Goal: Task Accomplishment & Management: Complete application form

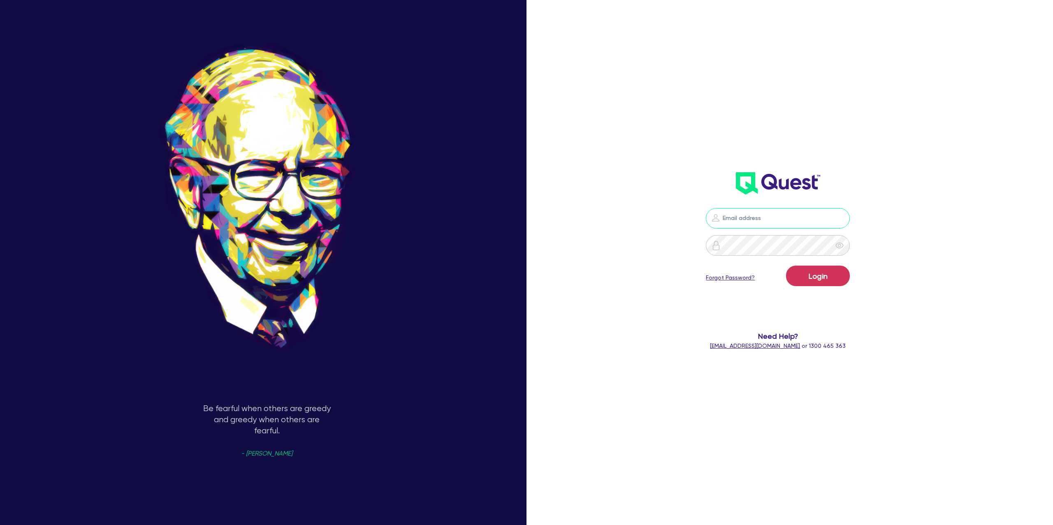
drag, startPoint x: 716, startPoint y: 218, endPoint x: 712, endPoint y: 234, distance: 16.9
click at [714, 220] on div at bounding box center [778, 218] width 144 height 21
type input "[PERSON_NAME][EMAIL_ADDRESS][DOMAIN_NAME]"
click at [821, 281] on button "Login" at bounding box center [818, 276] width 64 height 21
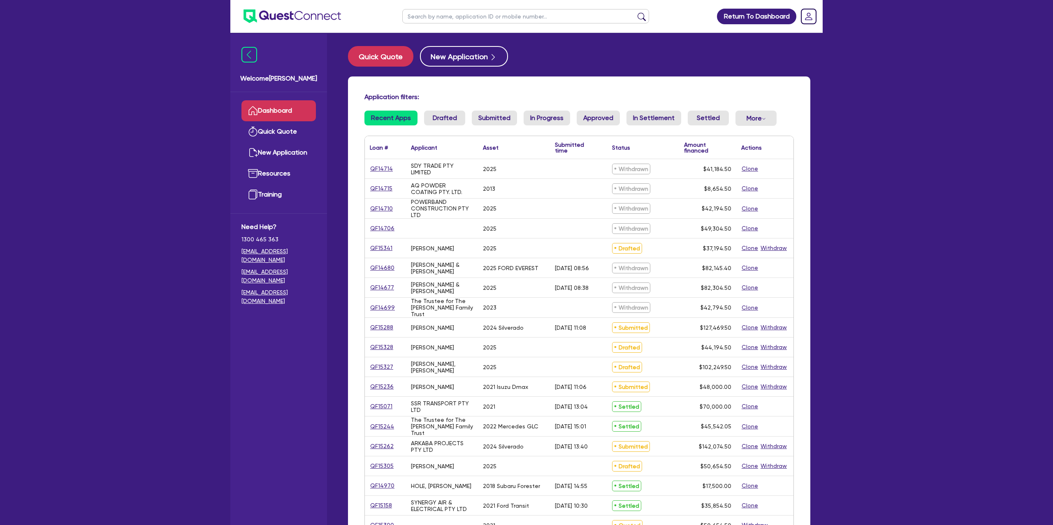
drag, startPoint x: 1000, startPoint y: 148, endPoint x: 943, endPoint y: 143, distance: 57.0
click at [1000, 147] on div "Return To Dashboard Edit Profile Logout Welcome [PERSON_NAME] Quick Quote New A…" at bounding box center [526, 322] width 1053 height 645
click at [401, 61] on button "Quick Quote" at bounding box center [380, 56] width 65 height 21
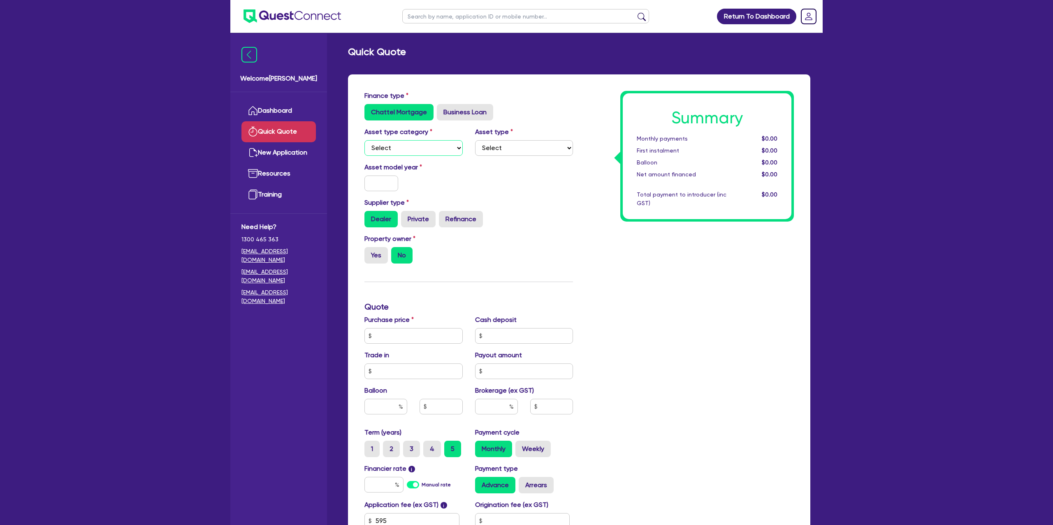
click at [394, 142] on select "Select Cars and light trucks Primary assets Secondary assets Tertiary assets" at bounding box center [413, 148] width 98 height 16
select select "CARS_AND_LIGHT_TRUCKS"
click at [364, 140] on select "Select Cars and light trucks Primary assets Secondary assets Tertiary assets" at bounding box center [413, 148] width 98 height 16
click at [498, 148] on select "Select Passenger vehicles Vans and utes Light trucks up to 4.5 tonne" at bounding box center [524, 148] width 98 height 16
select select "PASSENGER_VEHICLES"
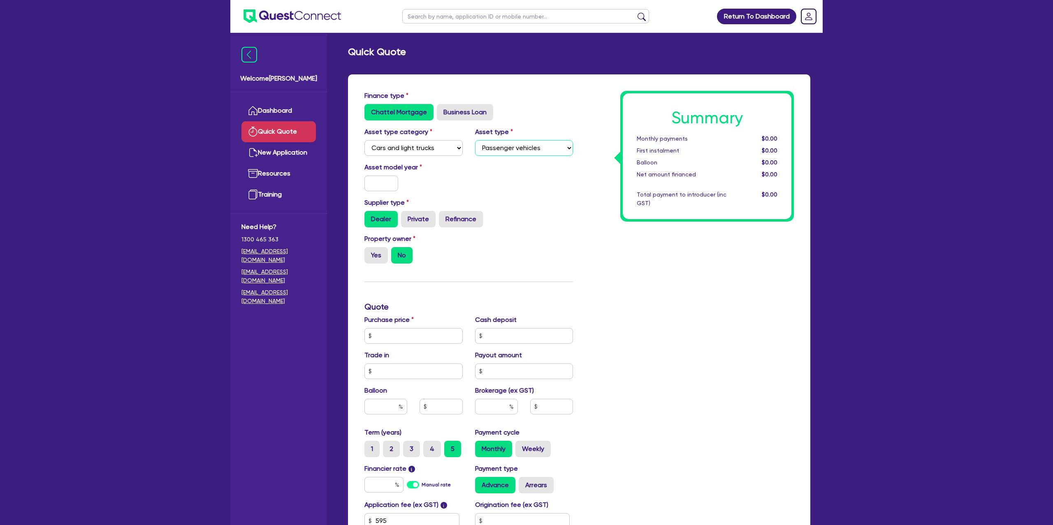
click at [475, 140] on select "Select Passenger vehicles Vans and utes Light trucks up to 4.5 tonne" at bounding box center [524, 148] width 98 height 16
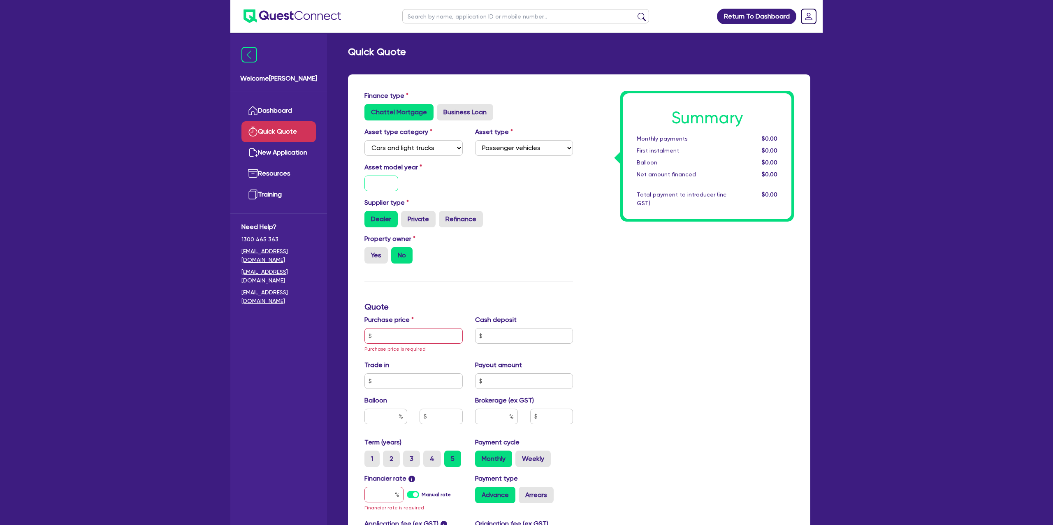
drag, startPoint x: 384, startPoint y: 183, endPoint x: 369, endPoint y: 167, distance: 21.8
click at [384, 181] on input "text" at bounding box center [381, 184] width 34 height 16
type input "2017"
drag, startPoint x: 639, startPoint y: 204, endPoint x: 626, endPoint y: 203, distance: 13.2
click at [626, 203] on div "Summary Monthly payments $0.00 First instalment $0.00 Balloon $0.00 Net amount …" at bounding box center [707, 156] width 169 height 126
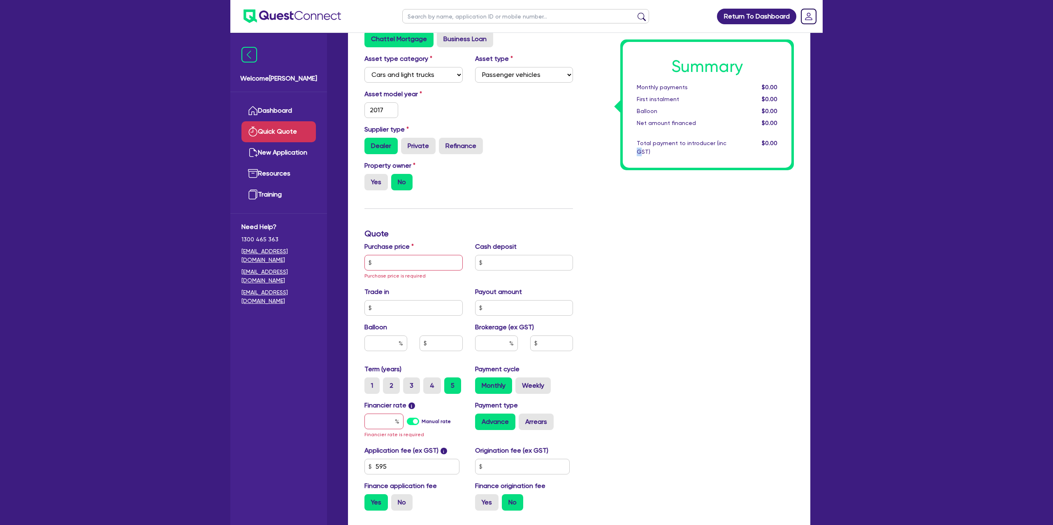
scroll to position [79, 0]
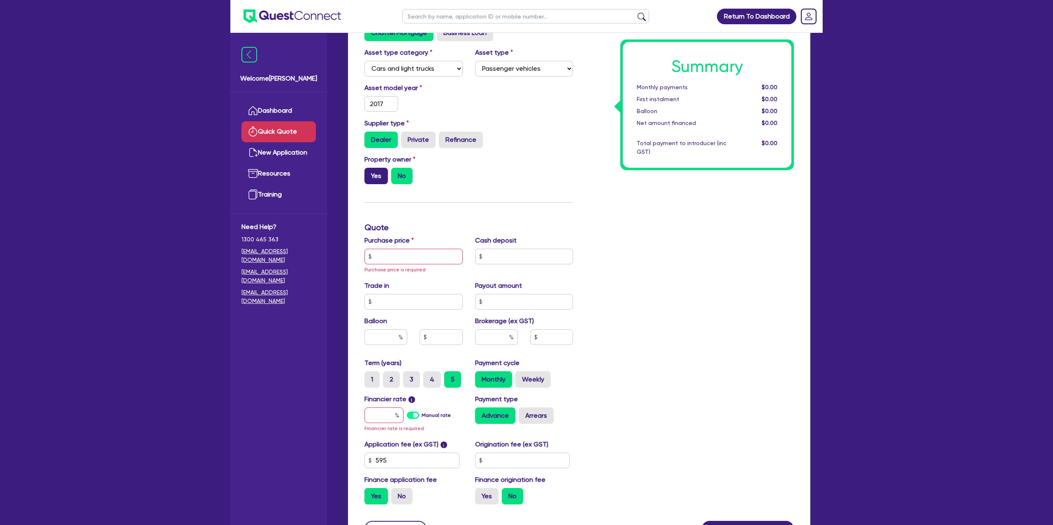
click at [377, 176] on label "Yes" at bounding box center [375, 176] width 23 height 16
click at [370, 173] on input "Yes" at bounding box center [366, 170] width 5 height 5
radio input "true"
drag, startPoint x: 396, startPoint y: 174, endPoint x: 412, endPoint y: 208, distance: 38.8
click at [396, 174] on label "No" at bounding box center [401, 176] width 21 height 16
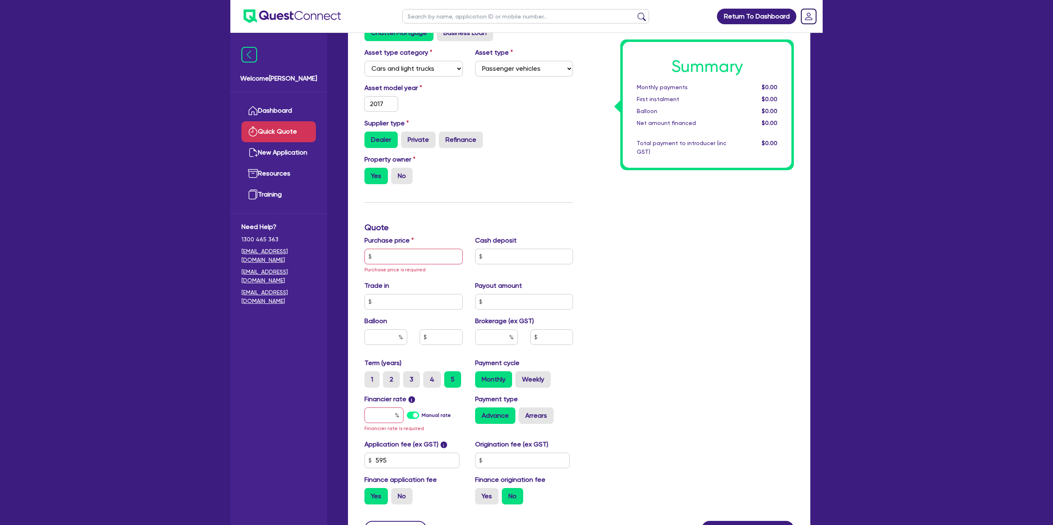
click at [396, 173] on input "No" at bounding box center [393, 170] width 5 height 5
radio input "true"
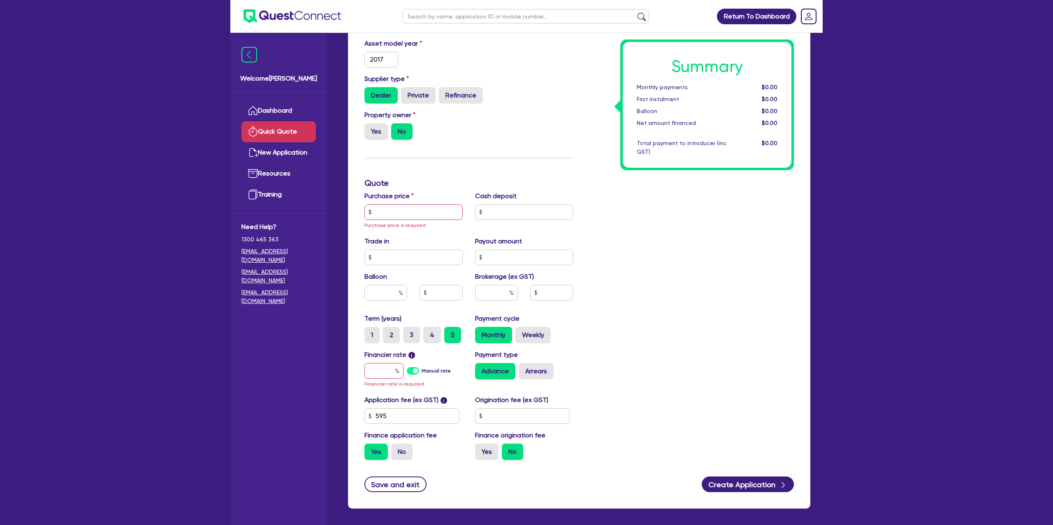
scroll to position [143, 0]
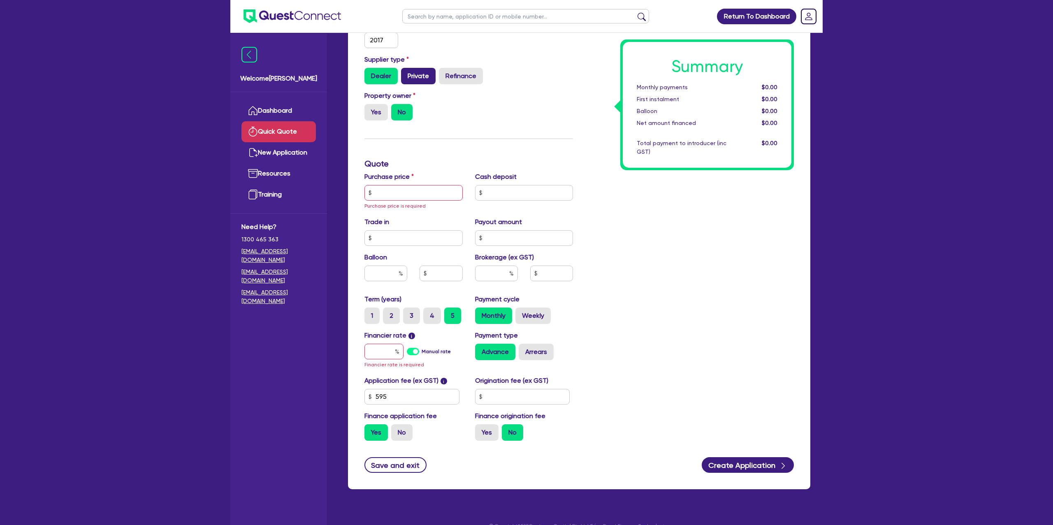
click at [421, 83] on label "Private" at bounding box center [418, 76] width 35 height 16
click at [406, 73] on input "Private" at bounding box center [403, 70] width 5 height 5
radio input "true"
drag, startPoint x: 414, startPoint y: 192, endPoint x: 415, endPoint y: 187, distance: 5.4
click at [414, 192] on input "text" at bounding box center [413, 193] width 98 height 16
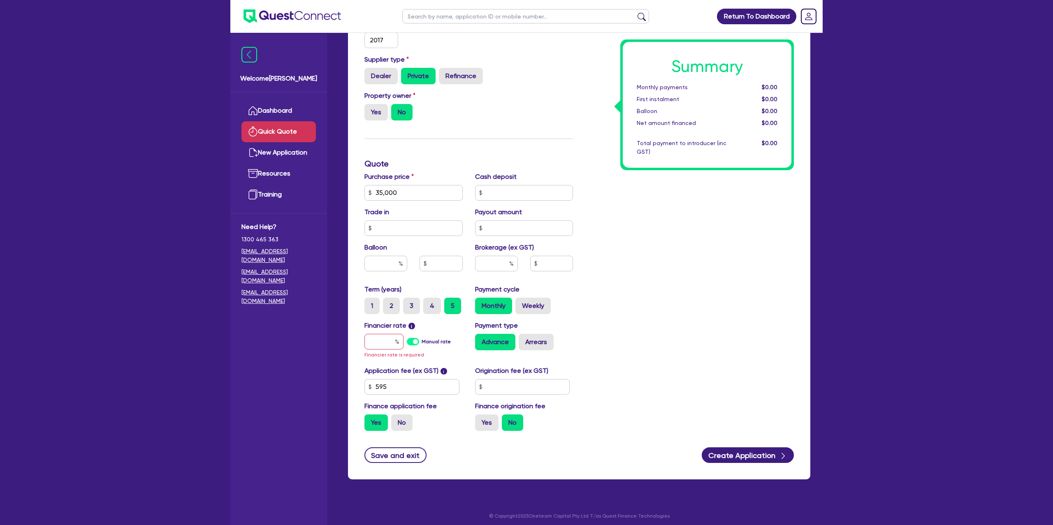
click at [668, 212] on div "Summary Monthly payments $0.00 First instalment $0.00 Balloon $0.00 Net amount …" at bounding box center [689, 193] width 221 height 490
click at [414, 191] on input "35,000" at bounding box center [413, 193] width 98 height 16
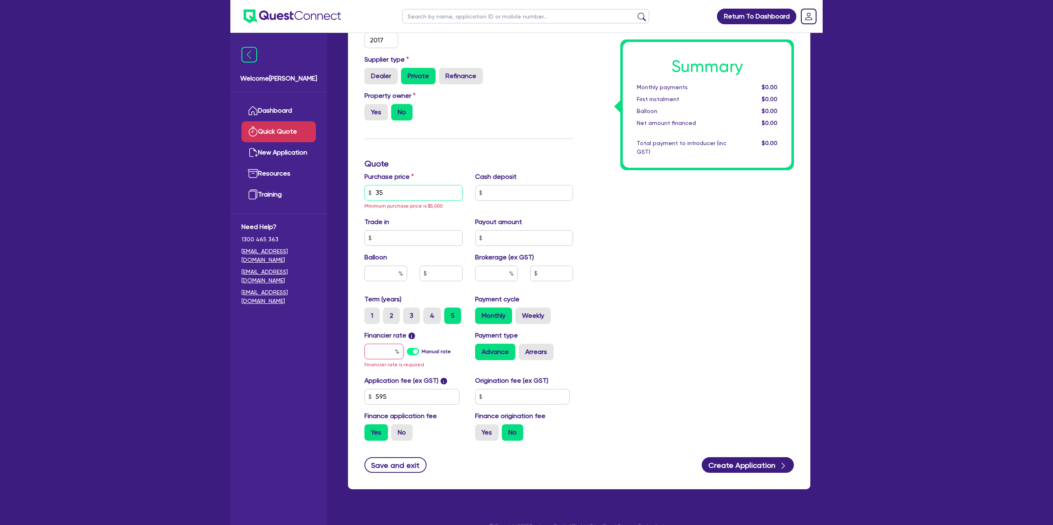
type input "3"
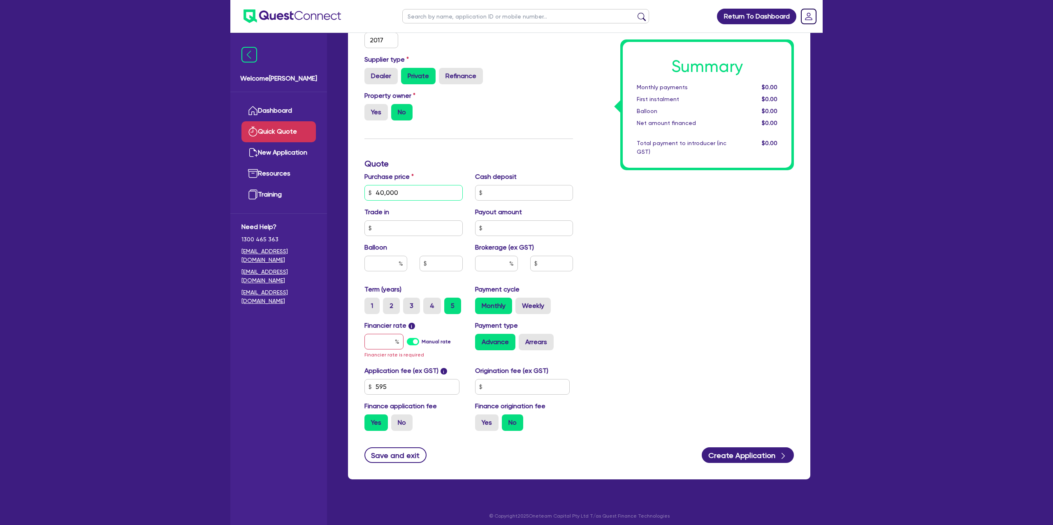
type input "40,000"
drag, startPoint x: 650, startPoint y: 207, endPoint x: 638, endPoint y: 208, distance: 12.0
click at [649, 207] on div "Summary Monthly payments $0.00 First instalment $0.00 Balloon $0.00 Net amount …" at bounding box center [689, 193] width 221 height 490
click at [398, 259] on input "text" at bounding box center [385, 264] width 43 height 16
click at [387, 342] on input "text" at bounding box center [383, 342] width 39 height 16
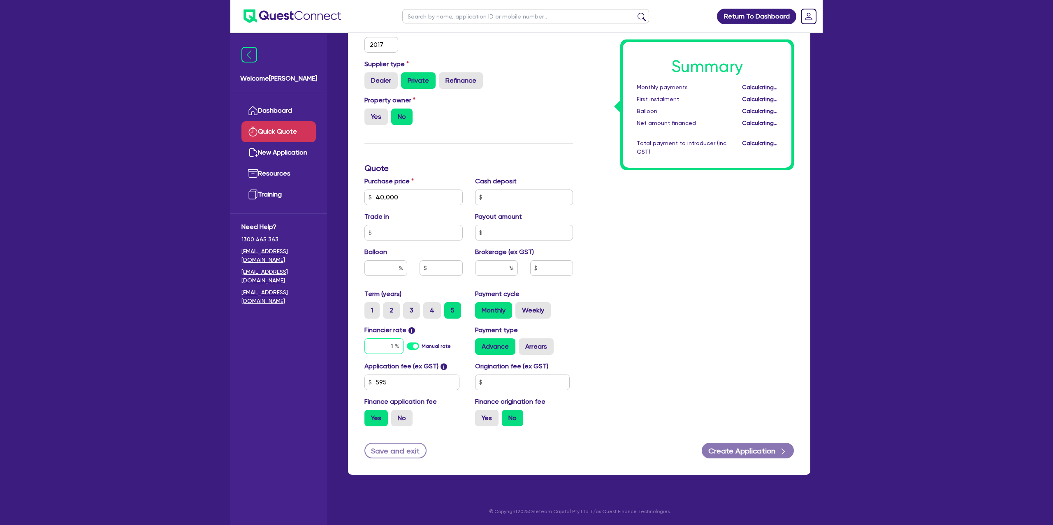
scroll to position [139, 0]
type input "14.99"
drag, startPoint x: 685, startPoint y: 314, endPoint x: 609, endPoint y: 352, distance: 85.0
click at [665, 317] on div "Summary Monthly payments Calculating... First instalment Calculating... Balloon…" at bounding box center [689, 192] width 221 height 481
drag, startPoint x: 525, startPoint y: 379, endPoint x: 532, endPoint y: 377, distance: 7.4
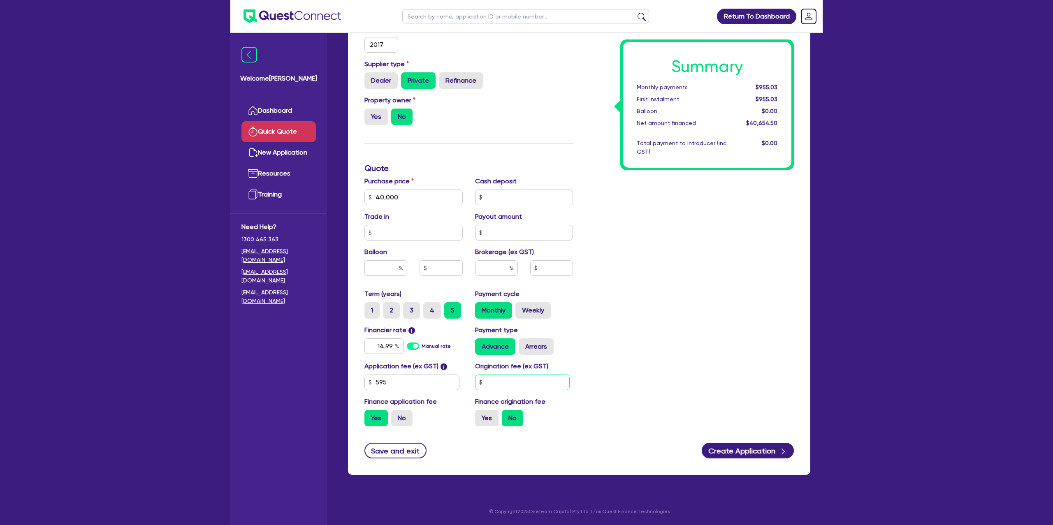
click at [532, 377] on input "text" at bounding box center [522, 383] width 95 height 16
type input "1,400"
drag, startPoint x: 608, startPoint y: 290, endPoint x: 529, endPoint y: 354, distance: 100.9
click at [608, 291] on div "Summary Monthly payments Calculating... First instalment Calculating... Balloon…" at bounding box center [689, 192] width 221 height 481
click at [480, 427] on div "Application fee (ex GST) i 595 Origination fee (ex GST) 1,400 Finance applicati…" at bounding box center [468, 397] width 221 height 72
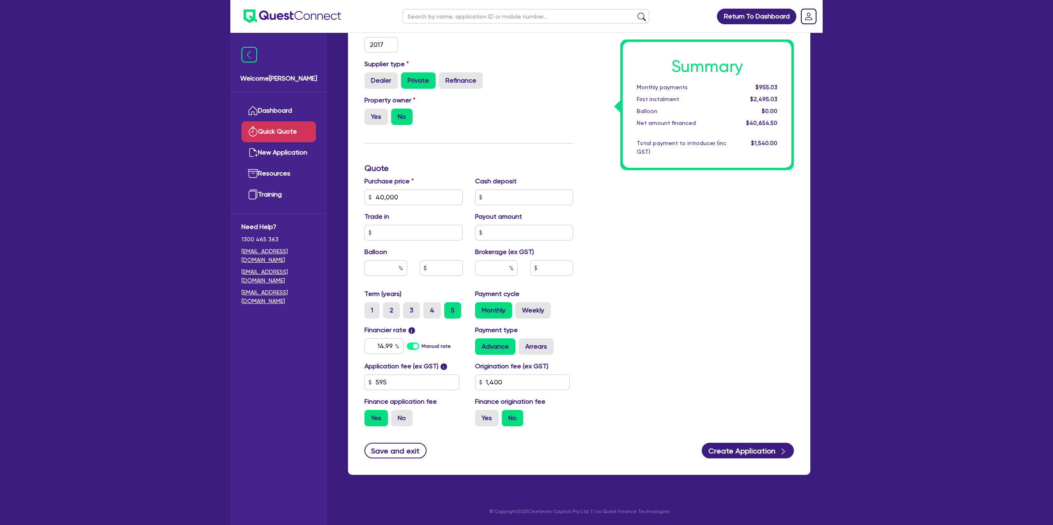
drag, startPoint x: 546, startPoint y: 348, endPoint x: 538, endPoint y: 321, distance: 28.7
click at [546, 347] on label "Arrears" at bounding box center [535, 346] width 35 height 16
click at [524, 344] on input "Arrears" at bounding box center [520, 340] width 5 height 5
radio input "true"
drag, startPoint x: 534, startPoint y: 309, endPoint x: 523, endPoint y: 310, distance: 10.8
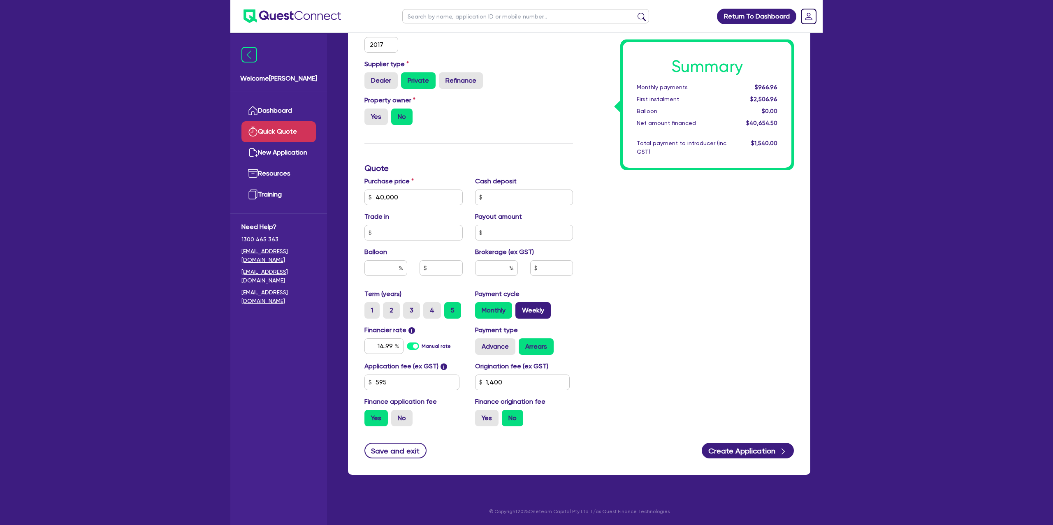
click at [533, 310] on label "Weekly" at bounding box center [532, 310] width 35 height 16
click at [521, 308] on input "Weekly" at bounding box center [517, 304] width 5 height 5
radio input "true"
drag, startPoint x: 758, startPoint y: 85, endPoint x: 782, endPoint y: 83, distance: 23.9
click at [784, 83] on div "Summary Weekly payments $222.43 First instalment $1,762.43 Balloon $0.00 Net am…" at bounding box center [707, 105] width 169 height 126
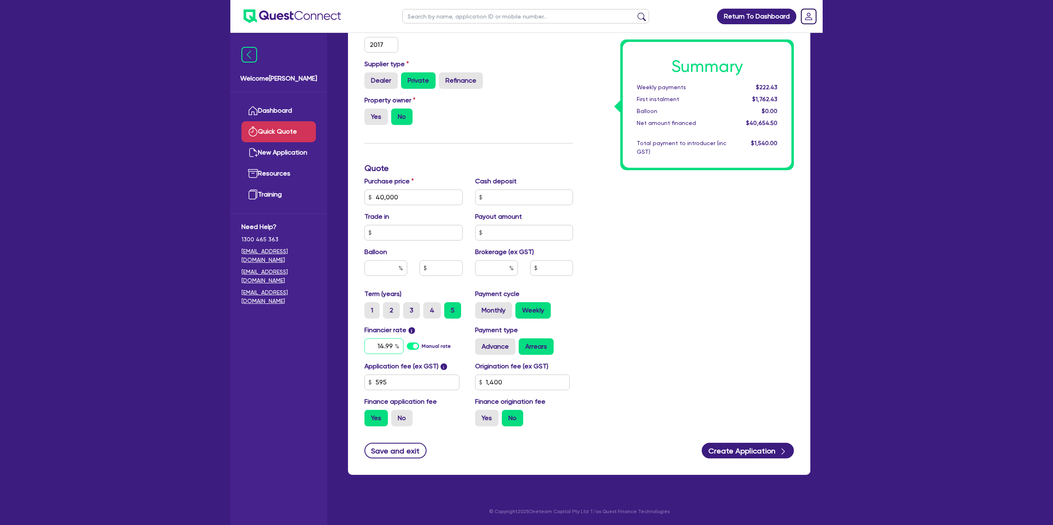
drag, startPoint x: 375, startPoint y: 346, endPoint x: 400, endPoint y: 346, distance: 24.7
click at [400, 346] on input "14.99" at bounding box center [383, 346] width 39 height 16
click at [749, 455] on button "Create Application" at bounding box center [747, 451] width 92 height 16
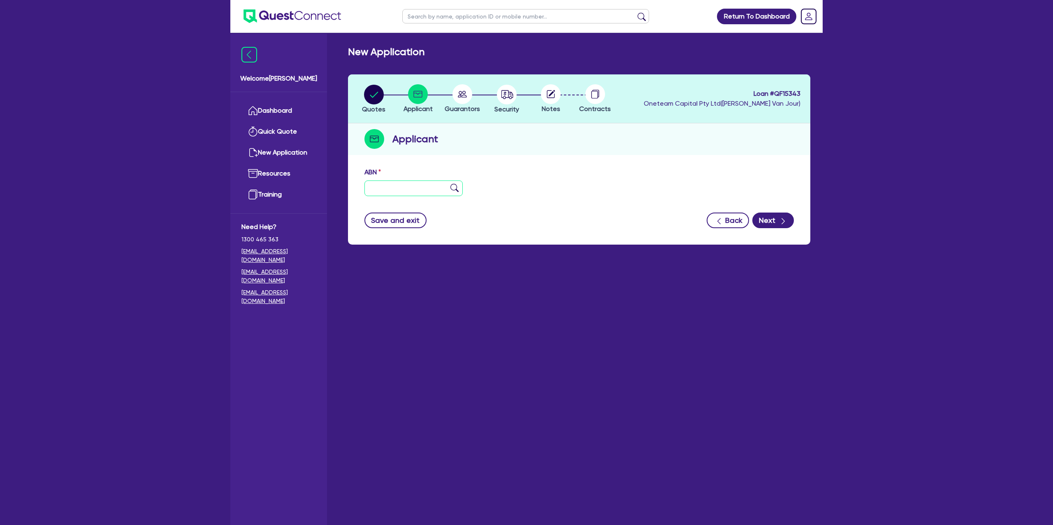
click at [407, 184] on input "text" at bounding box center [413, 189] width 98 height 16
paste input "36 660 389 720"
type input "36 660 389 720"
drag, startPoint x: 631, startPoint y: 145, endPoint x: 631, endPoint y: 152, distance: 6.6
click at [631, 146] on div "Applicant" at bounding box center [579, 139] width 462 height 32
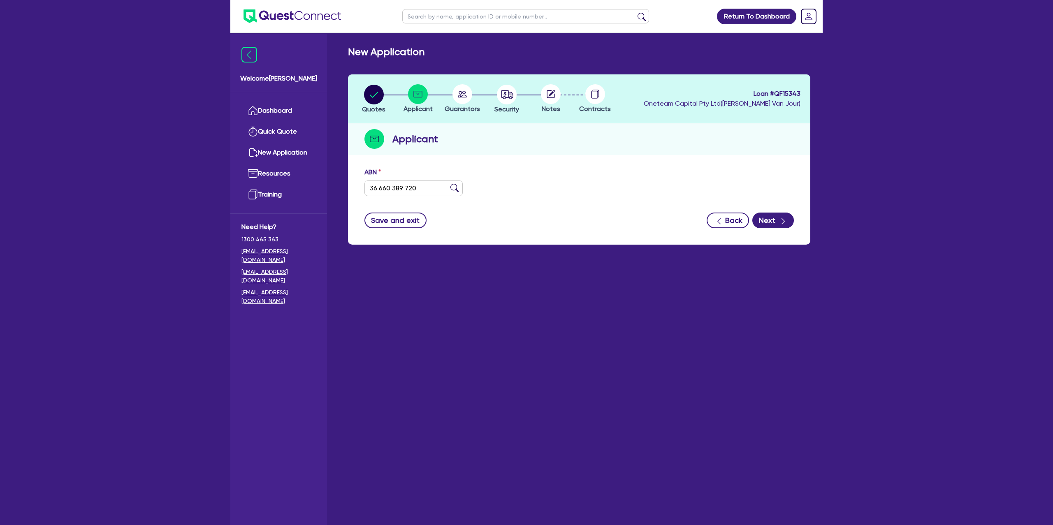
type input "HQC FAMILY SERVICES PTY LTD"
select select "COMPANY"
type input "[DATE]"
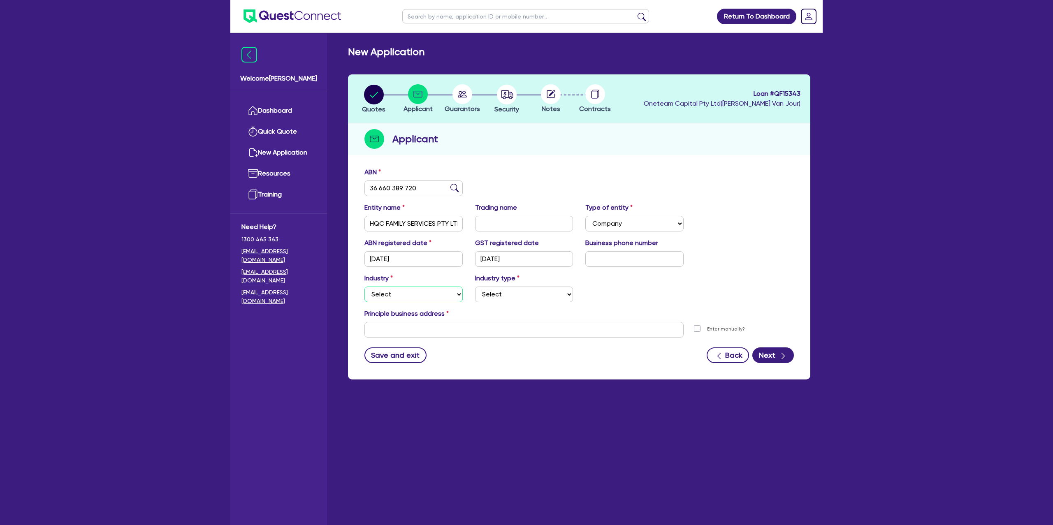
click at [398, 297] on select "Select Accomodation & Food Services Administrative & Support Services Agricultu…" at bounding box center [413, 295] width 98 height 16
select select "ACCOMODATION_FOOD"
click at [364, 287] on select "Select Accomodation & Food Services Administrative & Support Services Agricultu…" at bounding box center [413, 295] width 98 height 16
click at [500, 297] on select "Select Hotels Motels Serviced Apartments Other Short-term Accomodation Cafes Re…" at bounding box center [524, 295] width 98 height 16
select select "HOTELS"
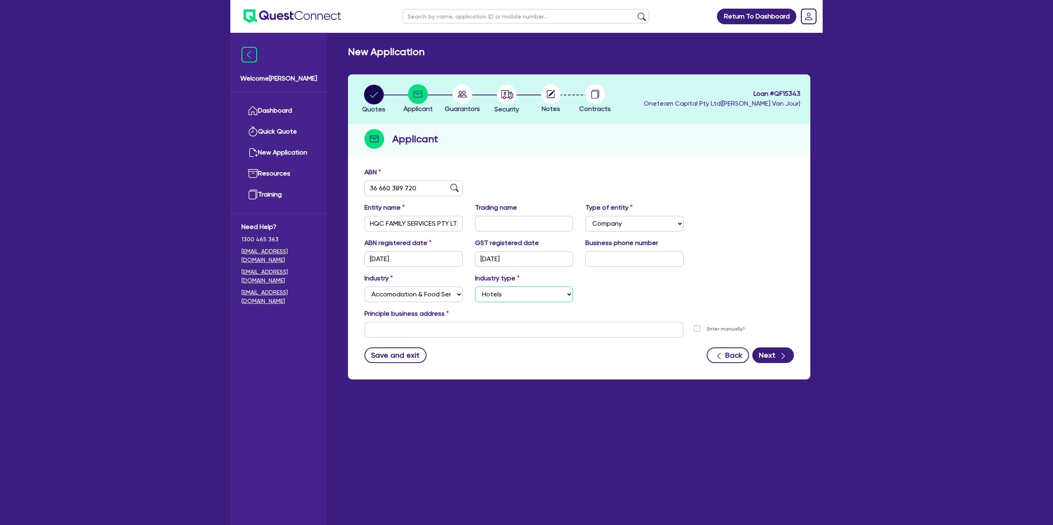
click at [475, 287] on select "Select Hotels Motels Serviced Apartments Other Short-term Accomodation Cafes Re…" at bounding box center [524, 295] width 98 height 16
click at [428, 326] on input "text" at bounding box center [523, 330] width 319 height 16
paste input "[STREET_ADDRESS]"
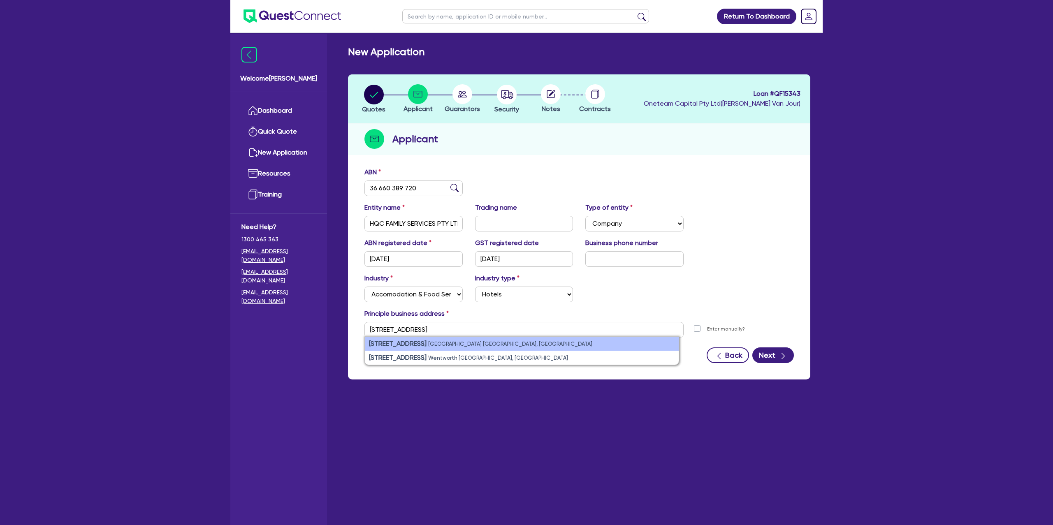
click at [488, 341] on small "[GEOGRAPHIC_DATA] [GEOGRAPHIC_DATA], [GEOGRAPHIC_DATA]" at bounding box center [510, 344] width 164 height 6
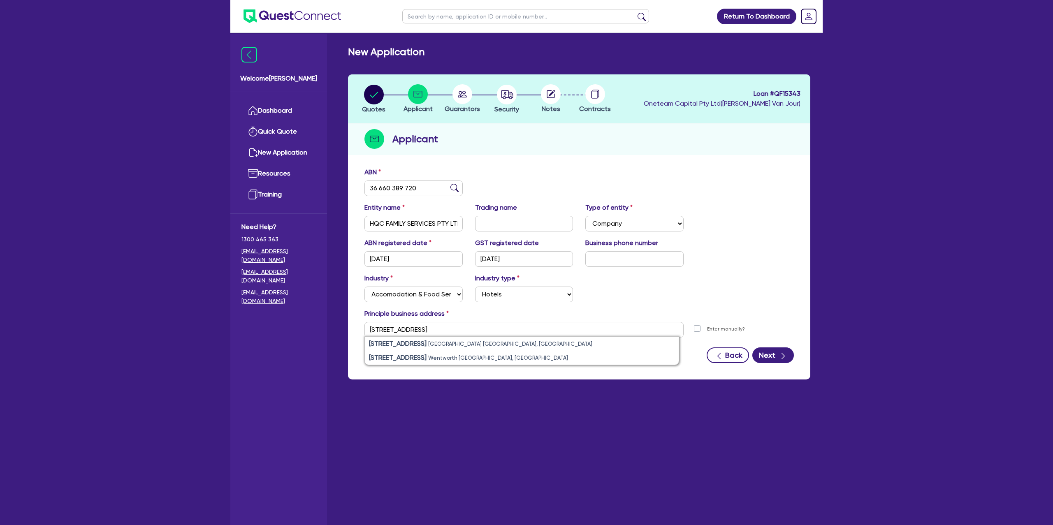
type input "[STREET_ADDRESS]"
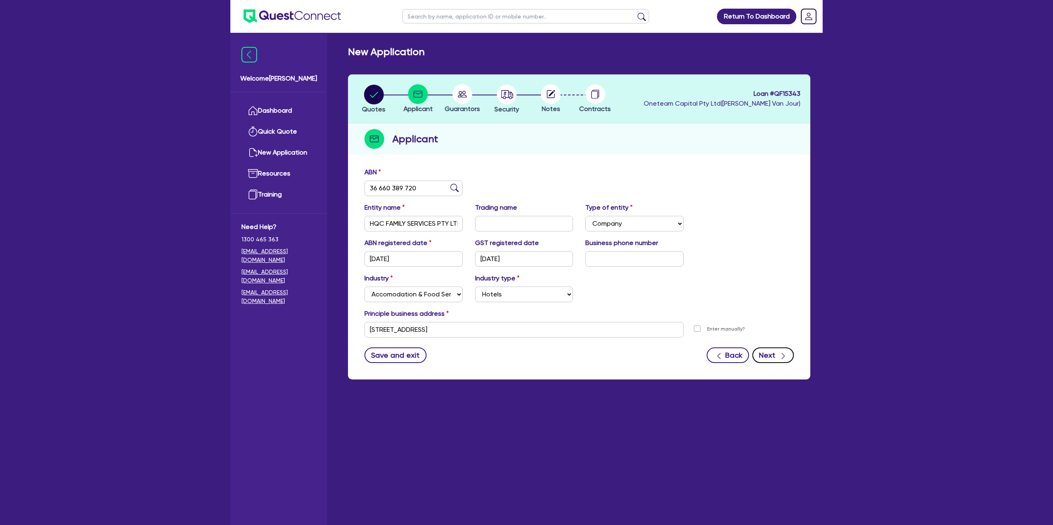
click at [782, 348] on button "Next" at bounding box center [773, 355] width 42 height 16
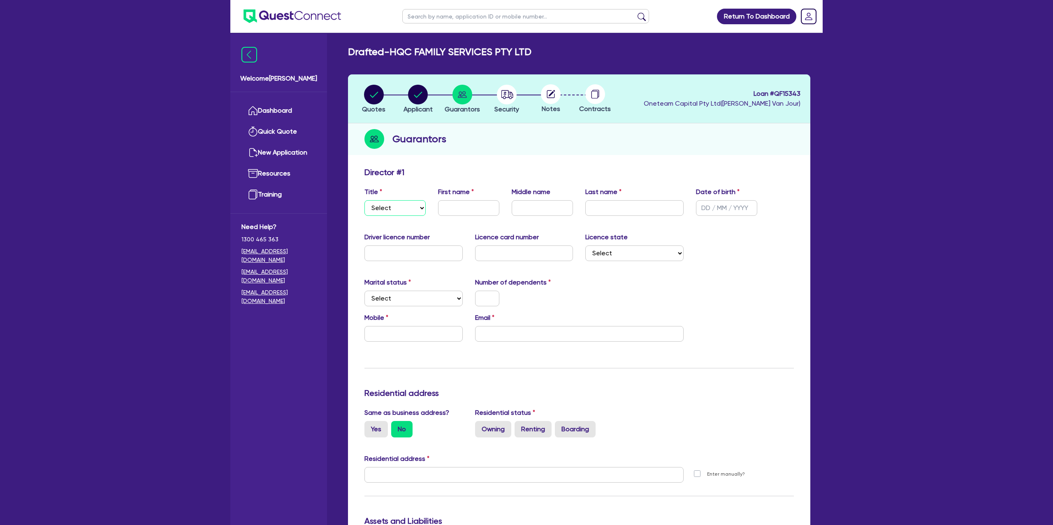
click at [390, 205] on select "Select Mr Mrs Ms Miss Dr" at bounding box center [394, 208] width 61 height 16
click at [364, 200] on select "Select Mr Mrs Ms Miss Dr" at bounding box center [394, 208] width 61 height 16
click at [377, 210] on select "Select Mr Mrs Ms Miss Dr" at bounding box center [394, 208] width 61 height 16
select select "MRS"
click at [364, 200] on select "Select Mr Mrs Ms Miss Dr" at bounding box center [394, 208] width 61 height 16
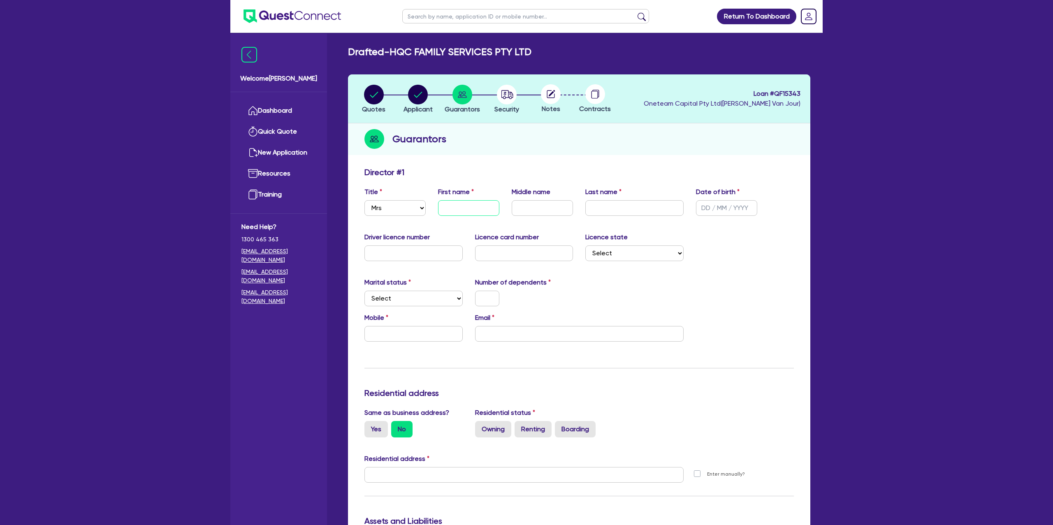
drag, startPoint x: 457, startPoint y: 205, endPoint x: 518, endPoint y: 201, distance: 61.0
click at [456, 205] on input "text" at bounding box center [468, 208] width 61 height 16
type input "[PERSON_NAME]"
type input "Y"
type input "[PERSON_NAME]"
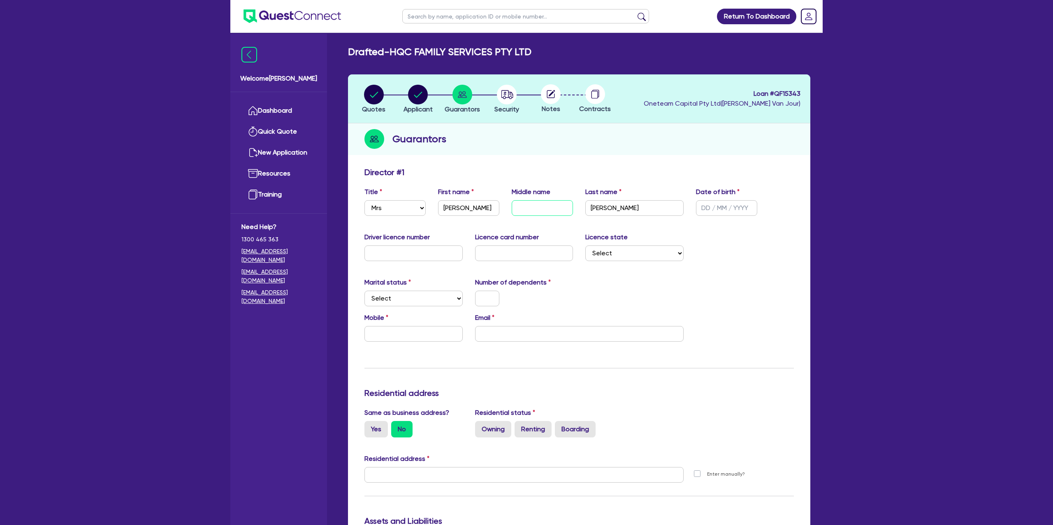
click at [524, 208] on input "text" at bounding box center [542, 208] width 61 height 16
click at [704, 204] on input "text" at bounding box center [726, 208] width 61 height 16
type input "[DATE]"
click at [403, 255] on input "text" at bounding box center [413, 253] width 98 height 16
type input "13950167"
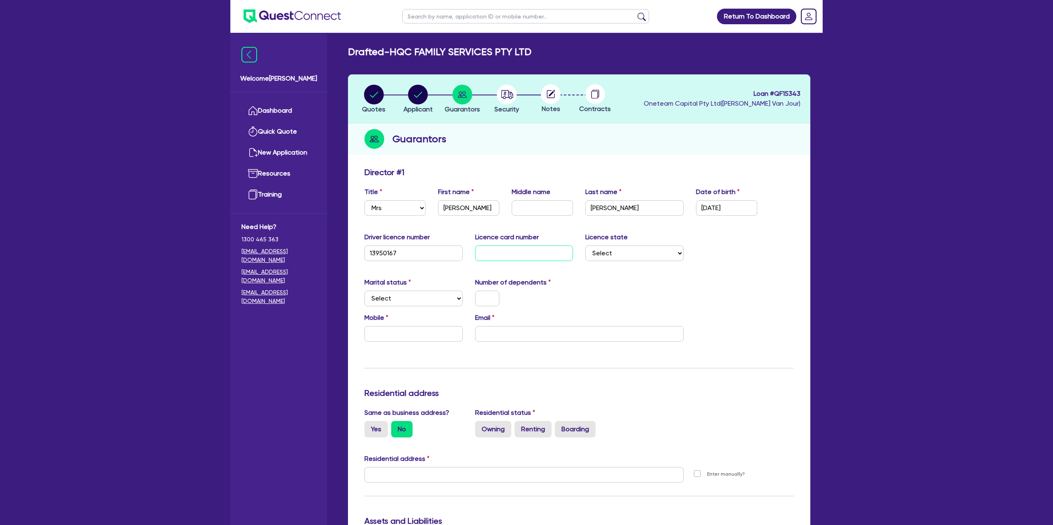
click at [499, 254] on input "text" at bounding box center [524, 253] width 98 height 16
type input "2060706424"
drag, startPoint x: 597, startPoint y: 291, endPoint x: 606, endPoint y: 249, distance: 42.9
click at [597, 291] on div "Marital status Select [DEMOGRAPHIC_DATA] Married De Facto / Partner Number of d…" at bounding box center [579, 295] width 442 height 35
click at [605, 248] on select "Select [GEOGRAPHIC_DATA] [GEOGRAPHIC_DATA] [GEOGRAPHIC_DATA] [GEOGRAPHIC_DATA] …" at bounding box center [634, 253] width 98 height 16
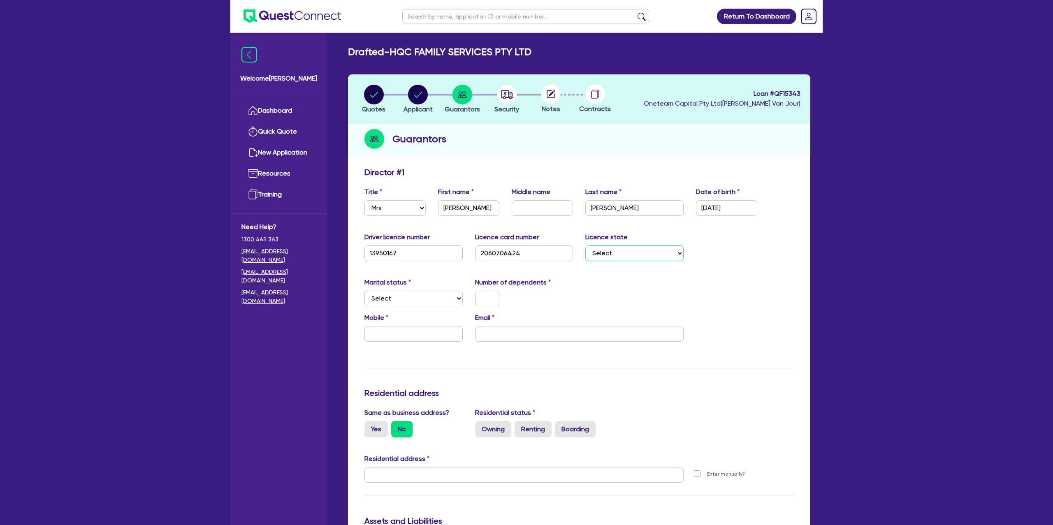
select select "[GEOGRAPHIC_DATA]"
click at [585, 245] on select "Select [GEOGRAPHIC_DATA] [GEOGRAPHIC_DATA] [GEOGRAPHIC_DATA] [GEOGRAPHIC_DATA] …" at bounding box center [634, 253] width 98 height 16
click at [417, 296] on select "Select Single Married De Facto / Partner" at bounding box center [413, 299] width 98 height 16
select select "MARRIED"
click at [364, 291] on select "Select Single Married De Facto / Partner" at bounding box center [413, 299] width 98 height 16
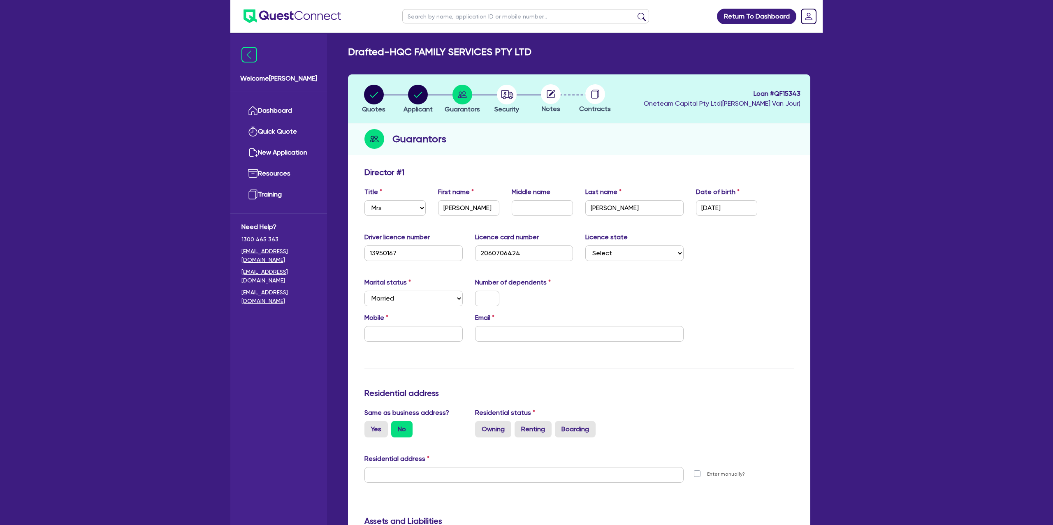
drag, startPoint x: 525, startPoint y: 429, endPoint x: 524, endPoint y: 416, distance: 13.2
click at [524, 428] on label "Renting" at bounding box center [532, 429] width 37 height 16
click at [520, 426] on input "Renting" at bounding box center [516, 423] width 5 height 5
radio input "true"
click at [491, 303] on input "text" at bounding box center [487, 299] width 24 height 16
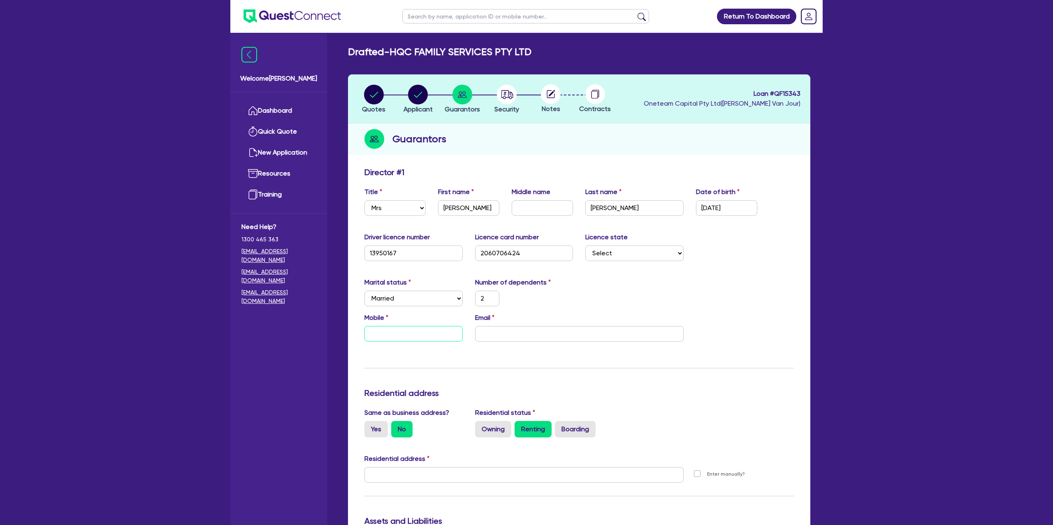
click at [393, 332] on input "text" at bounding box center [413, 334] width 98 height 16
type input "2"
type input "0"
type input "2"
type input "04"
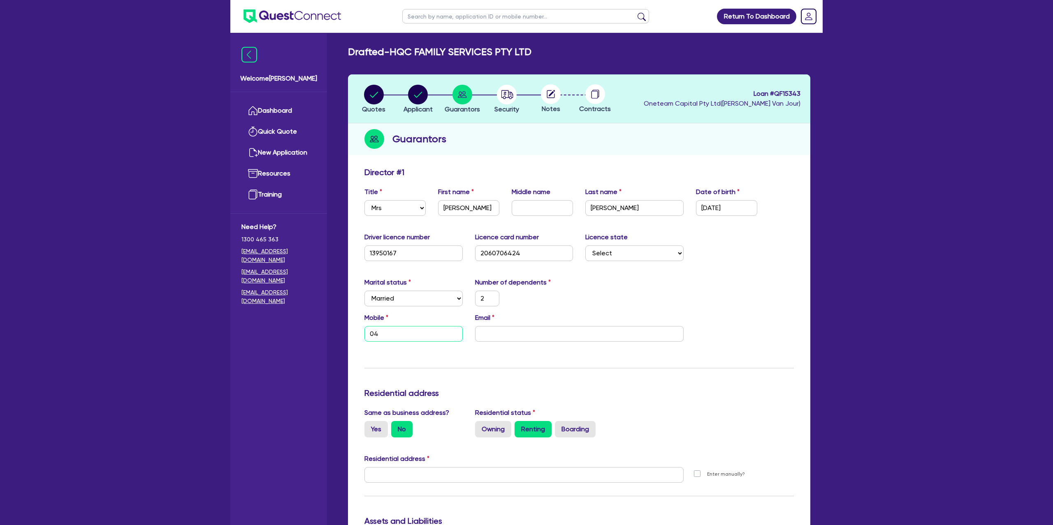
type input "2"
type input "040"
type input "2"
type input "0404"
type input "2"
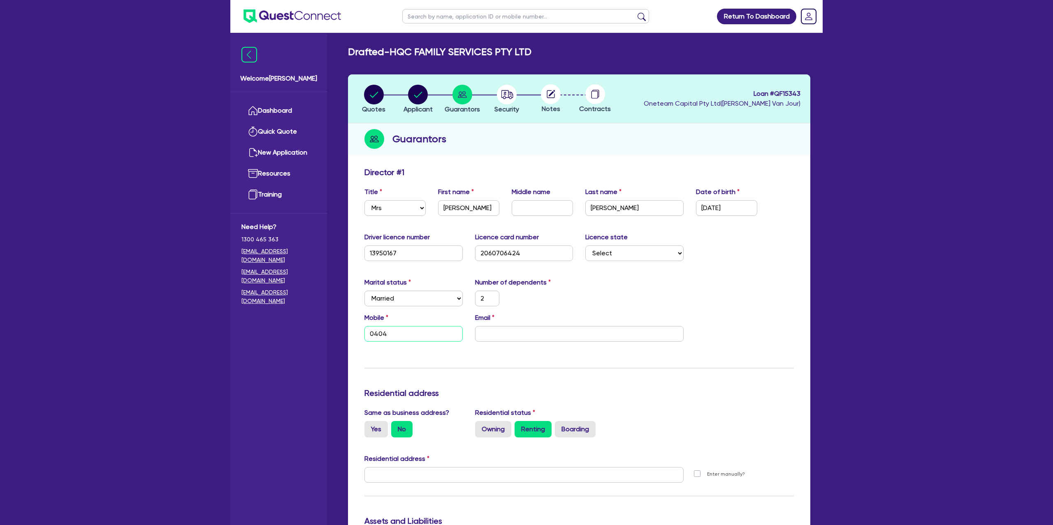
type input "0404 1"
type input "2"
type input "0404 14"
type input "2"
type input "0404 141"
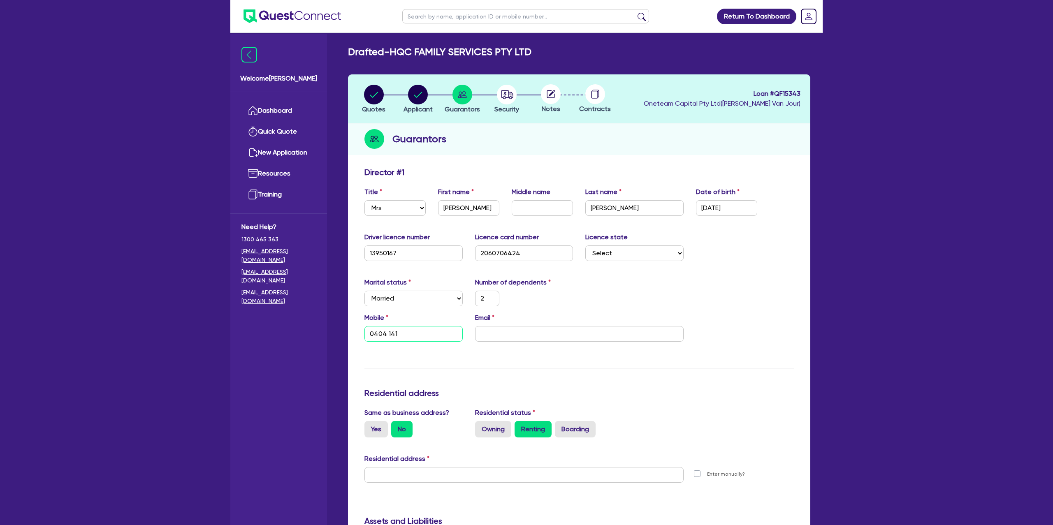
type input "2"
type input "0404 141 9"
type input "2"
type input "0404 141 99"
type input "2"
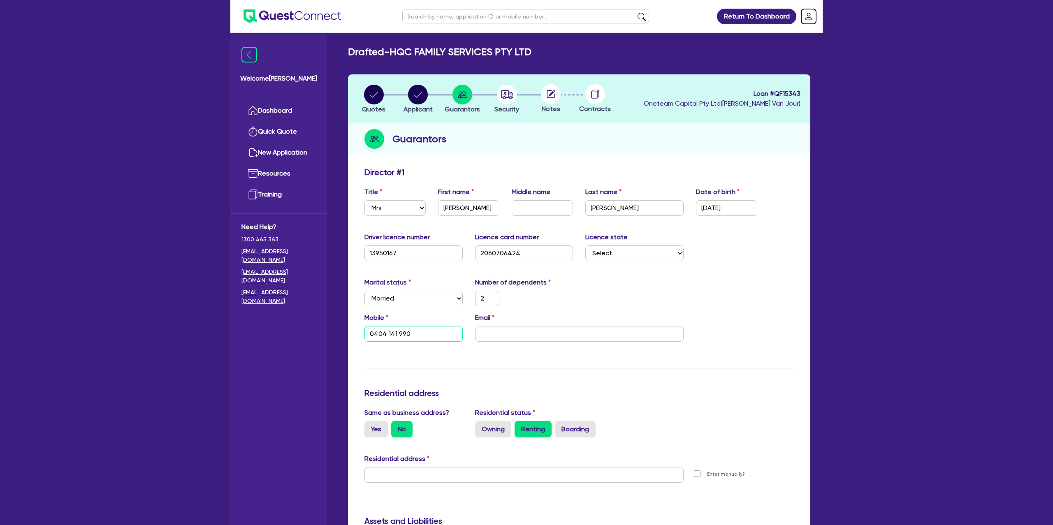
type input "0404 141 990"
click at [521, 333] on input "email" at bounding box center [579, 334] width 208 height 16
paste input "[EMAIL_ADDRESS][DOMAIN_NAME]"
type input "2"
type input "0404 141 990"
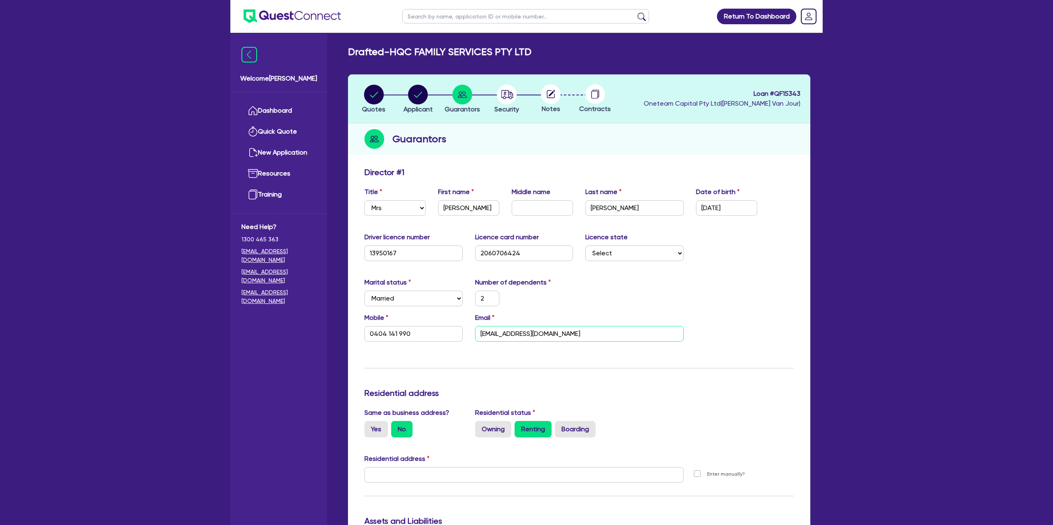
type input "[EMAIL_ADDRESS][DOMAIN_NAME]"
click at [600, 388] on h3 "Residential address" at bounding box center [578, 393] width 429 height 10
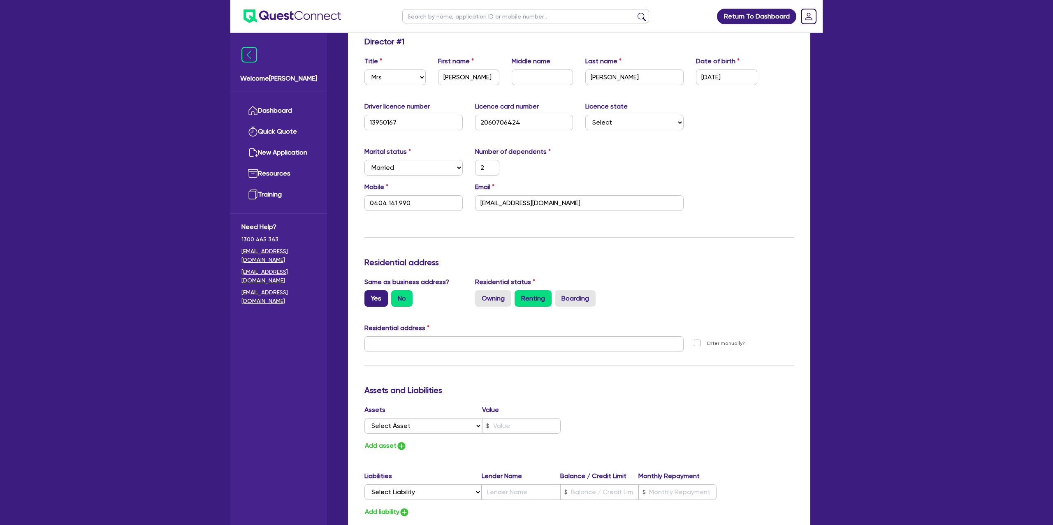
scroll to position [132, 0]
click at [372, 292] on label "Yes" at bounding box center [375, 297] width 23 height 16
click at [370, 292] on input "Yes" at bounding box center [366, 291] width 5 height 5
radio input "true"
type input "2"
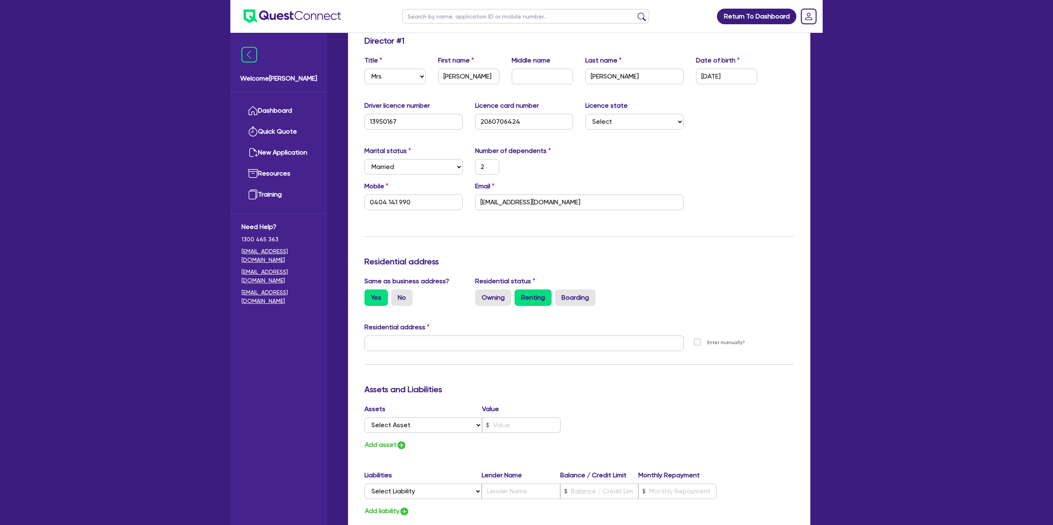
type input "0404 141 990"
type input "[STREET_ADDRESS]"
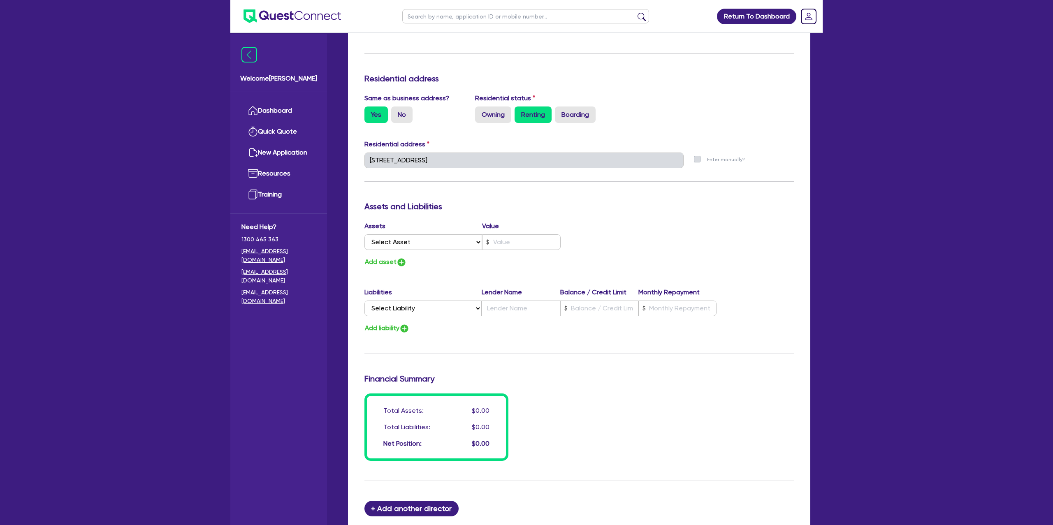
scroll to position [428, 0]
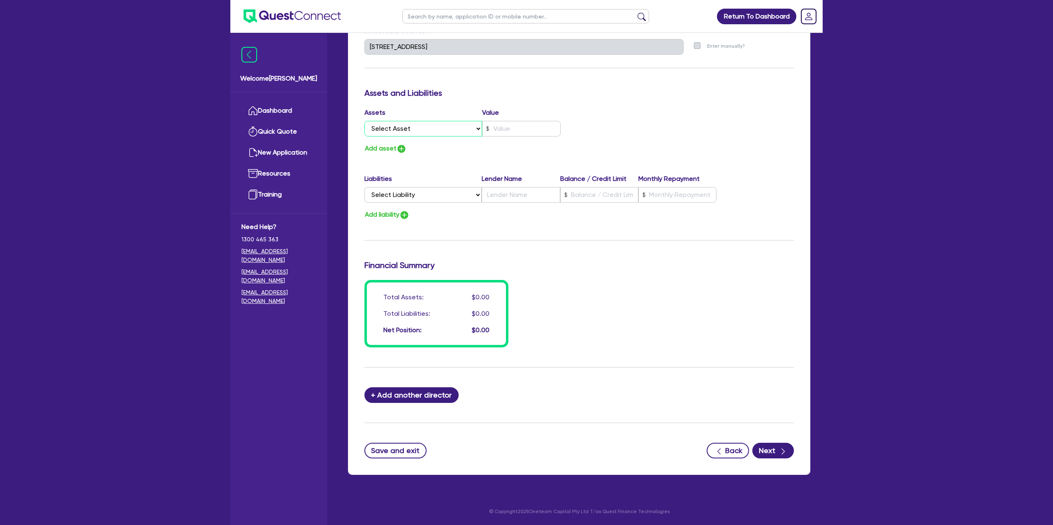
click at [402, 134] on select "Select Asset Cash Property Investment property Vehicle Truck Trailer Equipment …" at bounding box center [423, 129] width 118 height 16
select select "CASH"
click at [364, 121] on select "Select Asset Cash Property Investment property Vehicle Truck Trailer Equipment …" at bounding box center [423, 129] width 118 height 16
type input "2"
type input "0404 141 990"
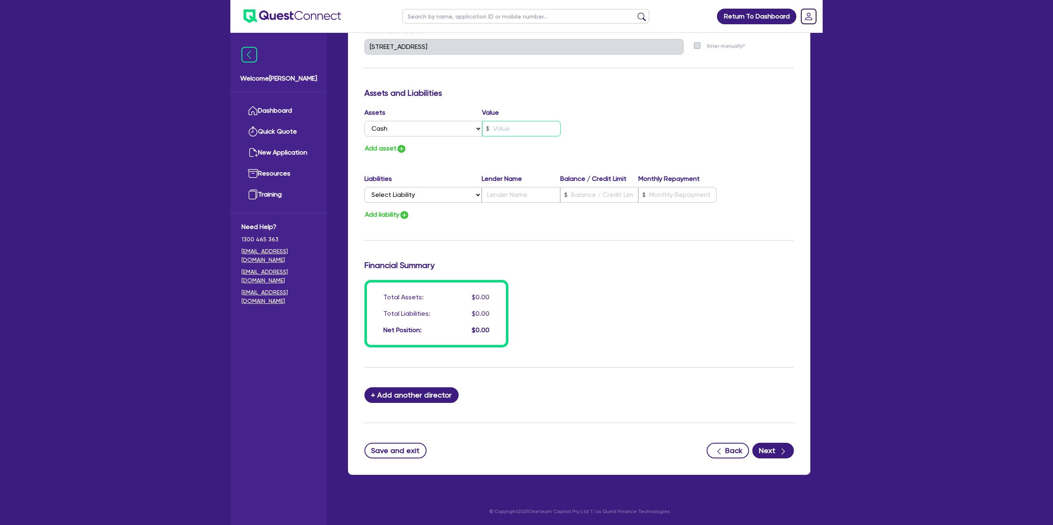
drag, startPoint x: 495, startPoint y: 130, endPoint x: 525, endPoint y: 138, distance: 30.8
click at [509, 133] on input "text" at bounding box center [521, 129] width 79 height 16
type input "2"
type input "0404 141 990"
type input "3"
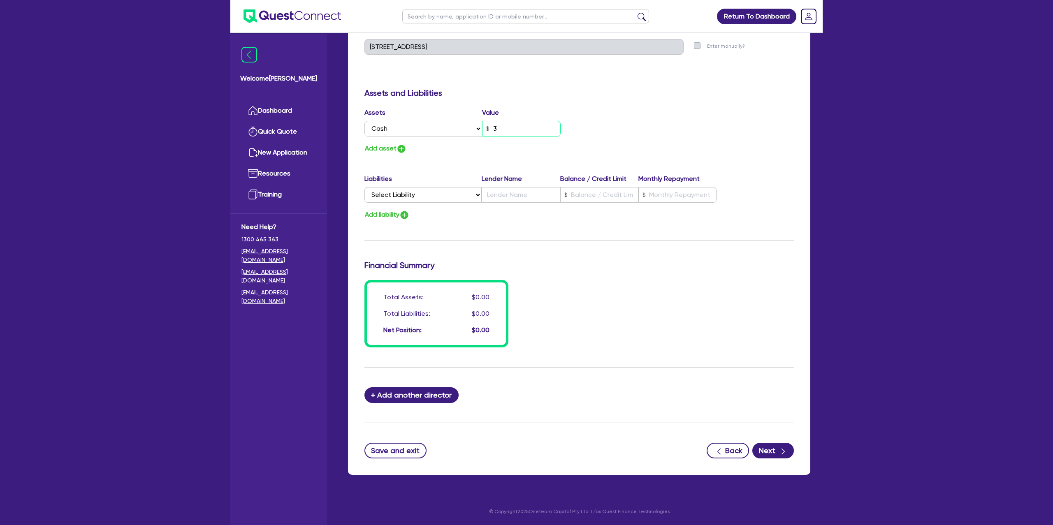
type input "2"
type input "0404 141 990"
type input "30"
type input "2"
type input "0404 141 990"
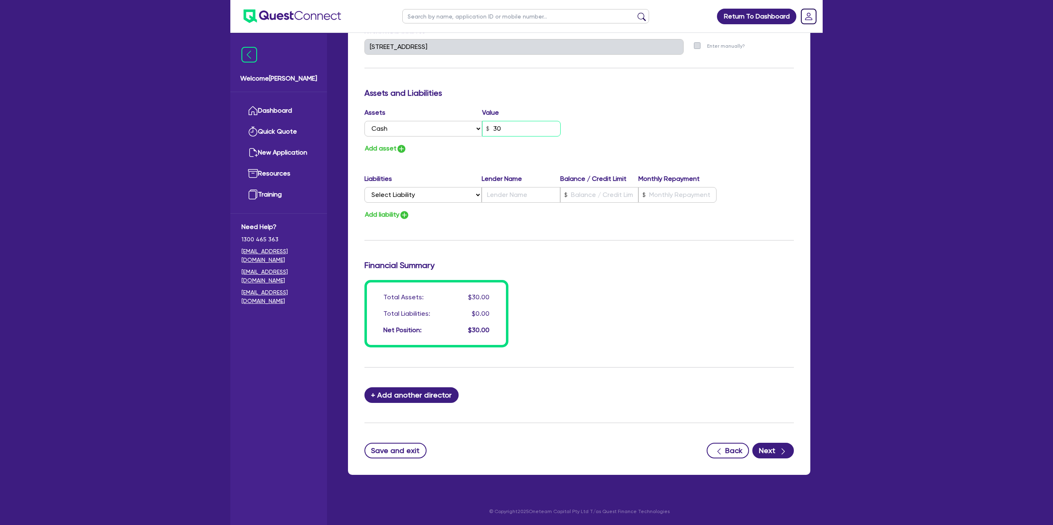
type input "300"
type input "2"
type input "0404 141 990"
type input "3,000"
type input "2"
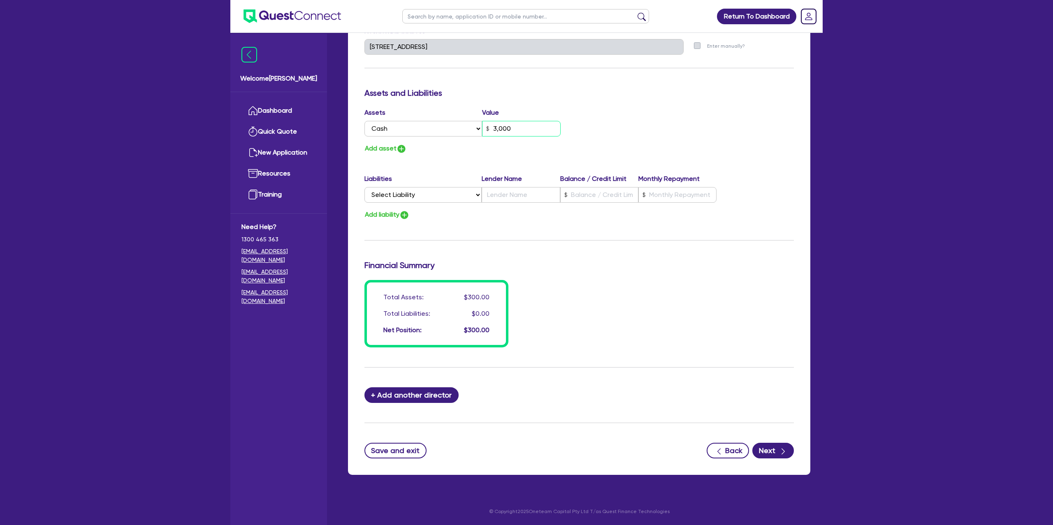
type input "0404 141 990"
type input "30,000"
drag, startPoint x: 665, startPoint y: 142, endPoint x: 665, endPoint y: 147, distance: 5.0
click at [665, 144] on div "Assets Value Select Asset Cash Property Investment property Vehicle Truck Trail…" at bounding box center [579, 131] width 442 height 46
click at [792, 449] on button "Next" at bounding box center [773, 451] width 42 height 16
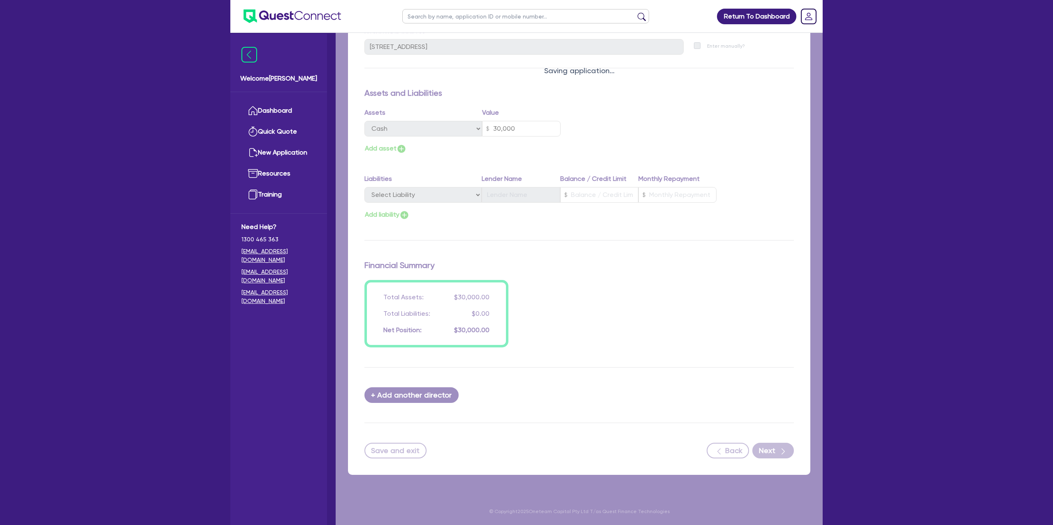
select select "CARS_AND_LIGHT_TRUCKS"
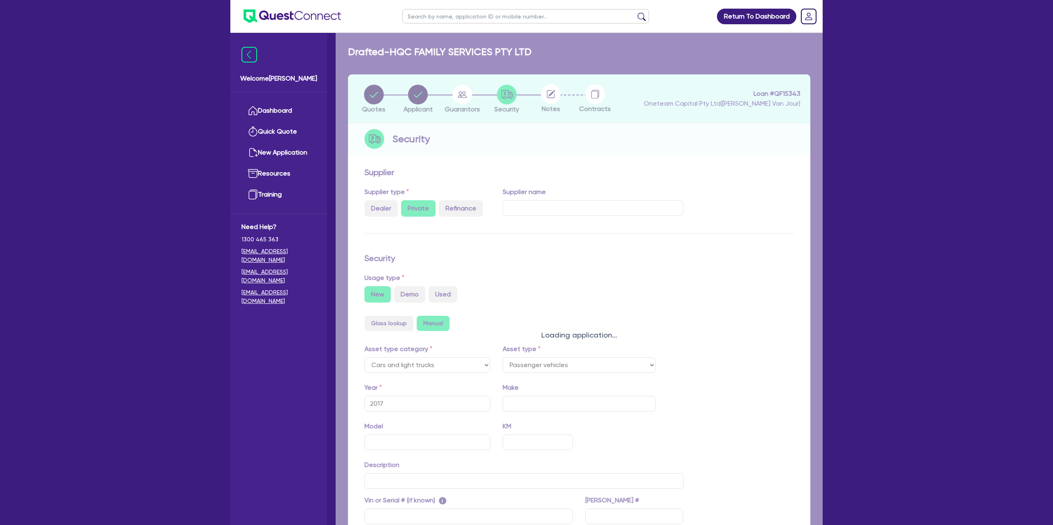
select select "PASSENGER_VEHICLES"
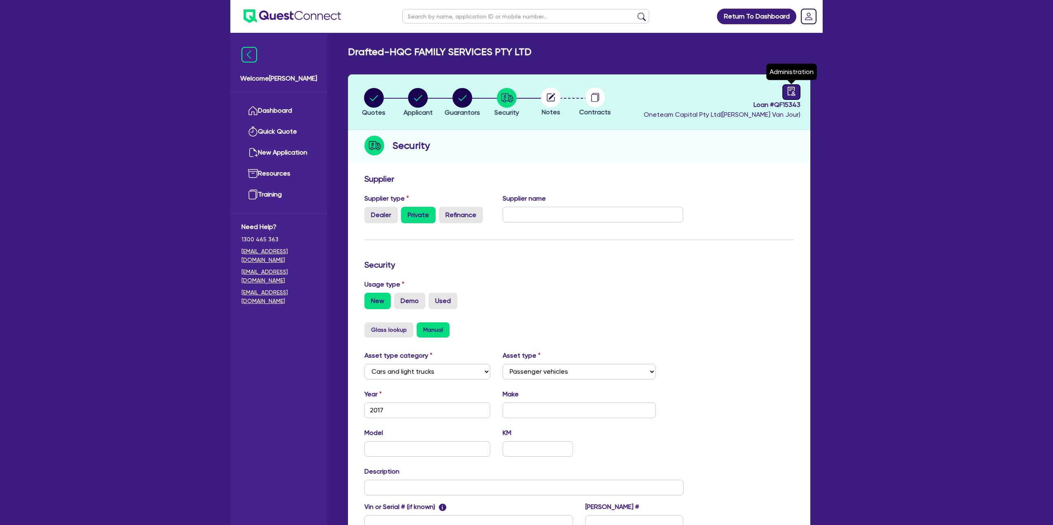
click at [792, 92] on icon "audit" at bounding box center [791, 91] width 9 height 9
select select "DRAFTED_NEW"
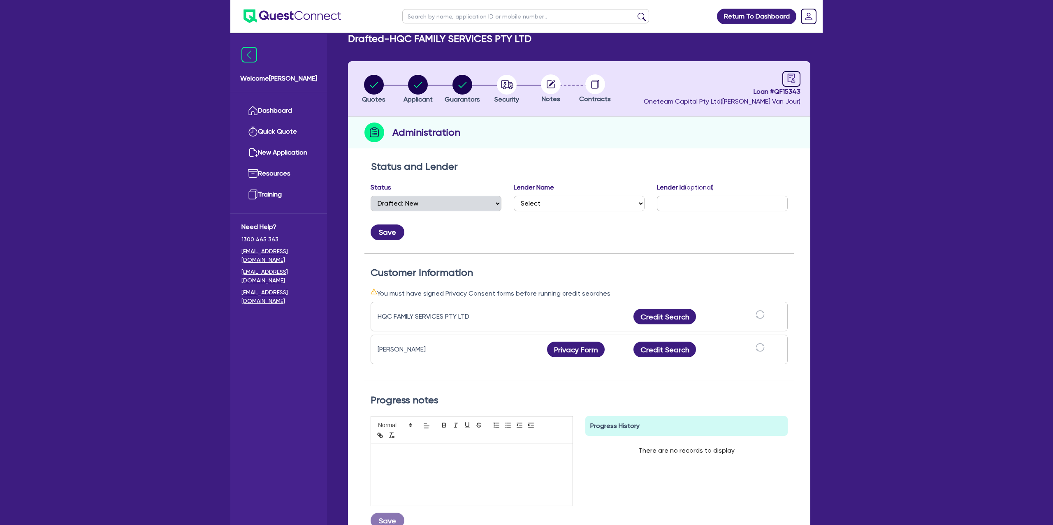
scroll to position [104, 0]
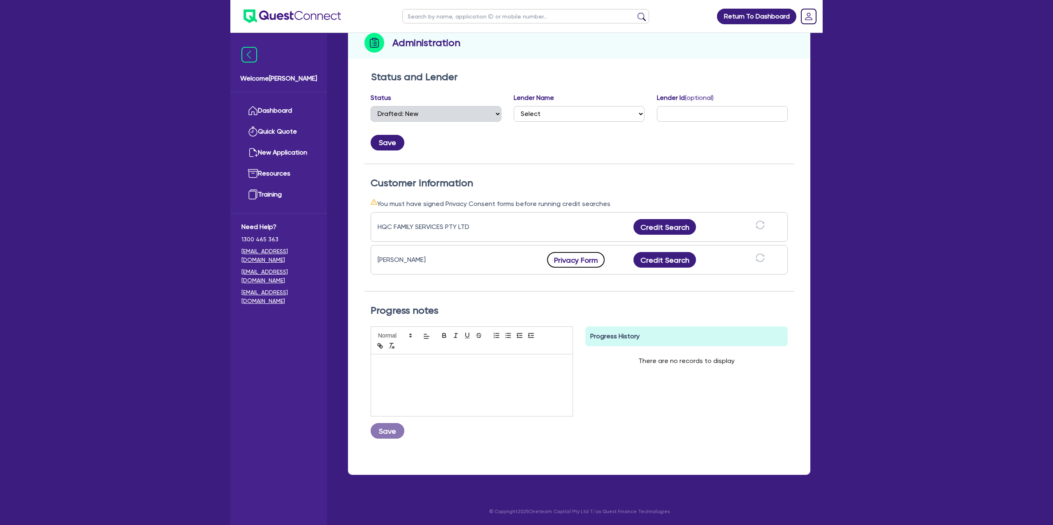
click at [553, 262] on button "Privacy Form" at bounding box center [576, 260] width 58 height 16
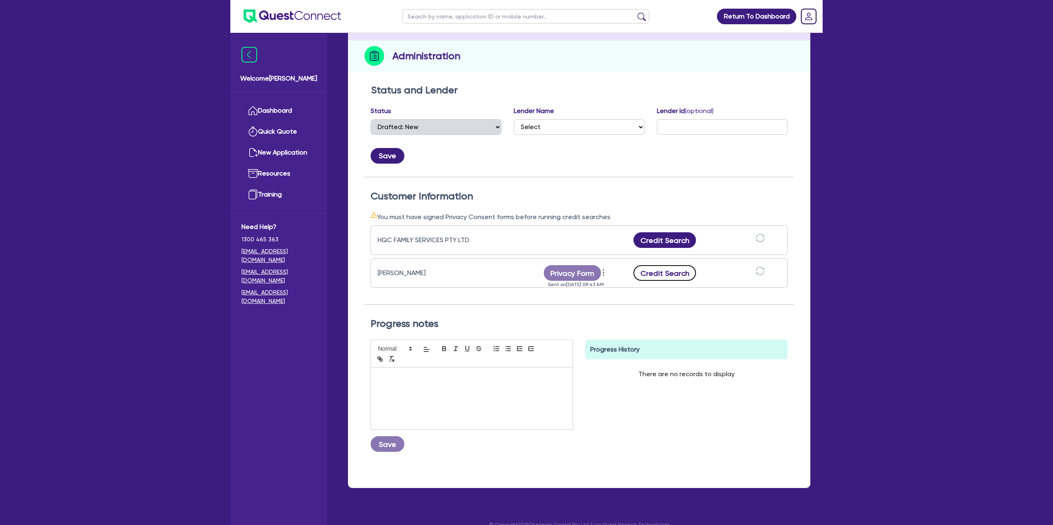
click at [650, 275] on button "Credit Search" at bounding box center [664, 273] width 62 height 16
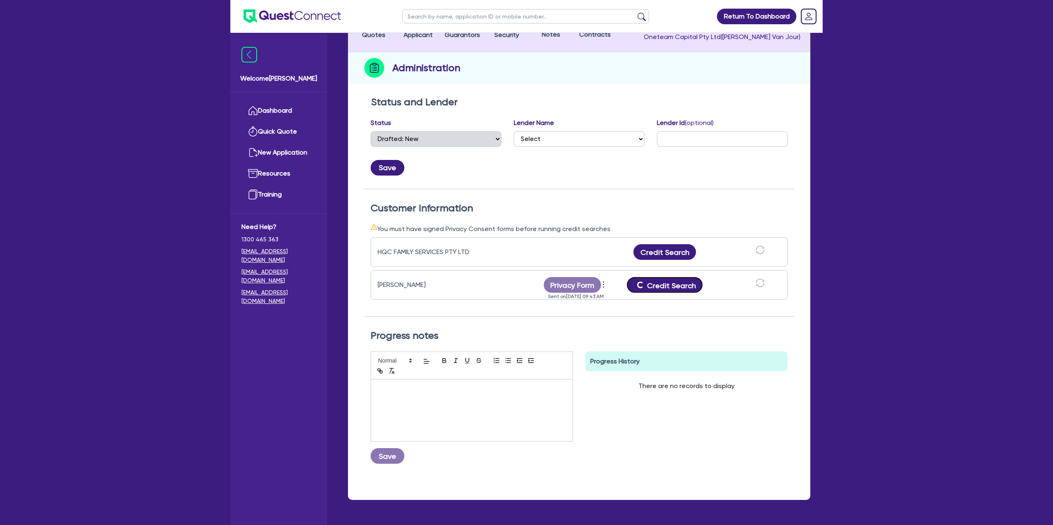
scroll to position [0, 0]
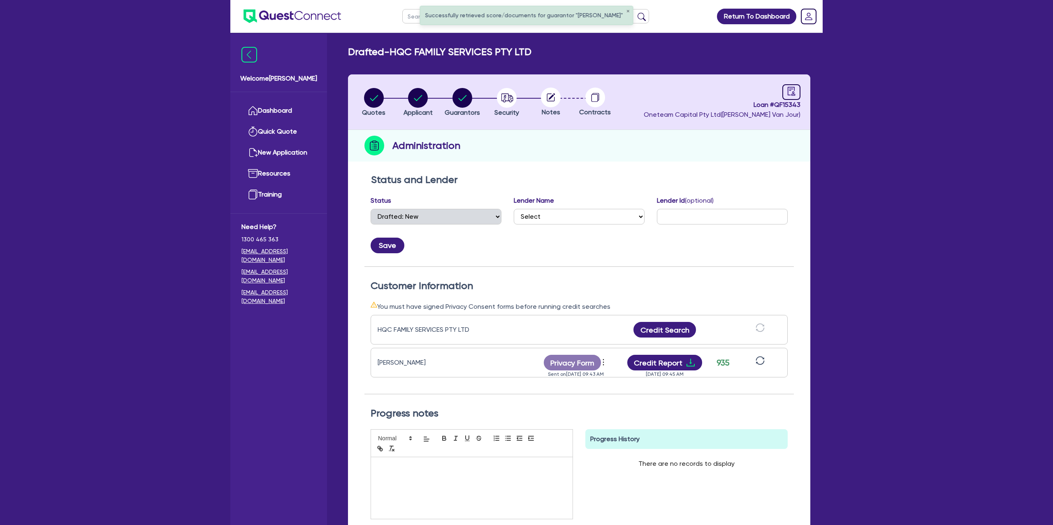
click at [575, 251] on div "Save" at bounding box center [578, 242] width 429 height 22
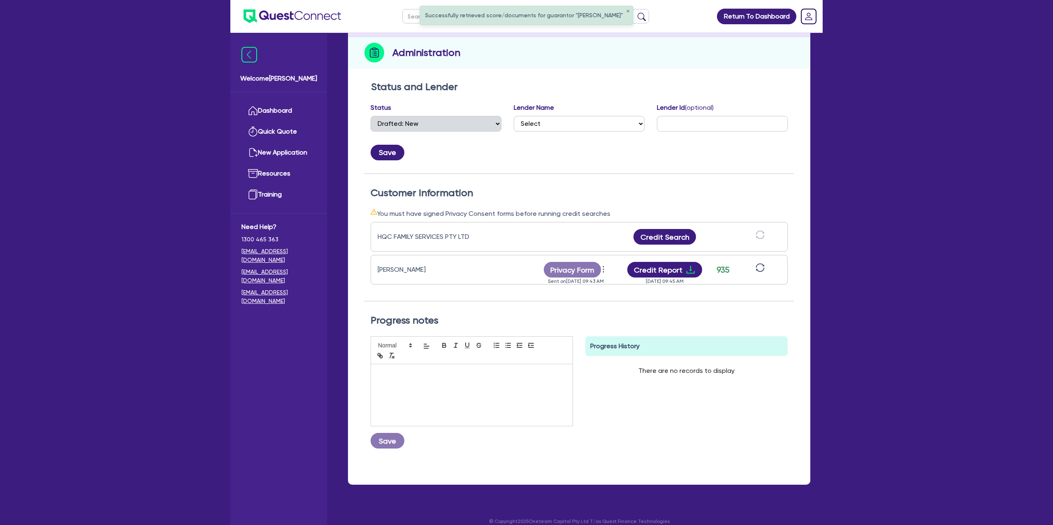
scroll to position [104, 0]
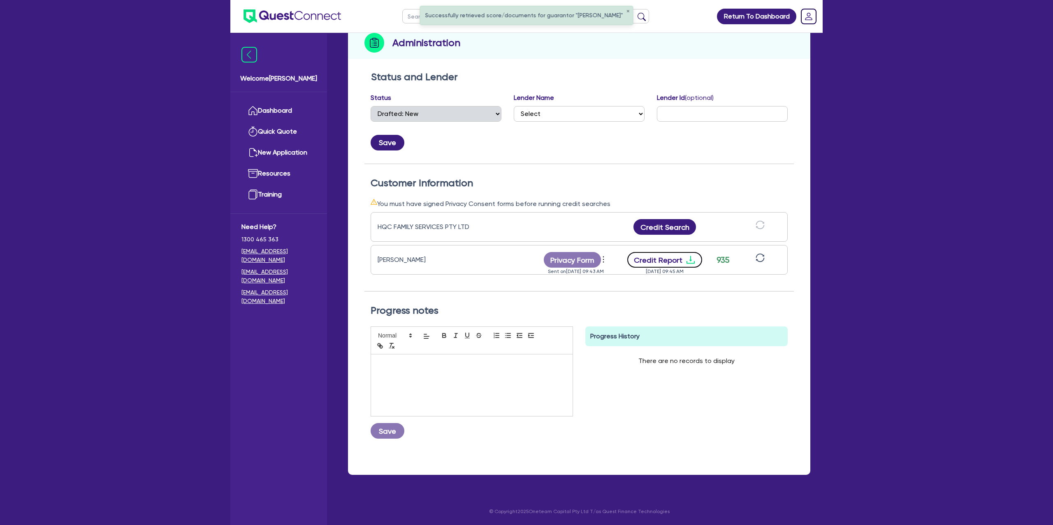
click at [689, 256] on icon "download" at bounding box center [690, 260] width 8 height 8
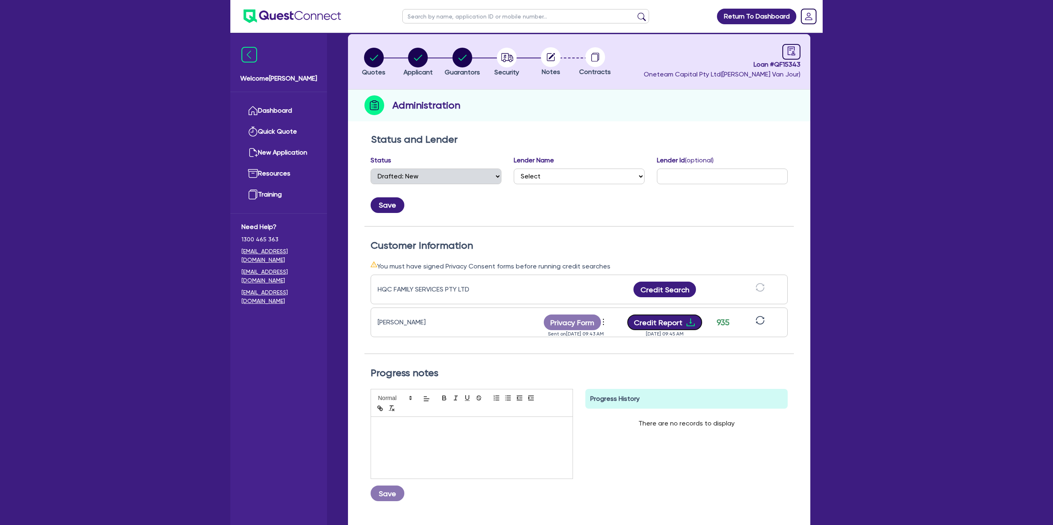
scroll to position [0, 0]
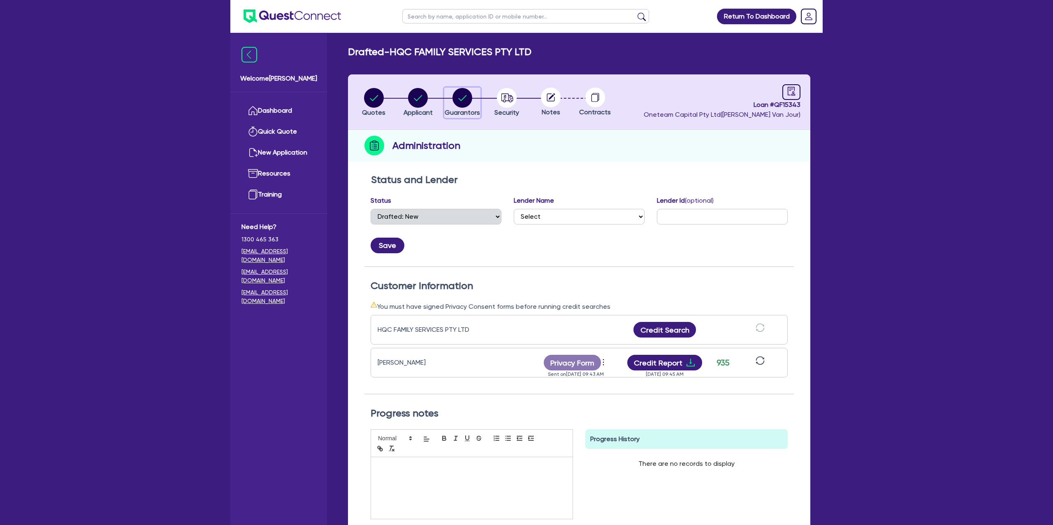
click at [465, 95] on circle "button" at bounding box center [462, 98] width 20 height 20
select select "MRS"
select select "[GEOGRAPHIC_DATA]"
select select "MARRIED"
select select "CASH"
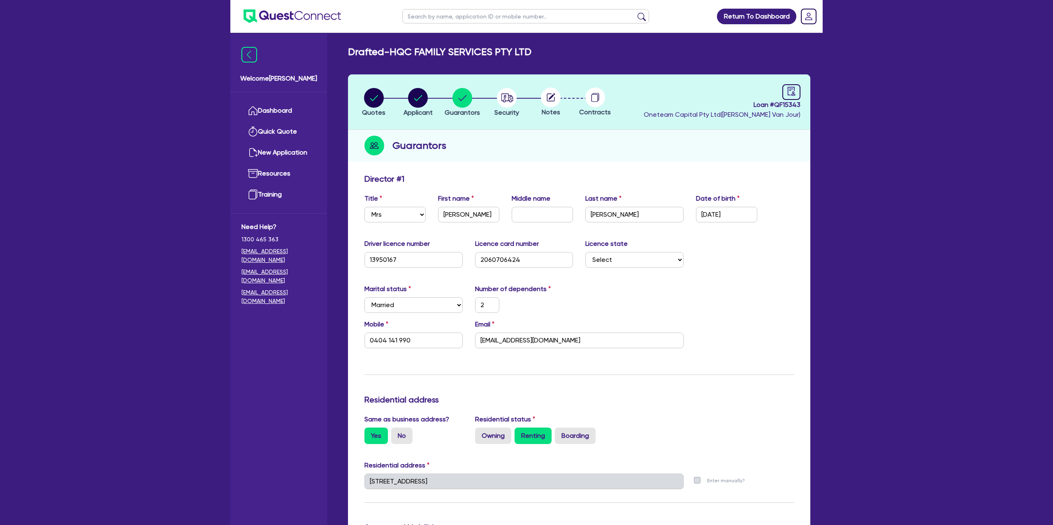
scroll to position [0, 0]
click at [792, 89] on icon "audit" at bounding box center [791, 90] width 9 height 9
select select "DRAFTED_NEW"
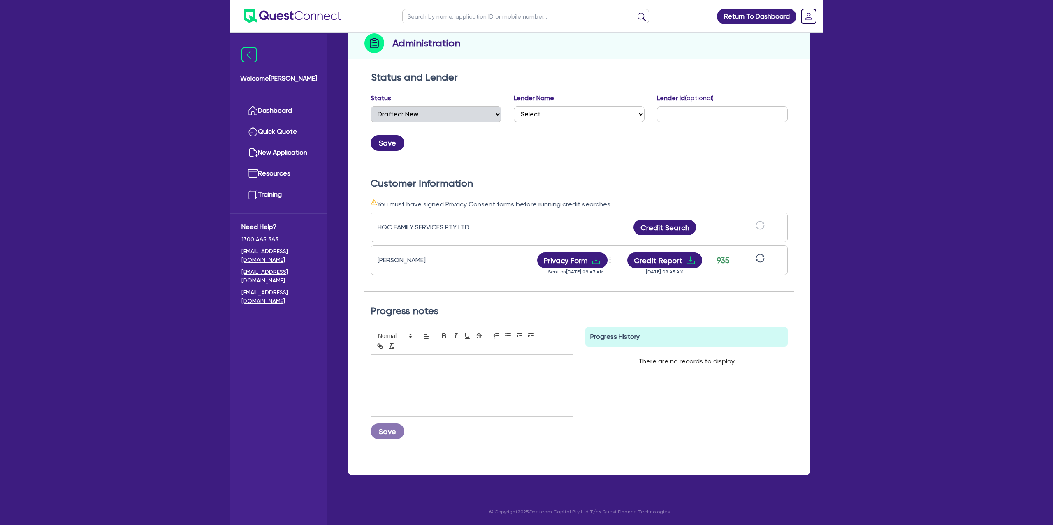
scroll to position [104, 0]
drag, startPoint x: 717, startPoint y: 258, endPoint x: 748, endPoint y: 259, distance: 30.5
click at [748, 259] on div "[PERSON_NAME] Privacy Form View log Send new privacy form Sent on [DATE] 09:43 …" at bounding box center [578, 260] width 417 height 30
click at [680, 258] on button "Credit Report" at bounding box center [664, 260] width 75 height 16
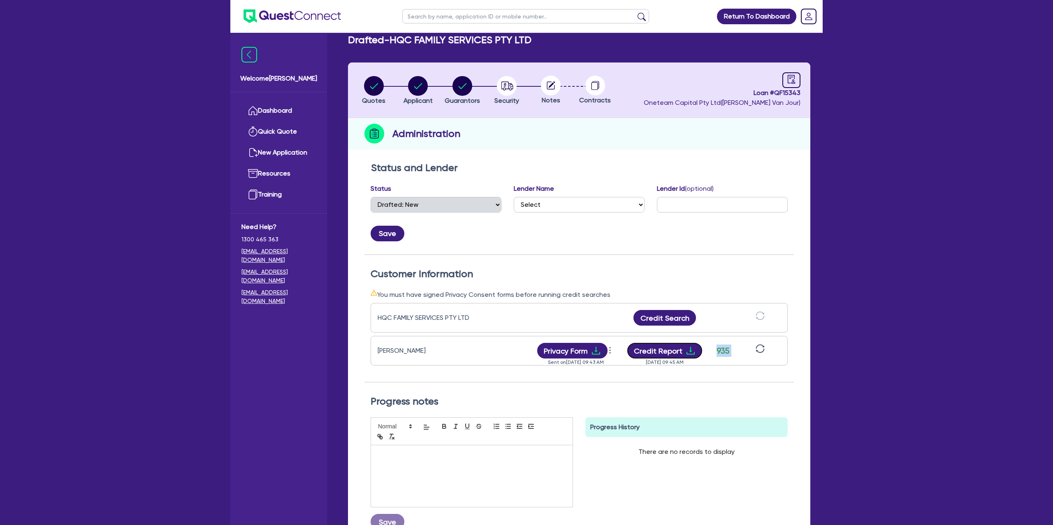
scroll to position [0, 0]
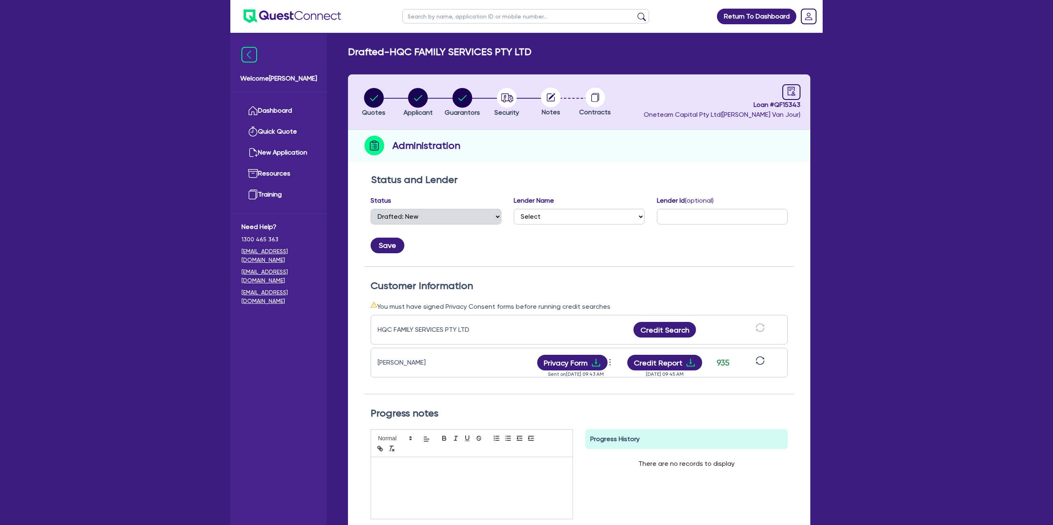
drag, startPoint x: 655, startPoint y: 152, endPoint x: 607, endPoint y: 146, distance: 48.4
click at [628, 146] on div "Administration" at bounding box center [579, 146] width 462 height 32
click at [613, 127] on header "Quotes Applicant [GEOGRAPHIC_DATA] Security Notes Contracts Loan # QF15343 Onet…" at bounding box center [579, 102] width 462 height 56
click at [371, 97] on circle "button" at bounding box center [374, 98] width 20 height 20
select select "CARS_AND_LIGHT_TRUCKS"
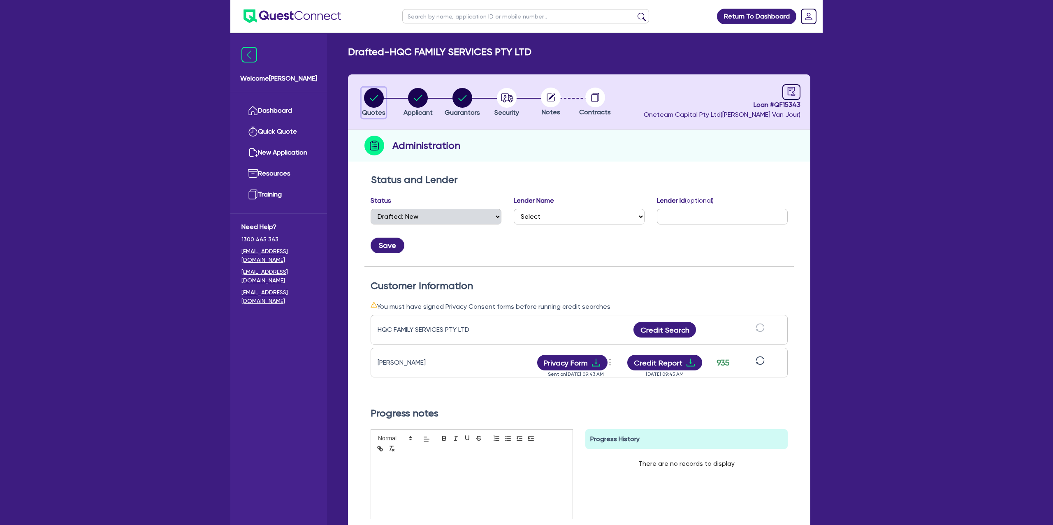
select select "PASSENGER_VEHICLES"
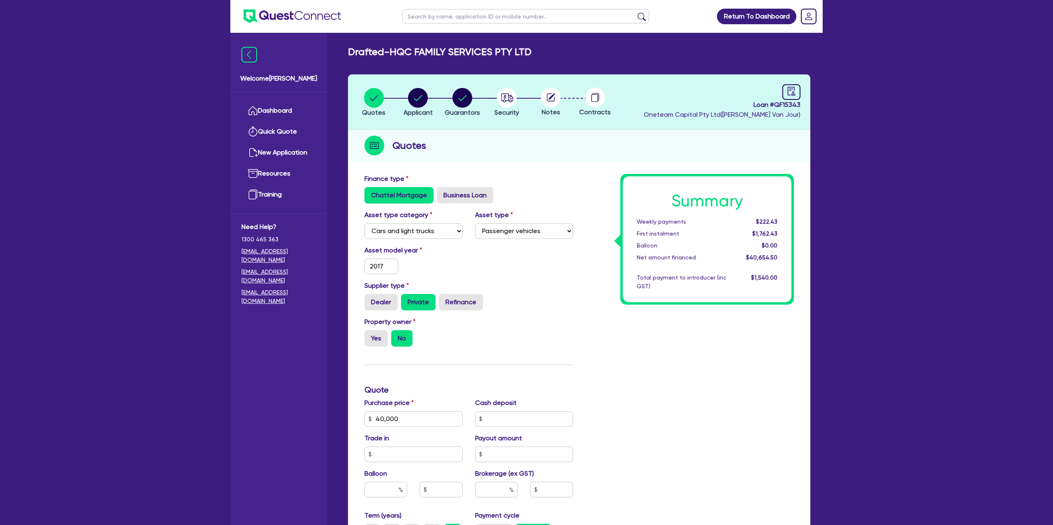
drag, startPoint x: 562, startPoint y: 170, endPoint x: 554, endPoint y: 168, distance: 7.7
click at [560, 170] on div "Finance type Chattel Mortgage Business Loan Asset type category Select Cars and…" at bounding box center [579, 433] width 462 height 527
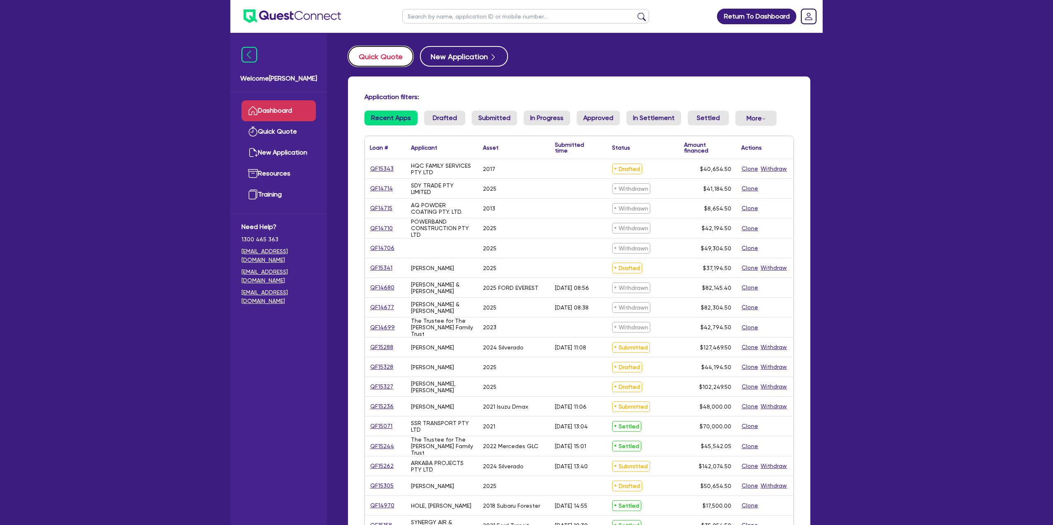
click at [388, 50] on button "Quick Quote" at bounding box center [380, 56] width 65 height 21
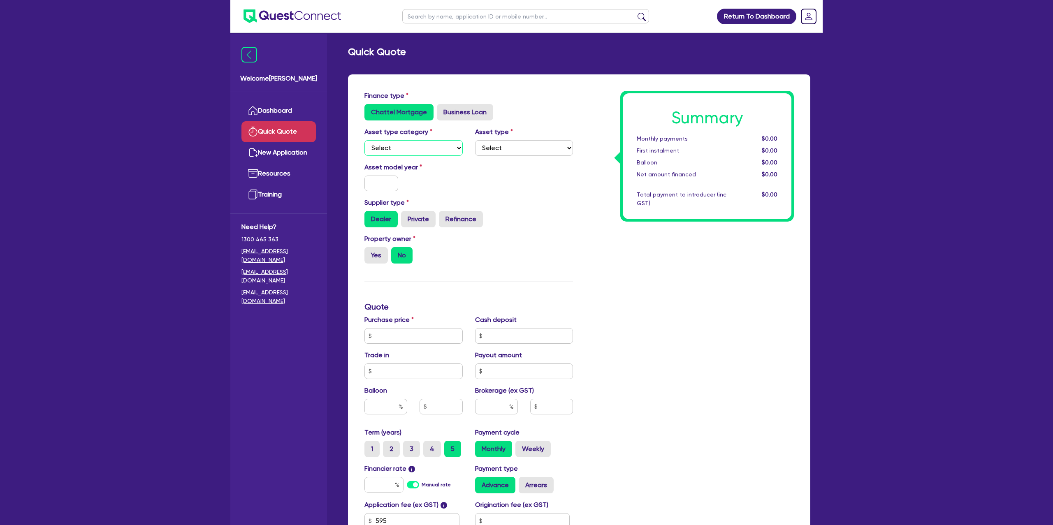
click at [439, 149] on select "Select Cars and light trucks Primary assets Secondary assets Tertiary assets" at bounding box center [413, 148] width 98 height 16
select select "CARS_AND_LIGHT_TRUCKS"
click at [364, 140] on select "Select Cars and light trucks Primary assets Secondary assets Tertiary assets" at bounding box center [413, 148] width 98 height 16
click at [514, 153] on select "Select Passenger vehicles Vans and utes Light trucks up to 4.5 tonne" at bounding box center [524, 148] width 98 height 16
select select "PASSENGER_VEHICLES"
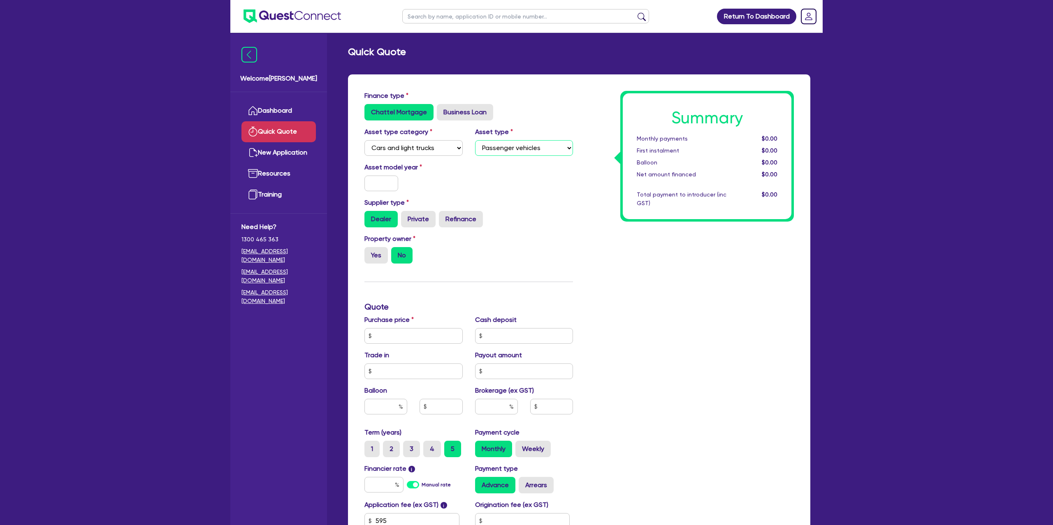
click at [475, 140] on select "Select Passenger vehicles Vans and utes Light trucks up to 4.5 tonne" at bounding box center [524, 148] width 98 height 16
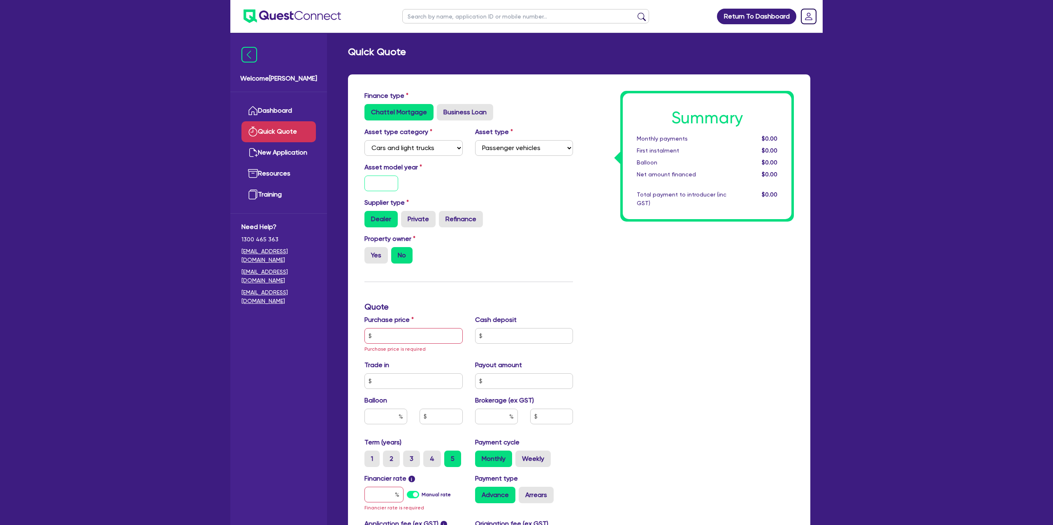
click at [387, 186] on input "text" at bounding box center [381, 184] width 34 height 16
type input "2025"
drag, startPoint x: 545, startPoint y: 225, endPoint x: 369, endPoint y: 241, distance: 176.7
click at [545, 225] on div "Dealer Private Refinance" at bounding box center [468, 219] width 208 height 16
click at [370, 257] on label "Yes" at bounding box center [375, 255] width 23 height 16
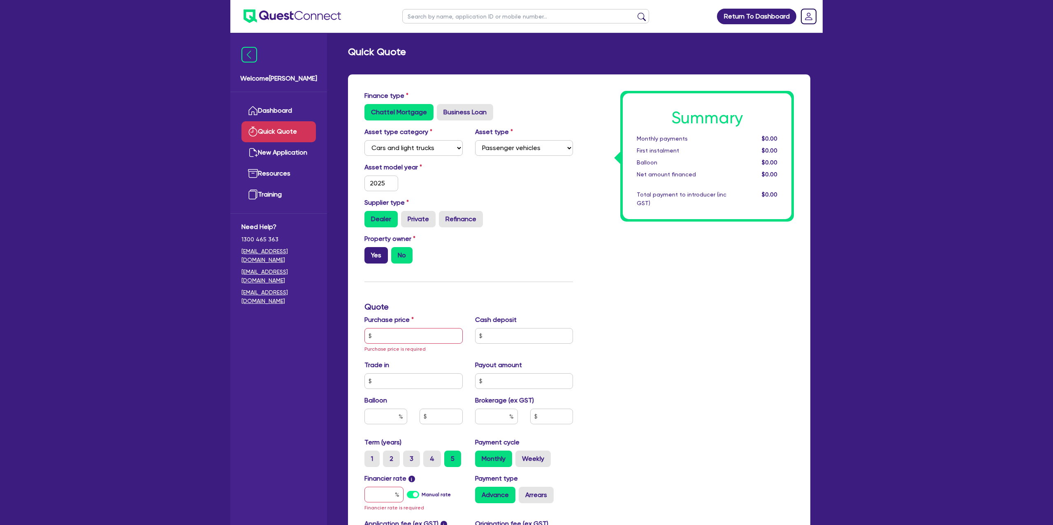
click at [370, 252] on input "Yes" at bounding box center [366, 249] width 5 height 5
radio input "true"
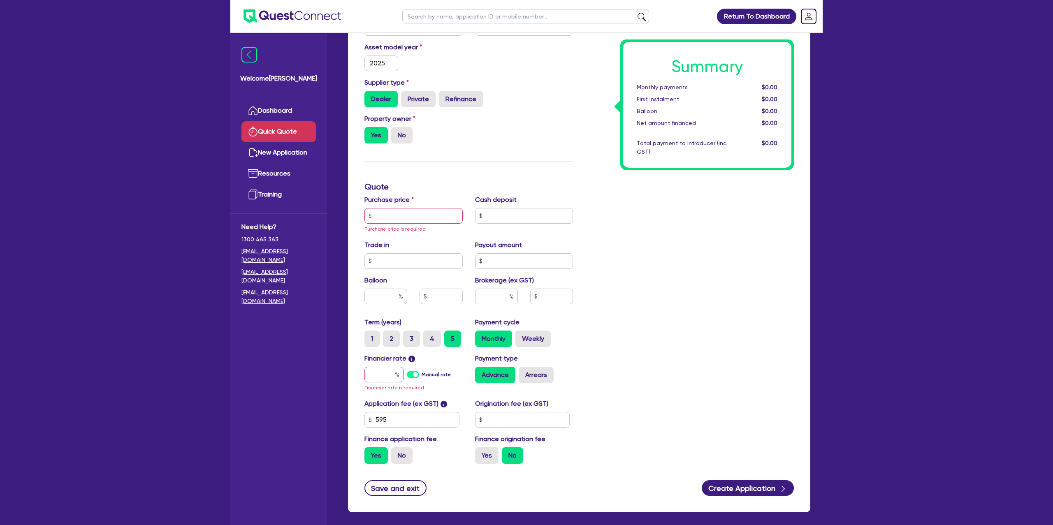
scroll to position [122, 0]
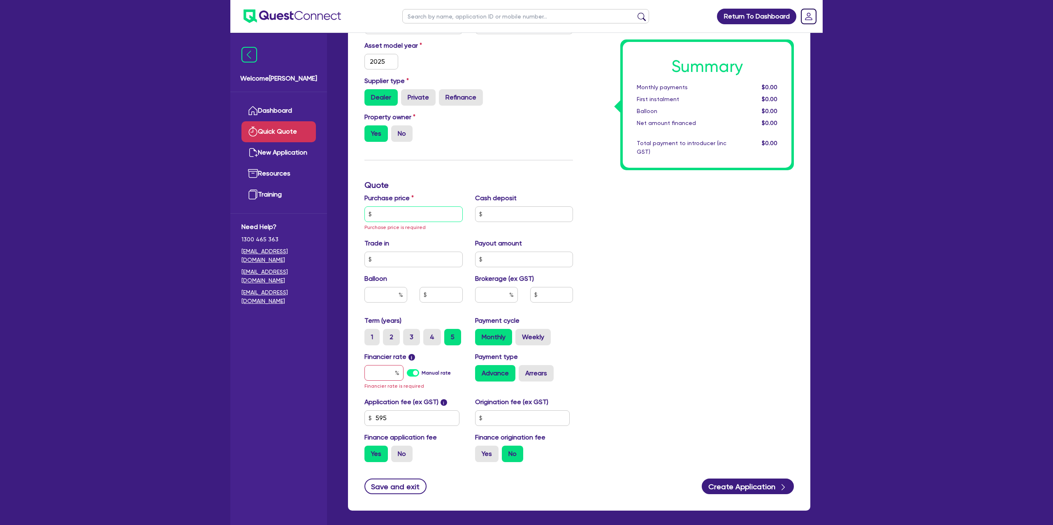
drag, startPoint x: 411, startPoint y: 220, endPoint x: 403, endPoint y: 207, distance: 15.1
click at [408, 215] on input "text" at bounding box center [413, 214] width 98 height 16
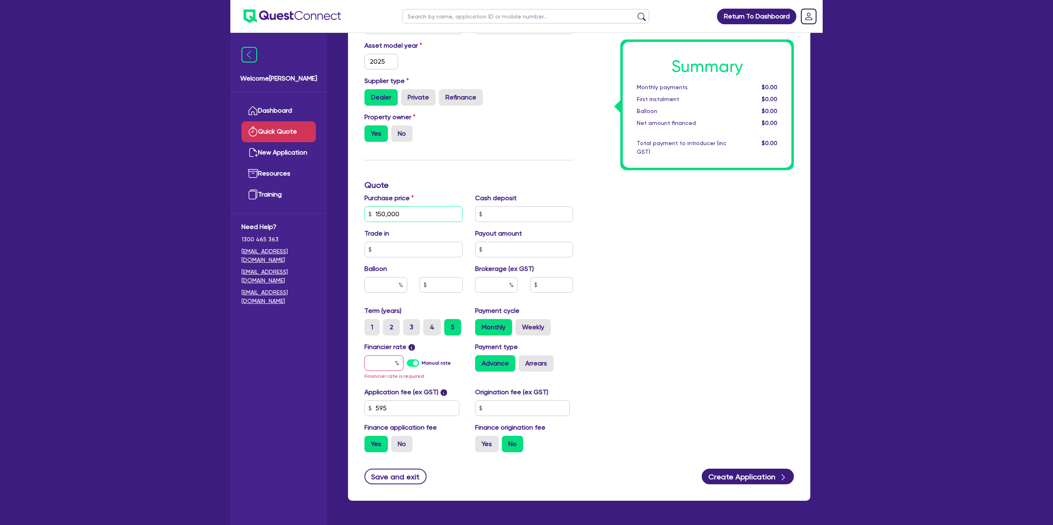
type input "150,000"
click at [502, 212] on input "text" at bounding box center [524, 214] width 98 height 16
type input "60,000"
click at [728, 197] on div "Summary Monthly payments $0.00 First instalment $0.00 Balloon $0.00 Net amount …" at bounding box center [689, 214] width 221 height 490
click at [491, 214] on input "60,000" at bounding box center [524, 214] width 98 height 16
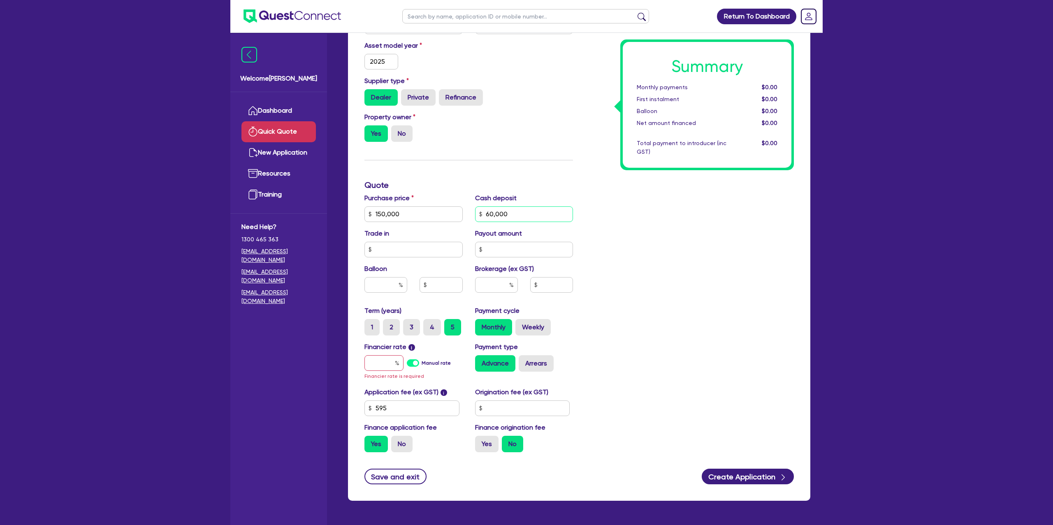
click at [491, 214] on input "60,000" at bounding box center [524, 214] width 98 height 16
click at [491, 215] on input "60,000" at bounding box center [524, 214] width 98 height 16
type input "70,000"
click at [747, 227] on div "Summary Monthly payments $0.00 First instalment $0.00 Balloon $0.00 Net amount …" at bounding box center [689, 214] width 221 height 490
click at [389, 282] on input "text" at bounding box center [385, 285] width 43 height 16
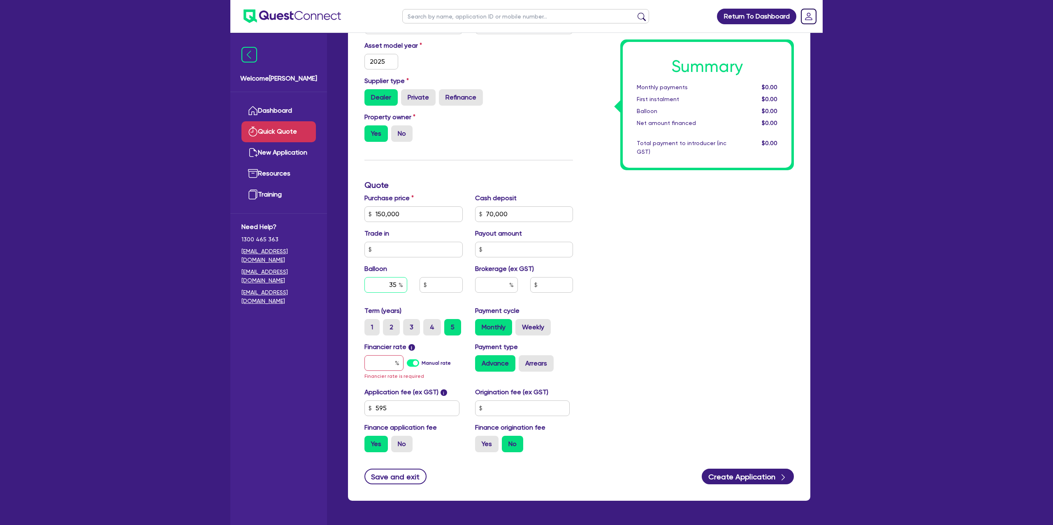
type input "35"
drag, startPoint x: 747, startPoint y: 214, endPoint x: 589, endPoint y: 251, distance: 162.6
click at [747, 215] on div "Summary Monthly payments $0.00 First instalment $0.00 Balloon $0.00 Net amount …" at bounding box center [689, 214] width 221 height 490
drag, startPoint x: 396, startPoint y: 366, endPoint x: 421, endPoint y: 365, distance: 25.1
click at [396, 365] on div at bounding box center [383, 363] width 39 height 16
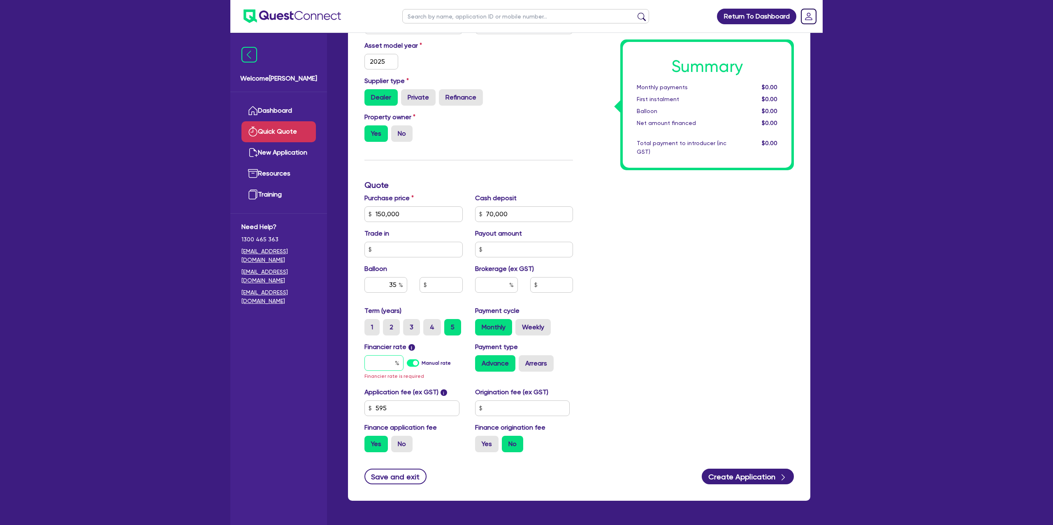
type input "7"
type input "52,500"
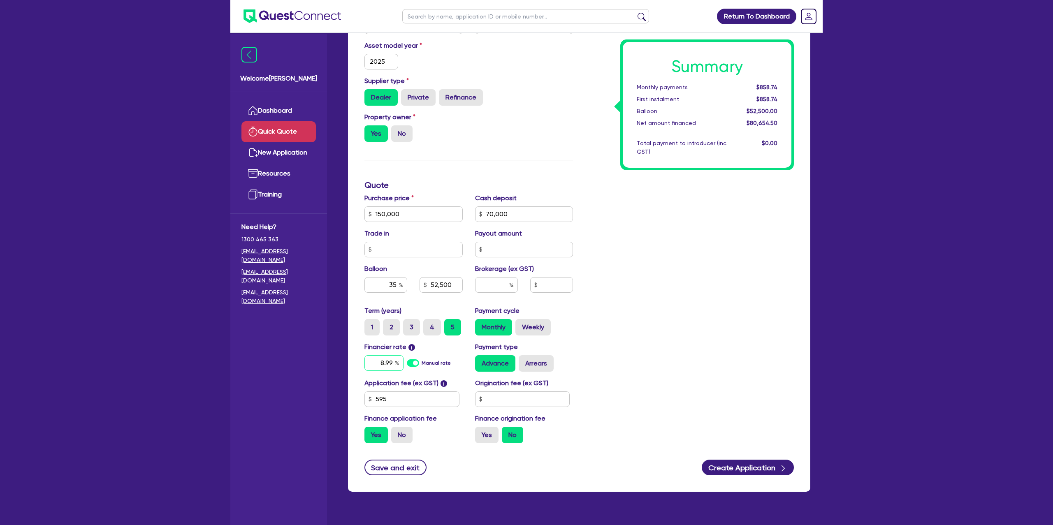
type input "8.99"
type input "52,500"
drag, startPoint x: 535, startPoint y: 399, endPoint x: 544, endPoint y: 393, distance: 11.2
click at [536, 398] on input "text" at bounding box center [522, 399] width 95 height 16
type input "1,400"
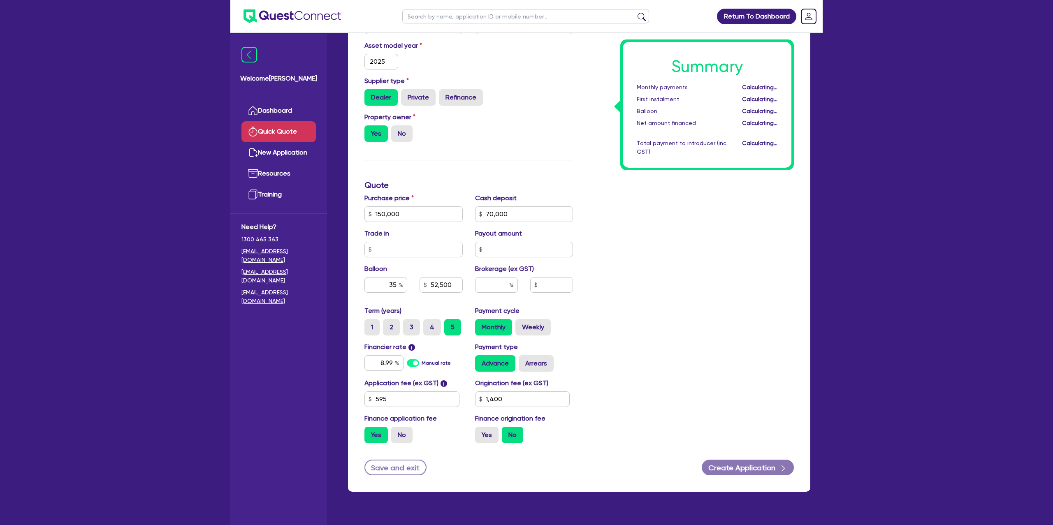
type input "52,500"
drag, startPoint x: 472, startPoint y: 441, endPoint x: 480, endPoint y: 440, distance: 7.8
click at [474, 441] on div "Finance origination fee Yes No" at bounding box center [524, 429] width 111 height 30
click at [487, 439] on label "Yes" at bounding box center [486, 435] width 23 height 16
click at [480, 432] on input "Yes" at bounding box center [477, 429] width 5 height 5
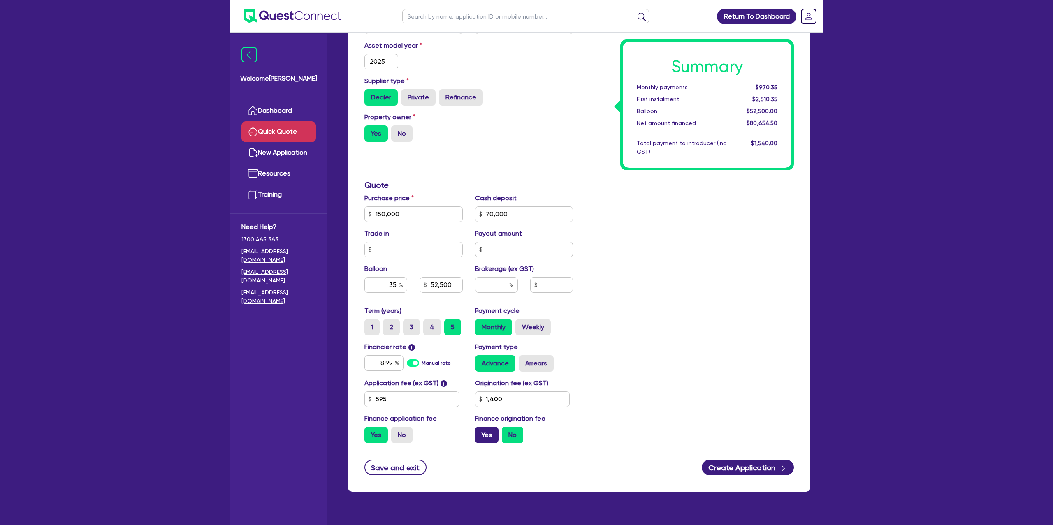
radio input "true"
type input "52,500"
click at [666, 375] on div "Summary Monthly payments $1,002.08 First instalment $1,002.08 Balloon $52,500.0…" at bounding box center [689, 209] width 221 height 481
drag, startPoint x: 778, startPoint y: 467, endPoint x: 828, endPoint y: 453, distance: 51.2
click at [779, 466] on icon "button" at bounding box center [783, 468] width 8 height 8
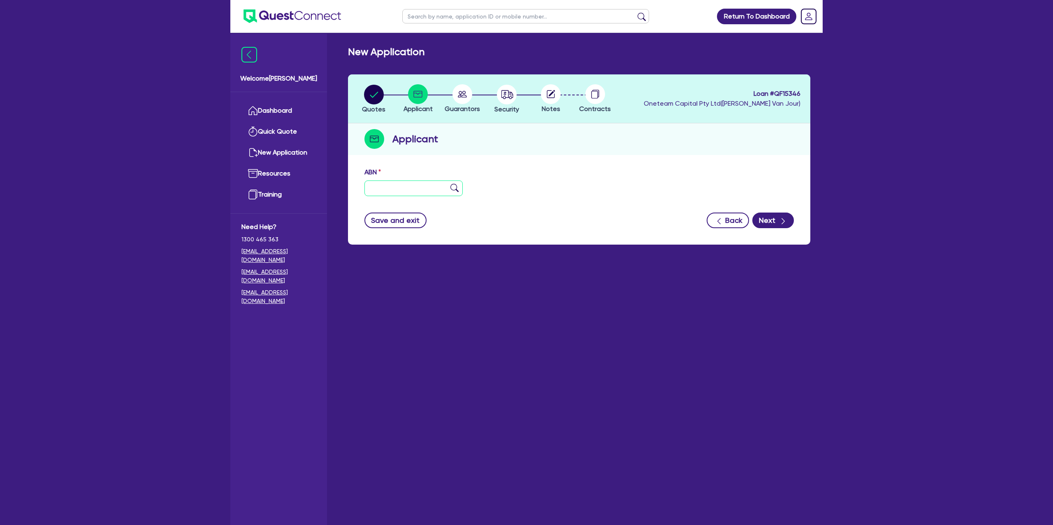
click at [385, 188] on input "text" at bounding box center [413, 189] width 98 height 16
type input "0"
type input "50 696 959 457"
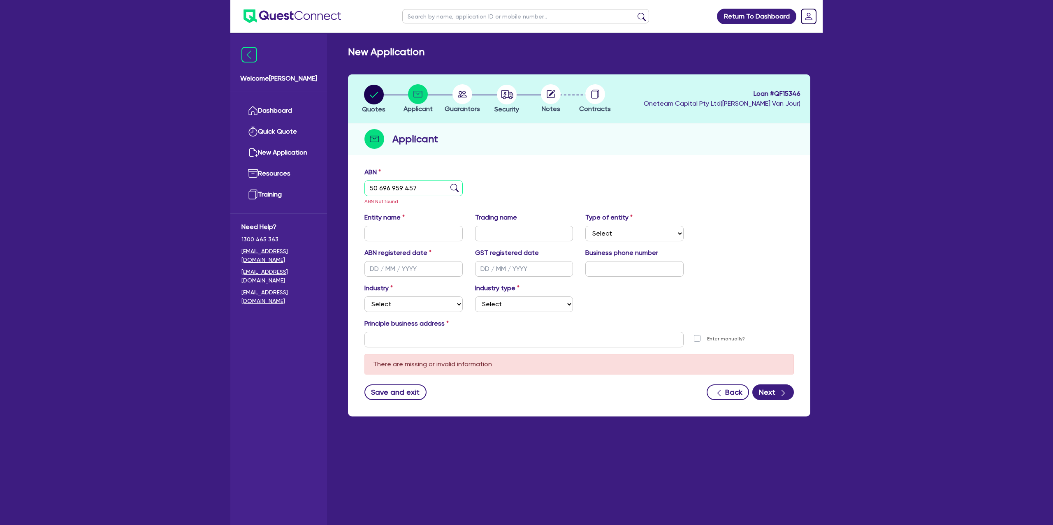
click at [395, 186] on input "50 696 959 457" at bounding box center [413, 189] width 98 height 16
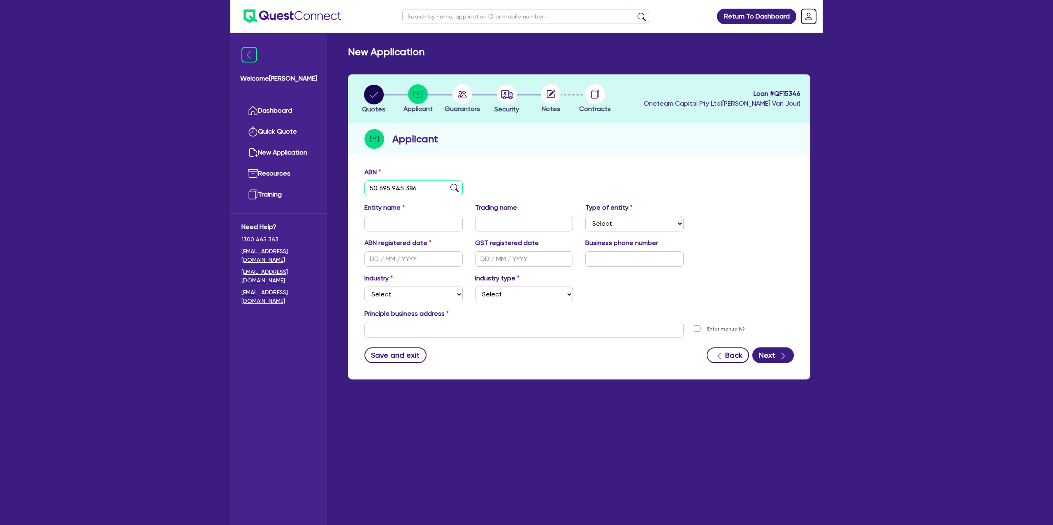
type input "50 695 945 386"
click at [610, 183] on div "ABN 50 695 945 386" at bounding box center [579, 184] width 442 height 35
type input "The Trustee for AKBARI Family Trust"
select select "TRUST"
type input "07/11/2023"
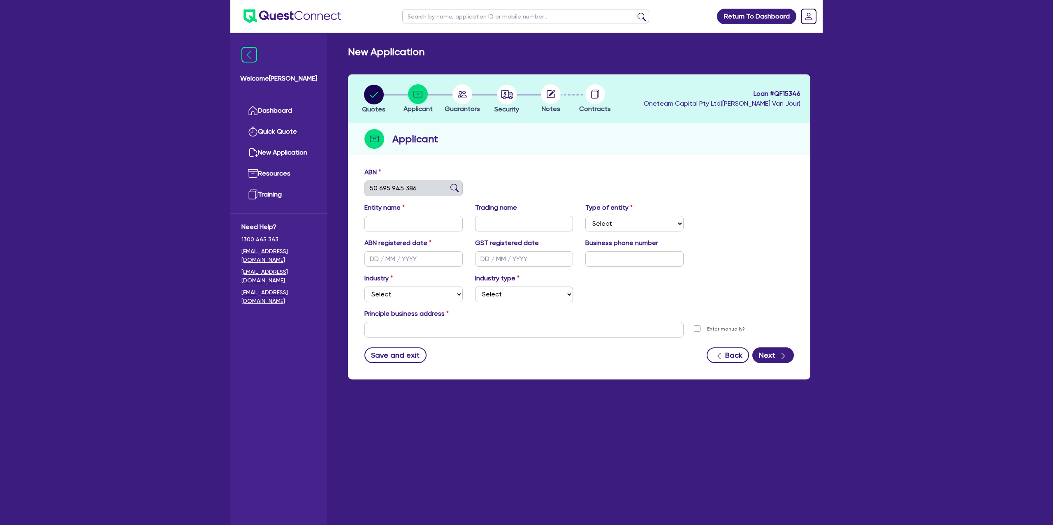
type input "07/11/2023"
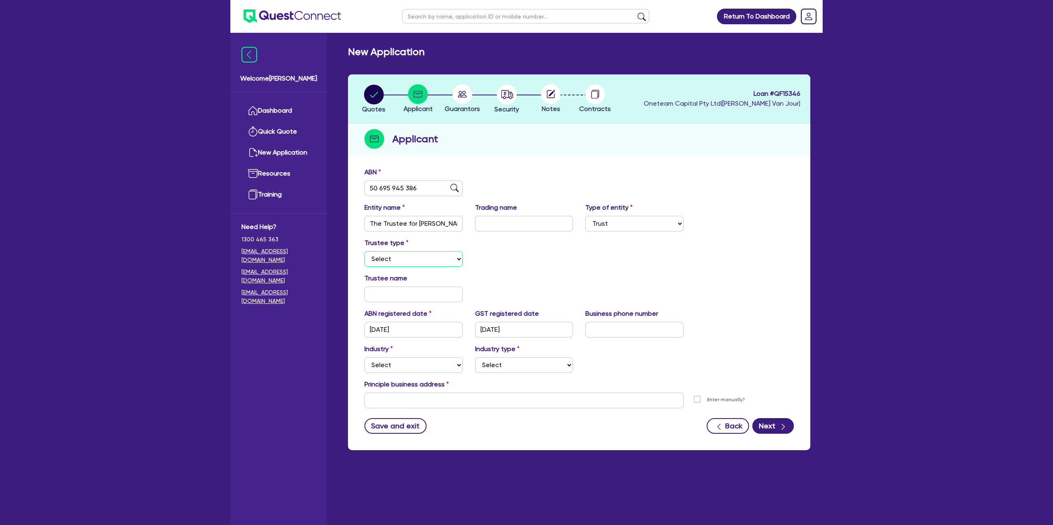
click at [399, 260] on select "Select Individual Company" at bounding box center [413, 259] width 98 height 16
select select "INDIVIDUAL"
click at [364, 251] on select "Select Individual Company" at bounding box center [413, 259] width 98 height 16
click at [382, 369] on select "Select Accomodation & Food Services Administrative & Support Services Agricultu…" at bounding box center [413, 365] width 98 height 16
click at [385, 365] on select "Select Accomodation & Food Services Administrative & Support Services Agricultu…" at bounding box center [413, 365] width 98 height 16
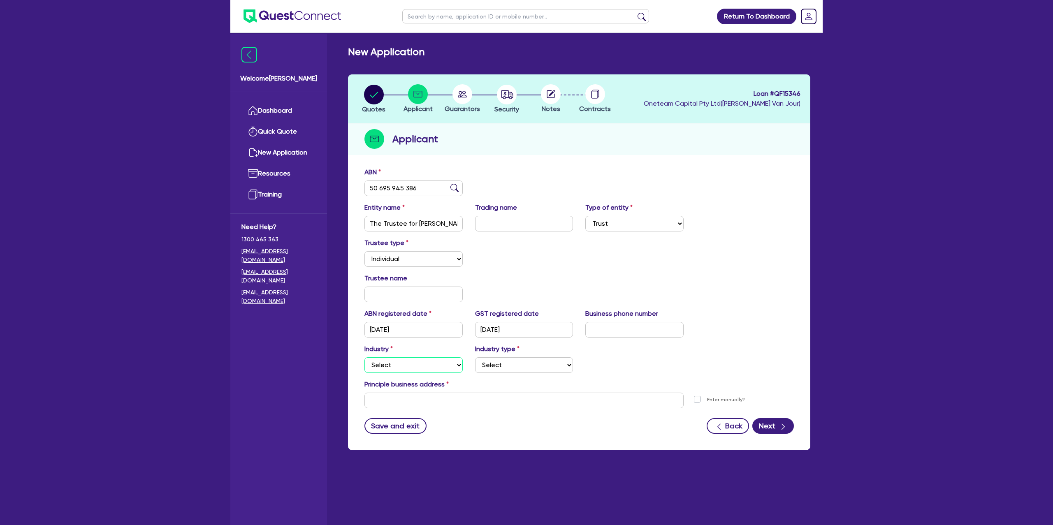
select select "FISHERIES"
click at [364, 357] on select "Select Accomodation & Food Services Administrative & Support Services Agricultu…" at bounding box center [413, 365] width 98 height 16
click at [504, 370] on select "Select Fishing Businesses Hunting Businesses Trapping Businesses Aquaculture Bu…" at bounding box center [524, 365] width 98 height 16
select select "FISHING_BUSINESSES"
click at [475, 357] on select "Select Fishing Businesses Hunting Businesses Trapping Businesses Aquaculture Bu…" at bounding box center [524, 365] width 98 height 16
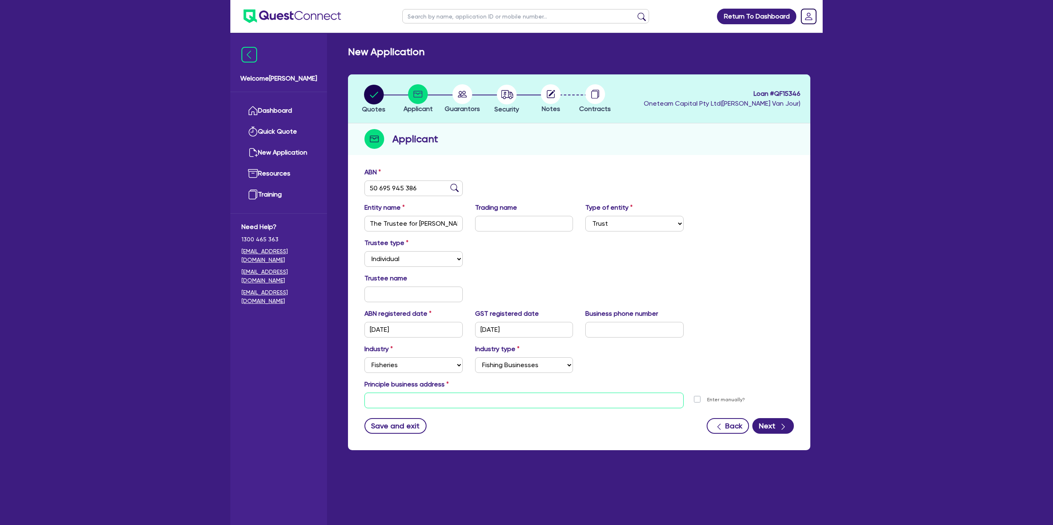
click at [391, 399] on input "text" at bounding box center [523, 401] width 319 height 16
paste input "14 Cavolo Road"
click at [433, 417] on small "Landsdale WA, Australia" at bounding box center [497, 415] width 139 height 6
type input "14 Cavolo Rd Landsdale WA 6065"
click at [776, 428] on button "Next" at bounding box center [773, 426] width 42 height 16
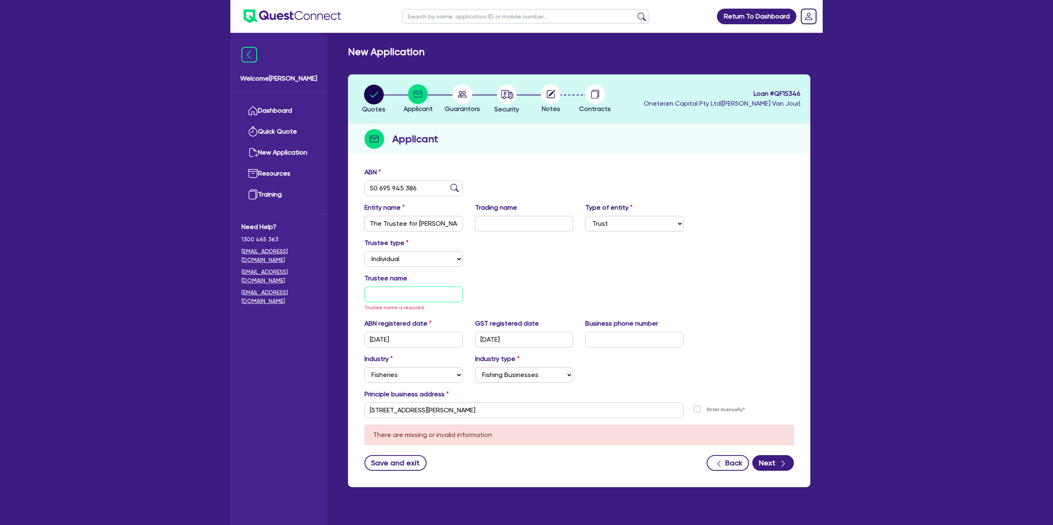
drag, startPoint x: 368, startPoint y: 297, endPoint x: 379, endPoint y: 298, distance: 10.7
click at [369, 297] on input "text" at bounding box center [413, 295] width 98 height 16
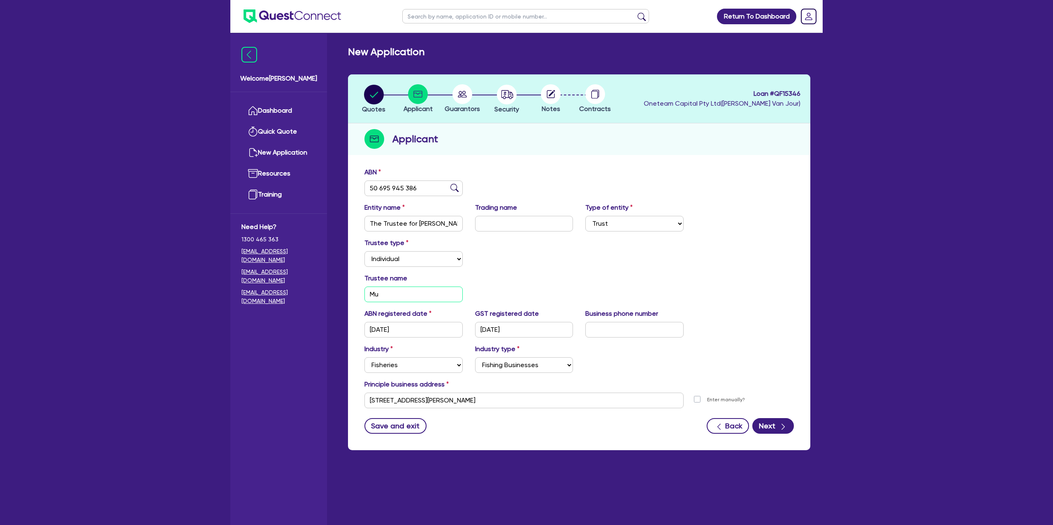
type input "M"
paste input "Muhammad"
type input "Muhammad Jawid Akbari"
click at [667, 241] on div "Trustee type Select Individual Company" at bounding box center [579, 255] width 442 height 35
click at [766, 423] on button "Next" at bounding box center [773, 426] width 42 height 16
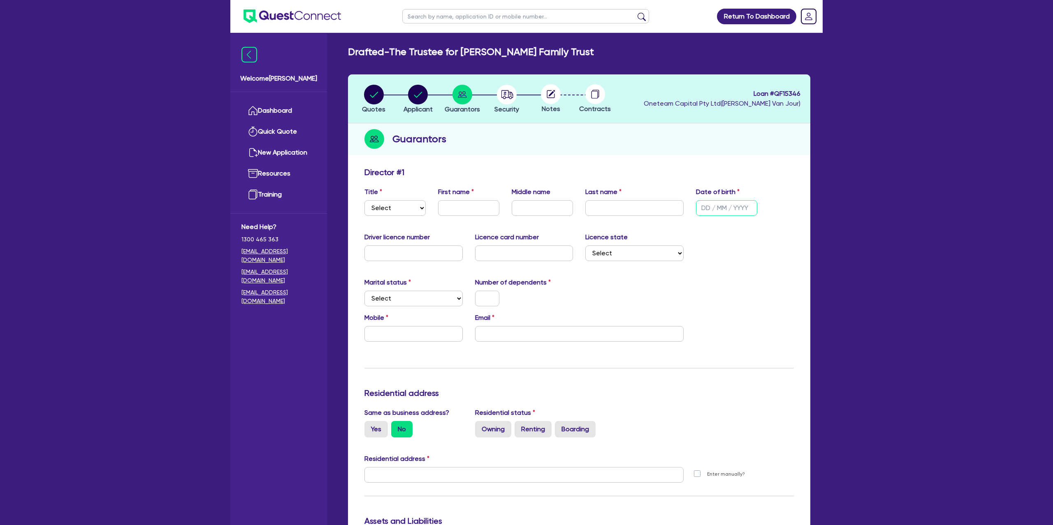
click at [699, 204] on input "text" at bounding box center [726, 208] width 61 height 16
type input "05/08/1985"
click at [400, 208] on select "Select Mr Mrs Ms Miss Dr" at bounding box center [394, 208] width 61 height 16
select select "MR"
click at [364, 200] on select "Select Mr Mrs Ms Miss Dr" at bounding box center [394, 208] width 61 height 16
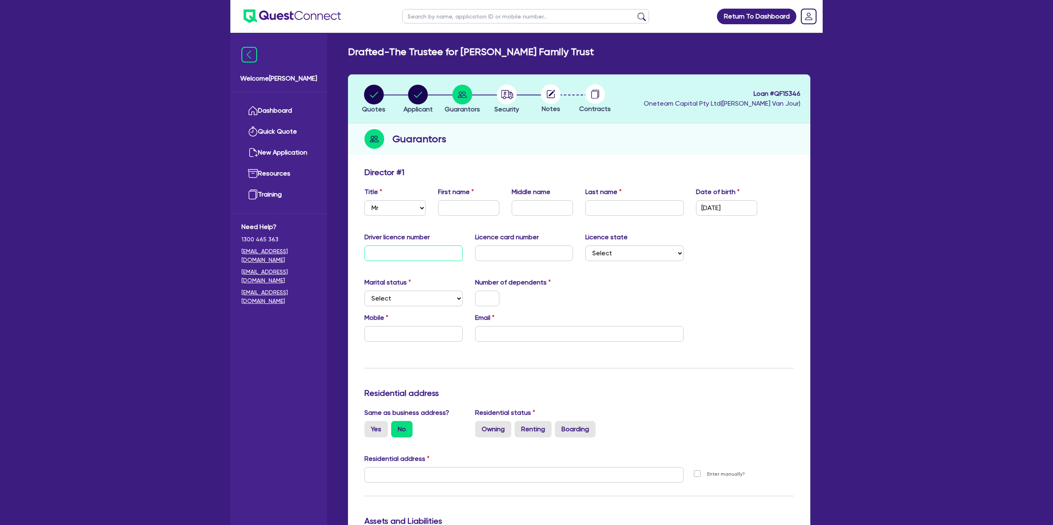
click at [401, 252] on input "text" at bounding box center [413, 253] width 98 height 16
click at [456, 198] on div "First name" at bounding box center [469, 201] width 74 height 29
click at [450, 207] on input "text" at bounding box center [468, 208] width 61 height 16
paste input "Muhammad"
type input "Muhammad"
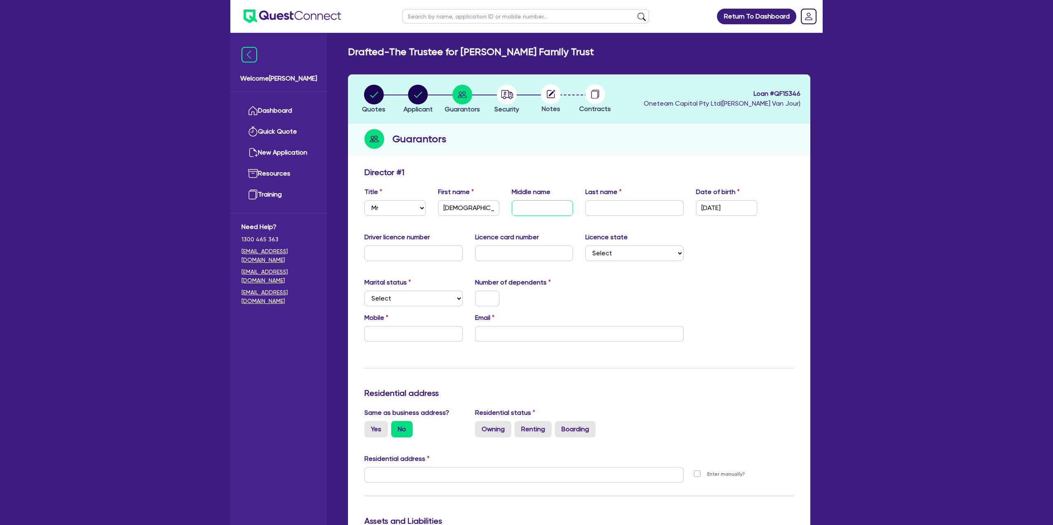
click at [535, 204] on input "text" at bounding box center [542, 208] width 61 height 16
click at [612, 207] on input "text" at bounding box center [634, 208] width 98 height 16
paste input "Akbari"
type input "Akbari"
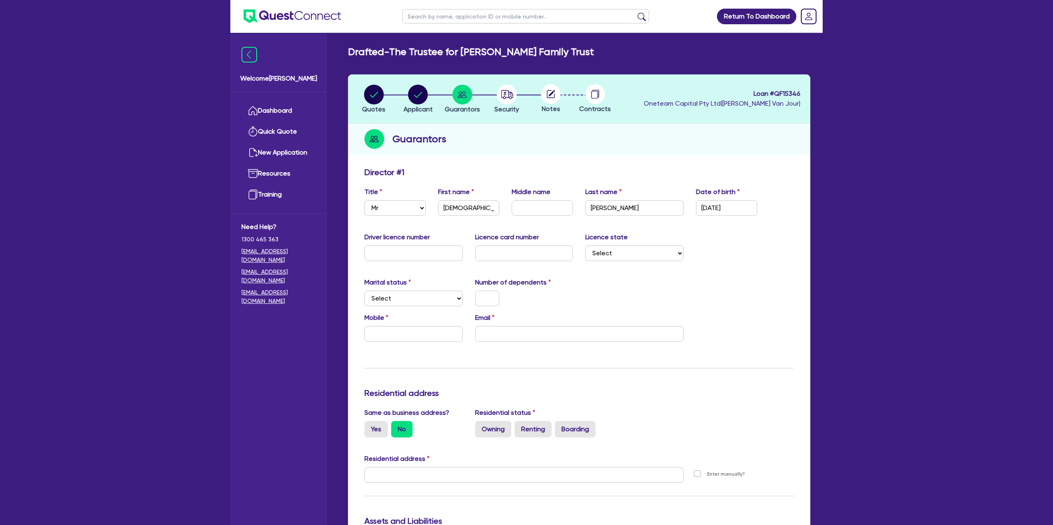
drag, startPoint x: 748, startPoint y: 262, endPoint x: 572, endPoint y: 251, distance: 176.3
click at [742, 262] on div "Driver licence number Licence card number Licence state Select NSW VIC QLD TAS …" at bounding box center [579, 249] width 442 height 35
drag, startPoint x: 551, startPoint y: 199, endPoint x: 563, endPoint y: 198, distance: 12.4
click at [551, 199] on div "Middle name" at bounding box center [542, 201] width 74 height 29
type input "Jawid"
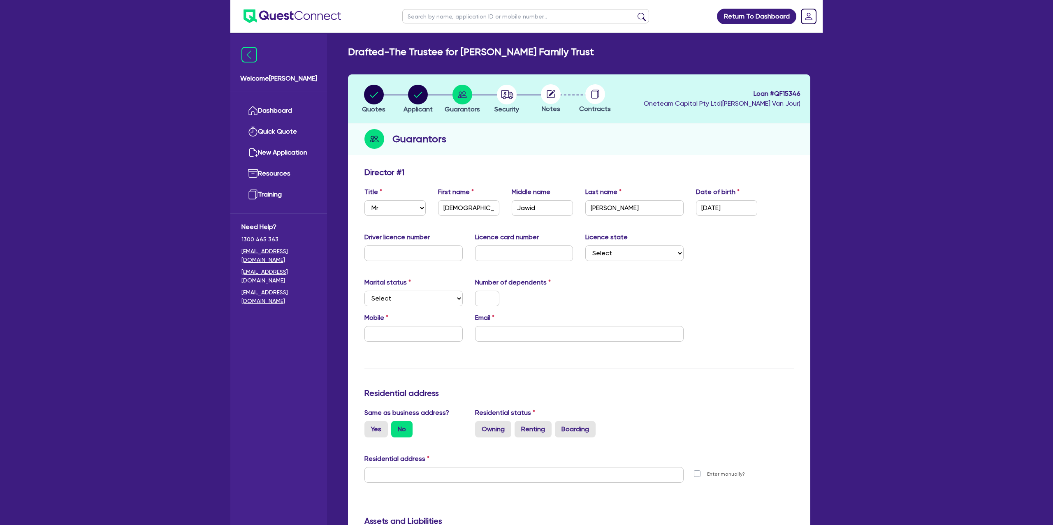
click at [393, 217] on div "Title Select Mr Mrs Ms Miss Dr First name Muhammad Middle name Jawid Last name …" at bounding box center [579, 204] width 442 height 35
click at [666, 253] on select "Select [GEOGRAPHIC_DATA] [GEOGRAPHIC_DATA] [GEOGRAPHIC_DATA] [GEOGRAPHIC_DATA] …" at bounding box center [634, 253] width 98 height 16
select select "WA"
click at [585, 245] on select "Select [GEOGRAPHIC_DATA] [GEOGRAPHIC_DATA] [GEOGRAPHIC_DATA] [GEOGRAPHIC_DATA] …" at bounding box center [634, 253] width 98 height 16
click at [398, 254] on input "text" at bounding box center [413, 253] width 98 height 16
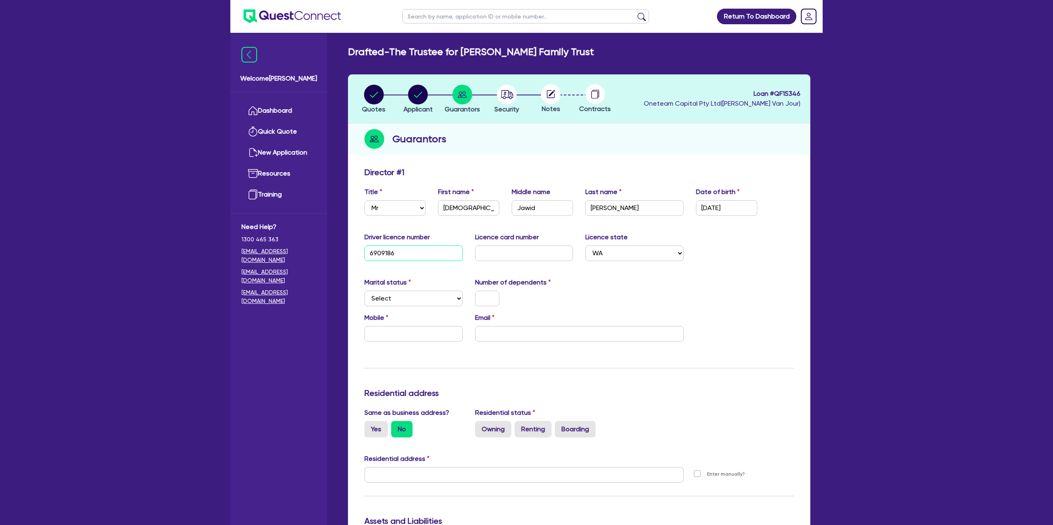
type input "6909186"
click at [498, 251] on input "text" at bounding box center [524, 253] width 98 height 16
type input "L048639066"
click at [586, 325] on div "Email" at bounding box center [579, 327] width 221 height 29
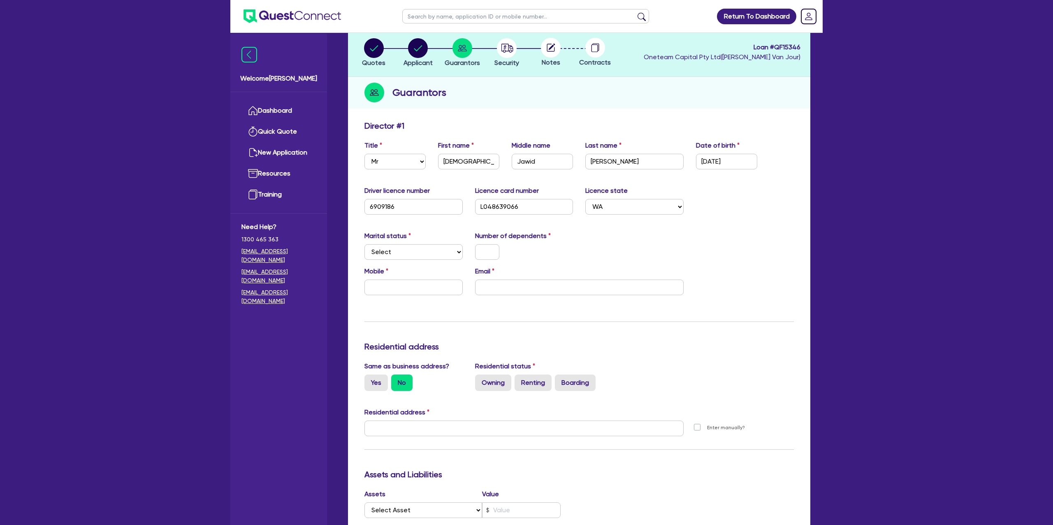
scroll to position [73, 0]
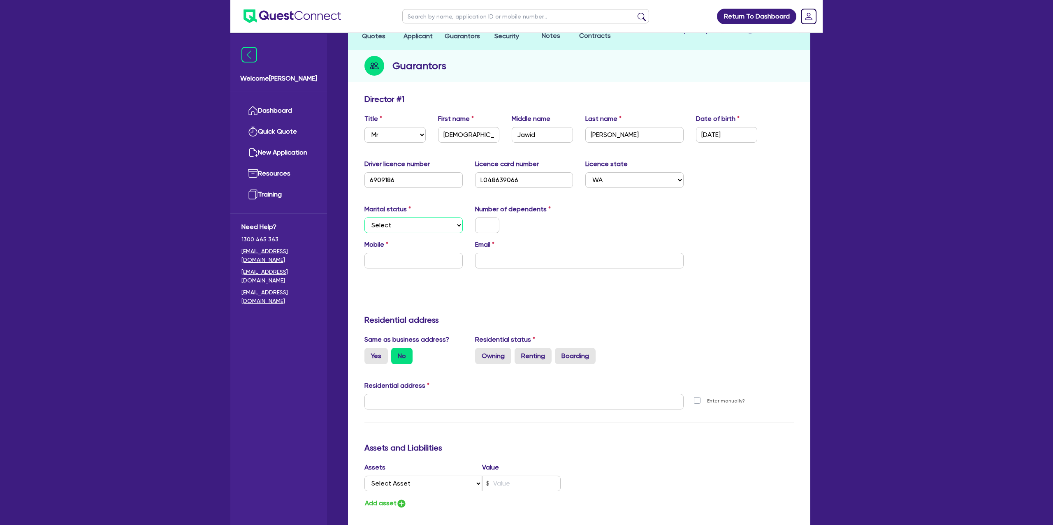
click at [397, 225] on select "Select Single Married De Facto / Partner" at bounding box center [413, 226] width 98 height 16
select select "MARRIED"
click at [364, 218] on select "Select Single Married De Facto / Partner" at bounding box center [413, 226] width 98 height 16
click at [493, 224] on input "text" at bounding box center [487, 226] width 24 height 16
drag, startPoint x: 639, startPoint y: 239, endPoint x: 634, endPoint y: 240, distance: 4.5
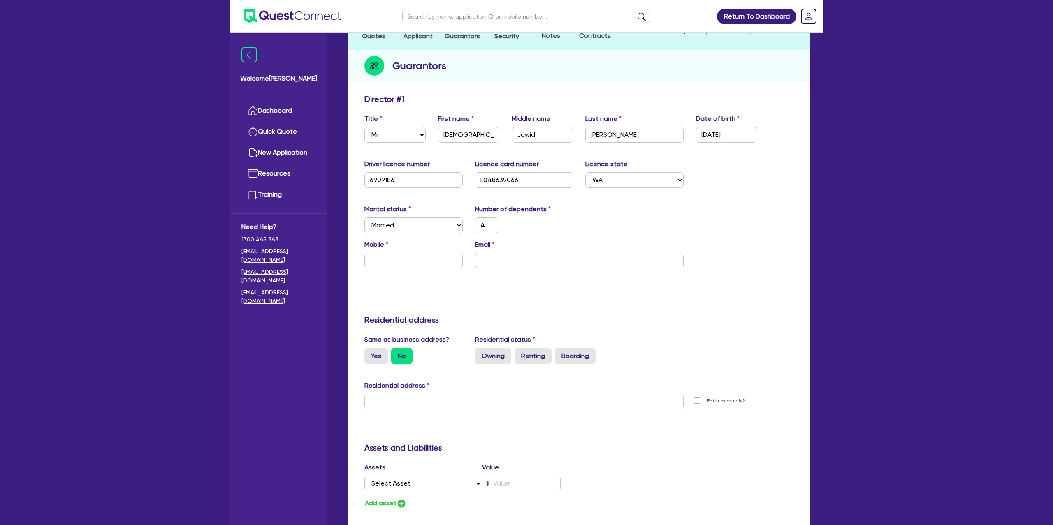
click at [639, 240] on div "Email" at bounding box center [579, 254] width 221 height 29
click at [409, 260] on input "text" at bounding box center [413, 261] width 98 height 16
paste input "4701 862 41"
type input "4"
type input "4701 862 41"
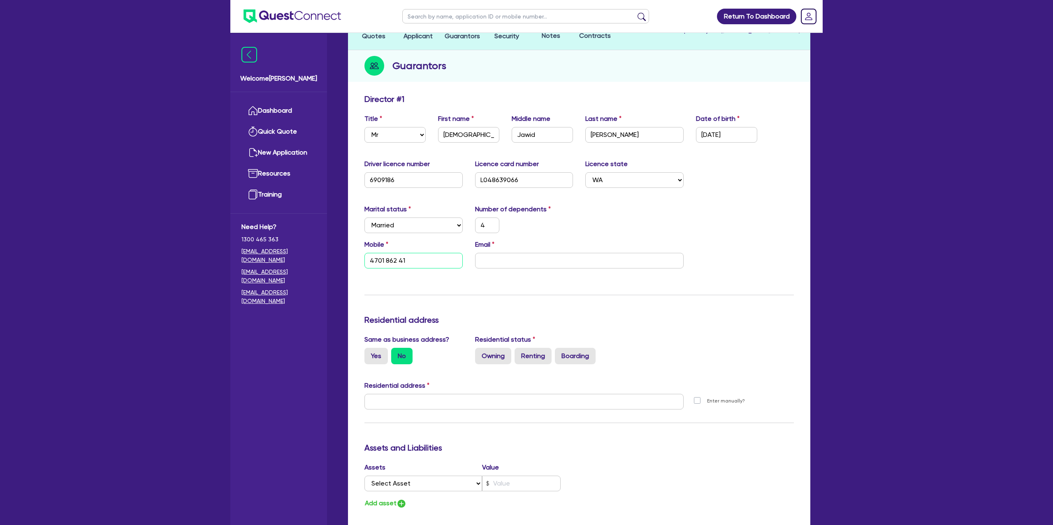
click at [370, 261] on input "4701 862 41" at bounding box center [413, 261] width 98 height 16
type input "4"
type input "0470 186 241"
click at [499, 261] on input "email" at bounding box center [579, 261] width 208 height 16
paste input "Jawidakbari95@yahoo.com"
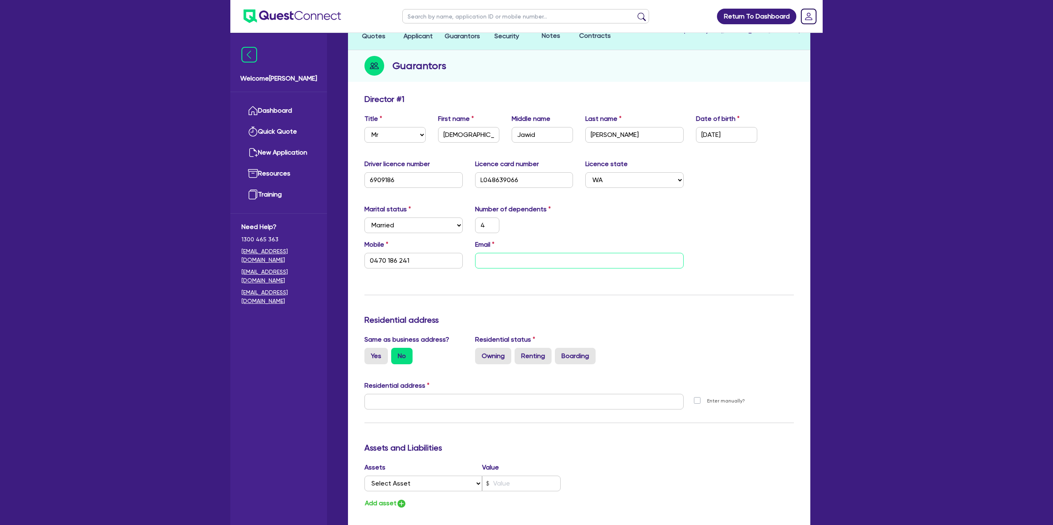
type input "4"
type input "0470 186 241"
type input "Jawidakbari95@yahoo.com"
click at [599, 229] on div "Marital status Select Single Married De Facto / Partner Number of dependents 4" at bounding box center [579, 221] width 442 height 35
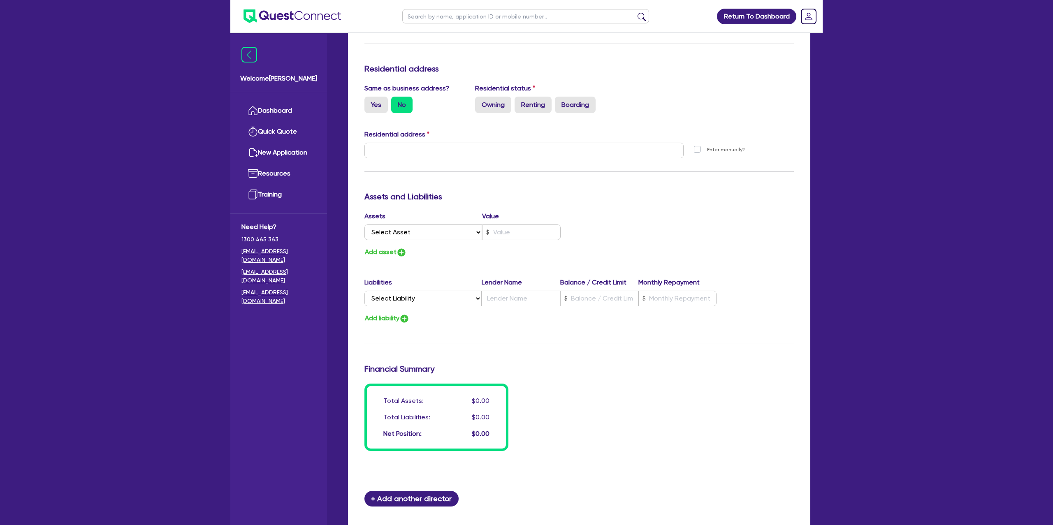
scroll to position [336, 0]
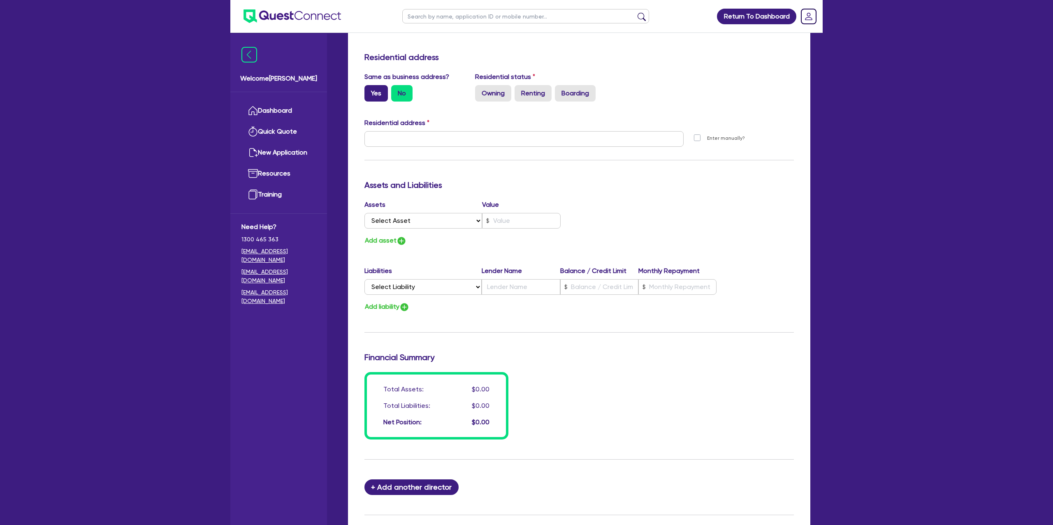
click at [379, 88] on label "Yes" at bounding box center [375, 93] width 23 height 16
click at [370, 88] on input "Yes" at bounding box center [366, 87] width 5 height 5
radio input "true"
type input "4"
type input "0470 186 241"
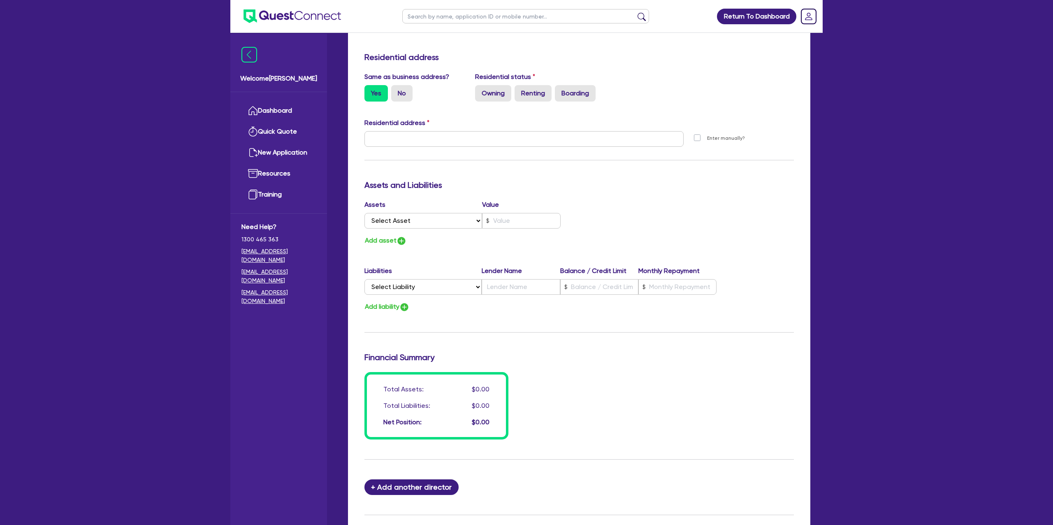
type input "14 Cavolo Rd Landsdale WA 6065"
click at [450, 225] on select "Select Asset Cash Property Investment property Vehicle Truck Trailer Equipment …" at bounding box center [423, 221] width 118 height 16
select select "CASH"
click at [364, 213] on select "Select Asset Cash Property Investment property Vehicle Truck Trailer Equipment …" at bounding box center [423, 221] width 118 height 16
type input "4"
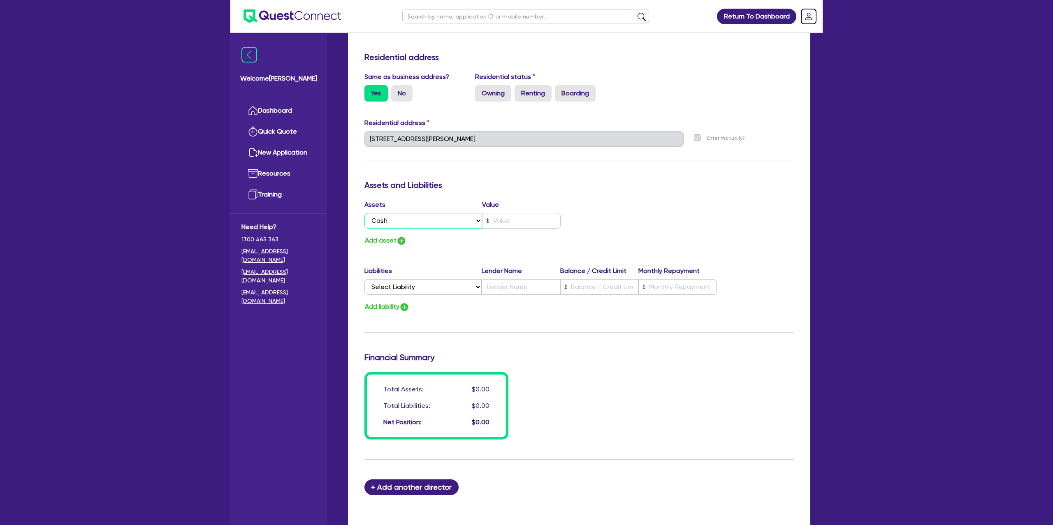
type input "0470 186 241"
click at [511, 222] on input "text" at bounding box center [521, 221] width 79 height 16
click at [485, 91] on label "Owning" at bounding box center [493, 93] width 36 height 16
click at [480, 90] on input "Owning" at bounding box center [477, 87] width 5 height 5
radio input "true"
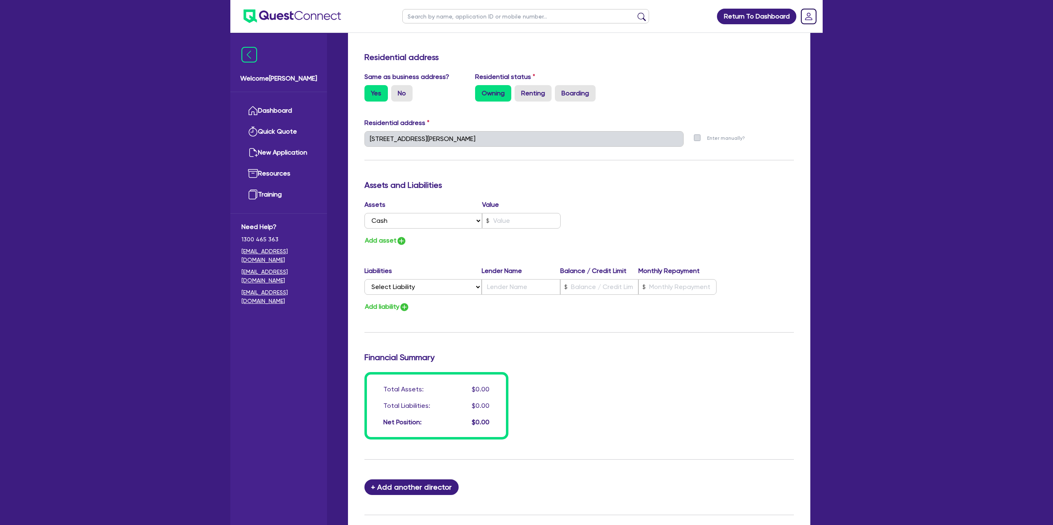
type input "4"
type input "0470 186 241"
click at [493, 224] on input "text" at bounding box center [521, 221] width 79 height 16
click at [644, 194] on div "Update residential status for Director #1 Boarding is only acceptable when the …" at bounding box center [578, 135] width 429 height 608
click at [496, 217] on input "text" at bounding box center [521, 221] width 79 height 16
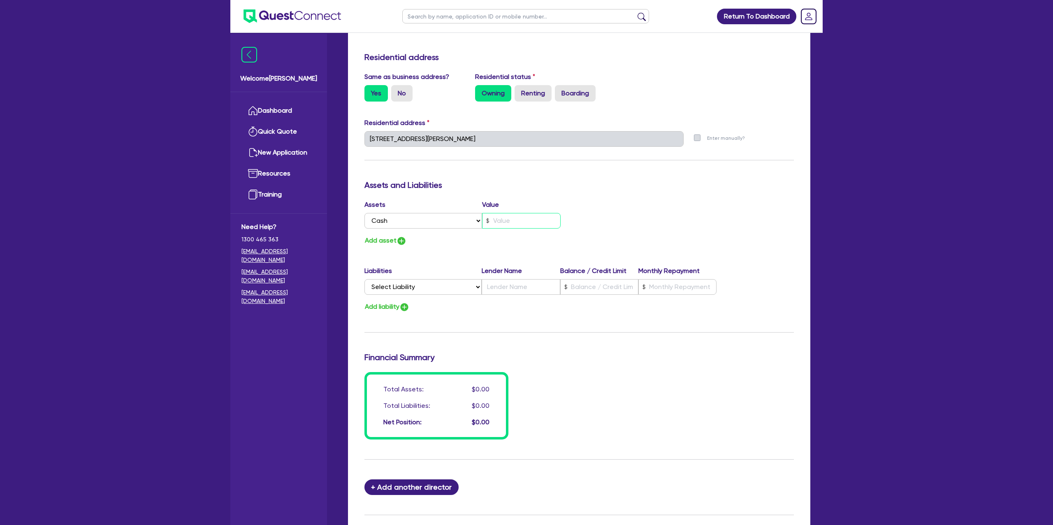
type input "4"
type input "0470 186 241"
type input "3"
type input "4"
type input "0470 186 241"
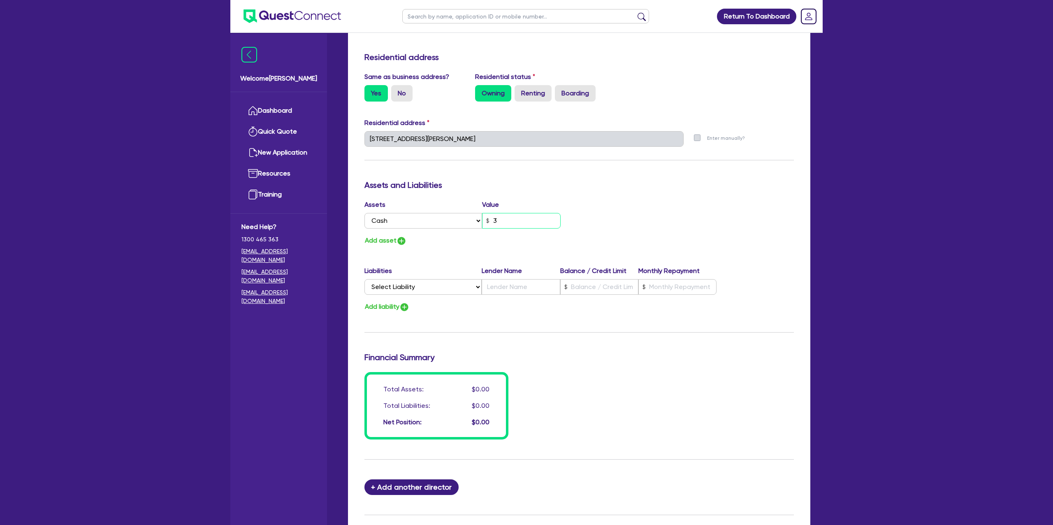
type input "30"
type input "4"
type input "0470 186 241"
type input "300"
type input "4"
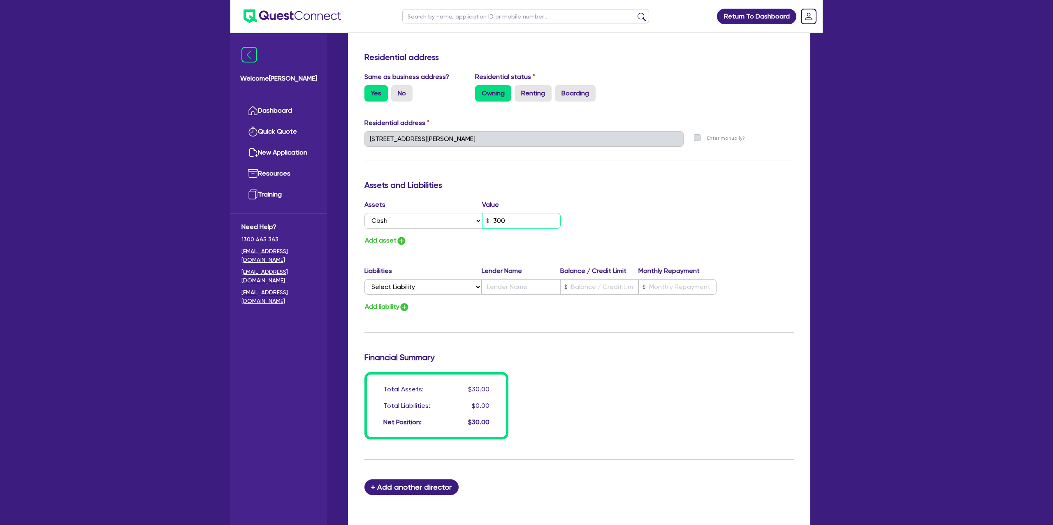
type input "0470 186 241"
type input "3,000"
type input "4"
type input "0470 186 241"
type input "30,000"
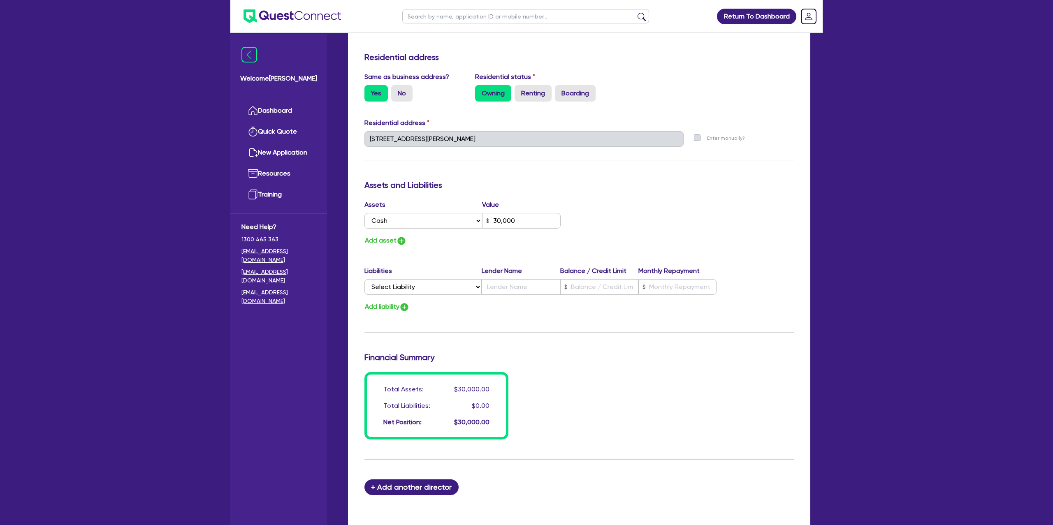
drag, startPoint x: 656, startPoint y: 198, endPoint x: 467, endPoint y: 221, distance: 190.5
click at [653, 199] on div "Update residential status for Director #1 Boarding is only acceptable when the …" at bounding box center [578, 135] width 429 height 608
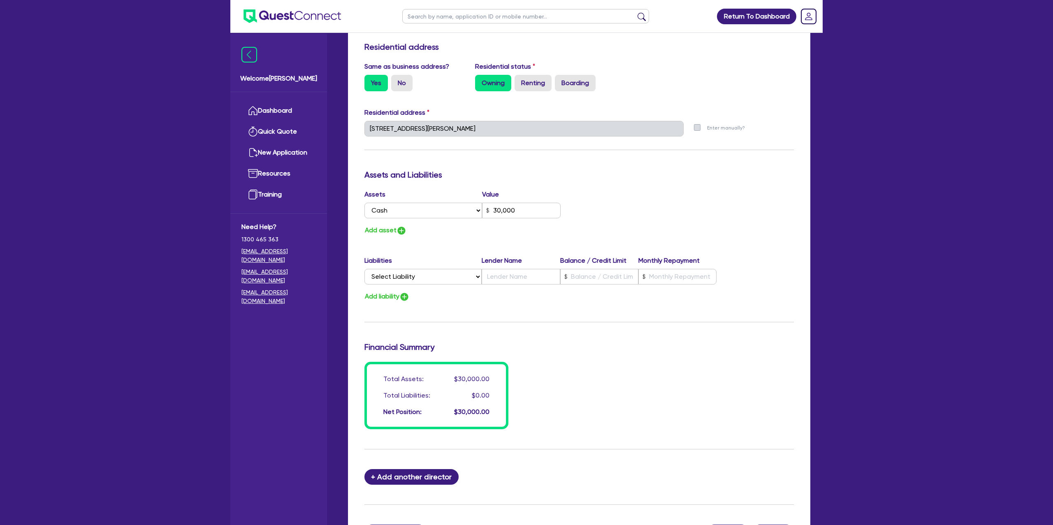
scroll to position [347, 0]
click at [373, 229] on button "Add asset" at bounding box center [385, 229] width 42 height 11
type input "4"
type input "0470 186 241"
type input "30,000"
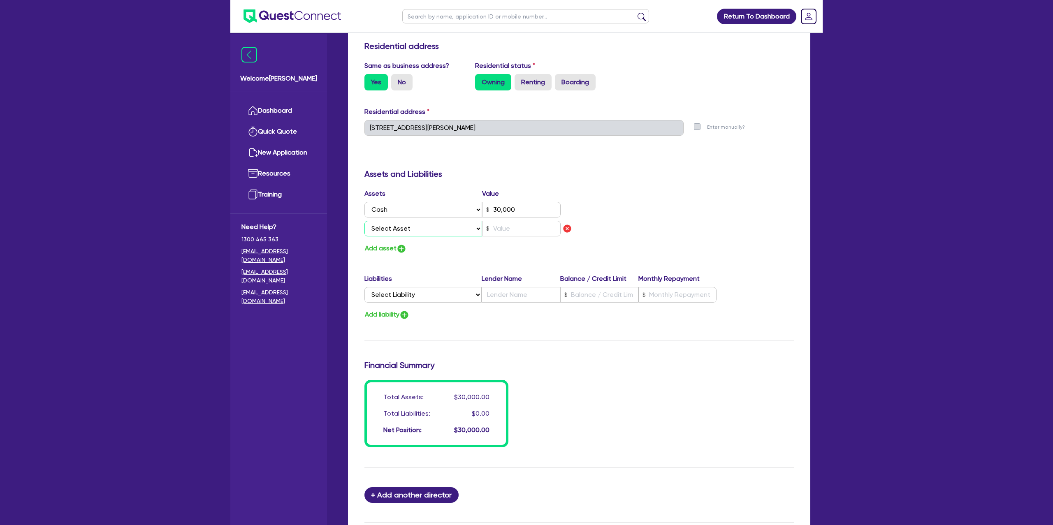
click at [437, 230] on select "Select Asset Cash Property Investment property Vehicle Truck Trailer Equipment …" at bounding box center [423, 229] width 118 height 16
select select "PROPERTY"
click at [364, 221] on select "Select Asset Cash Property Investment property Vehicle Truck Trailer Equipment …" at bounding box center [423, 229] width 118 height 16
type input "4"
type input "0470 186 241"
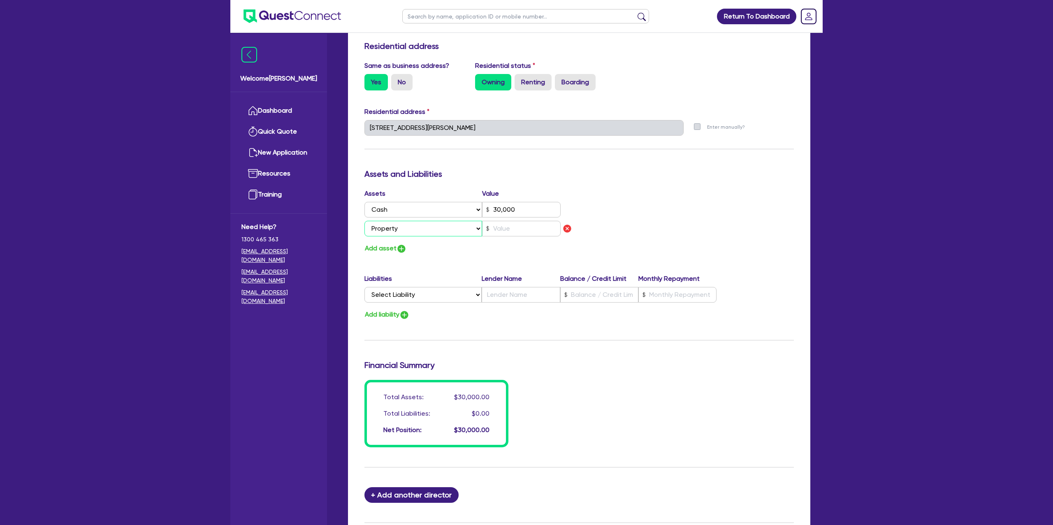
type input "30,000"
click at [510, 230] on input "text" at bounding box center [521, 229] width 79 height 16
type input "4"
type input "0470 186 241"
type input "30,000"
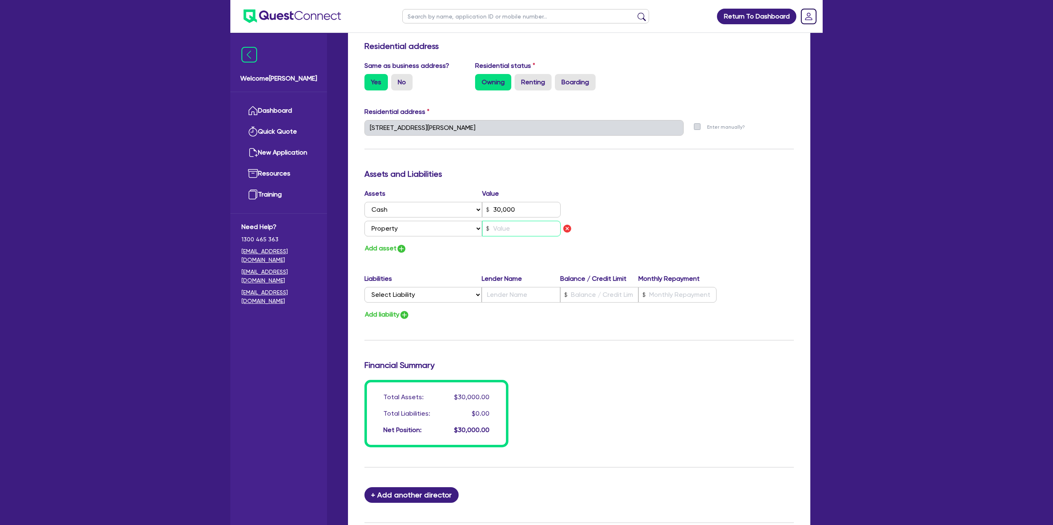
type input "2"
type input "4"
type input "0470 186 241"
type input "30,000"
type input "20"
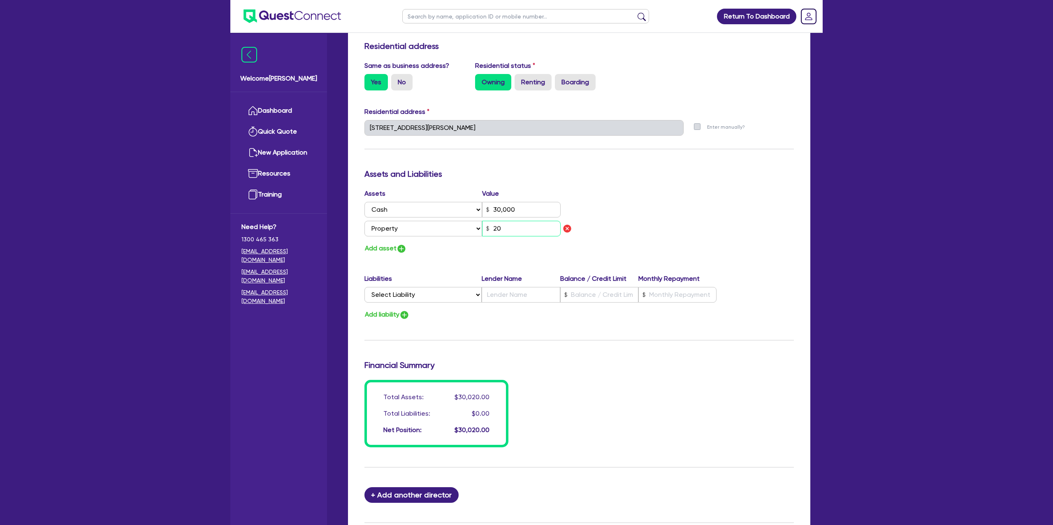
type input "4"
type input "0470 186 241"
type input "30,000"
type input "200"
type input "4"
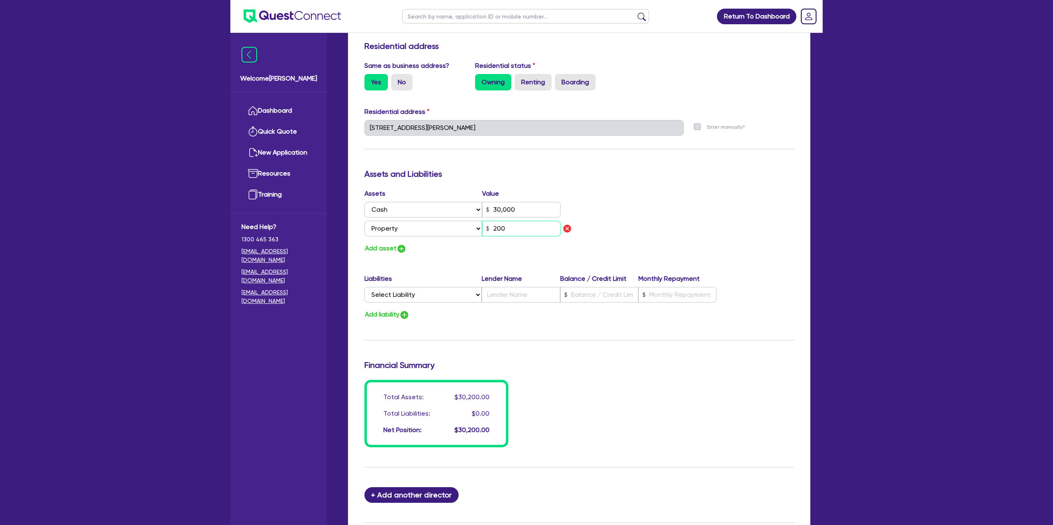
type input "0470 186 241"
type input "30,000"
type input "2,000"
type input "4"
type input "0470 186 241"
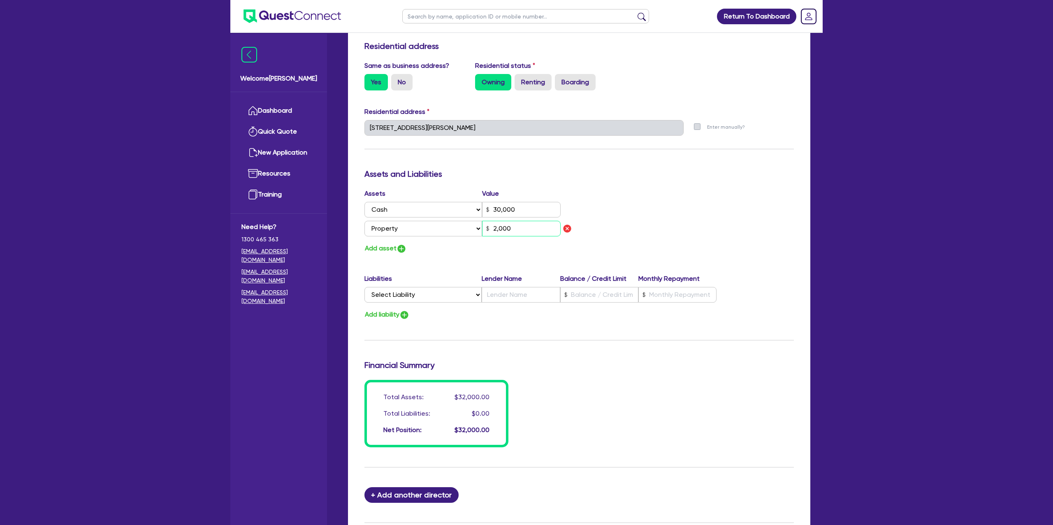
type input "30,000"
type input "20,000"
type input "4"
type input "0470 186 241"
type input "30,000"
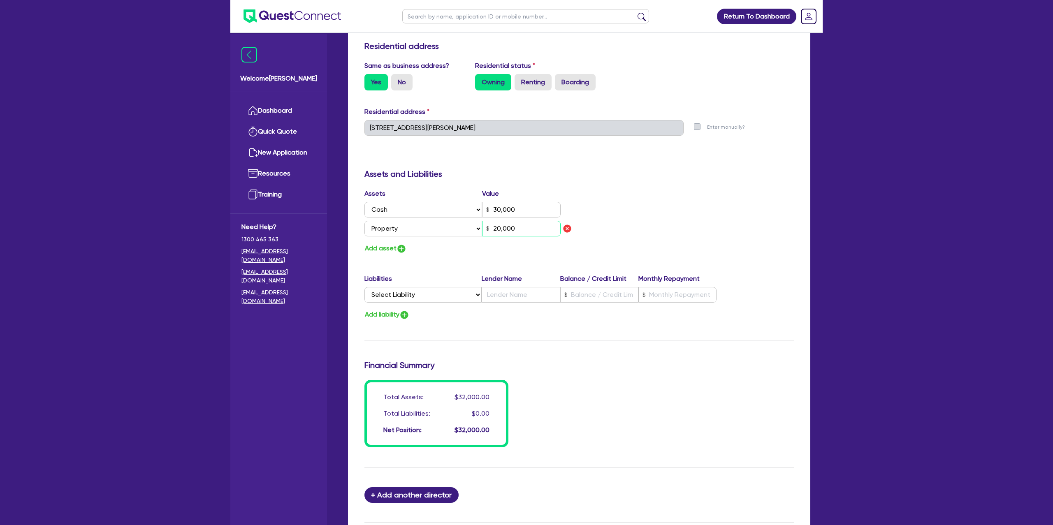
type input "200,000"
type input "4"
type input "0470 186 241"
type input "30,000"
type input "2,000,000"
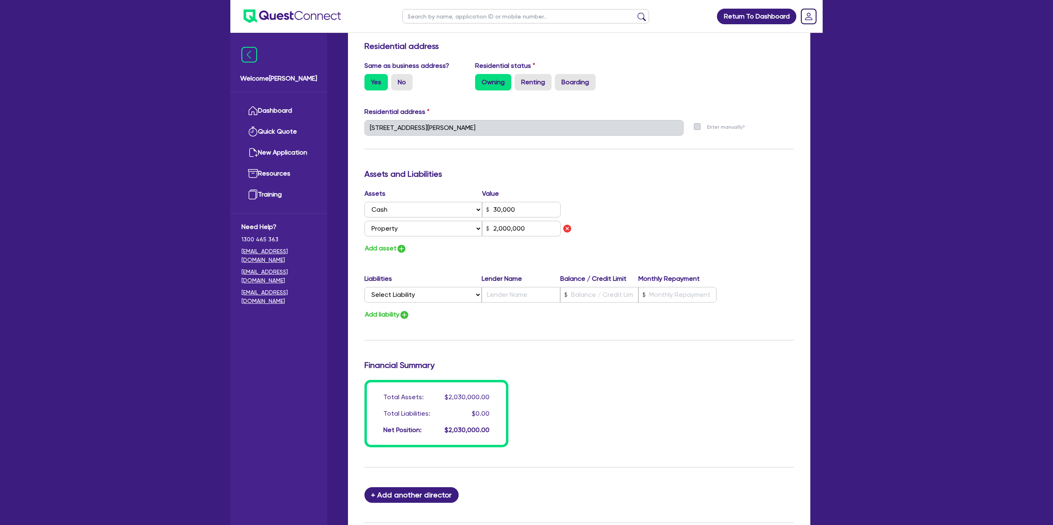
click at [633, 211] on div "Assets Value Select Asset Cash Property Investment property Vehicle Truck Trail…" at bounding box center [579, 221] width 442 height 65
click at [381, 298] on select "Select Liability Credit card Mortgage Investment property loan Vehicle loan Tru…" at bounding box center [422, 295] width 117 height 16
select select "MORTGAGE"
click at [364, 287] on select "Select Liability Credit card Mortgage Investment property loan Vehicle loan Tru…" at bounding box center [422, 295] width 117 height 16
type input "4"
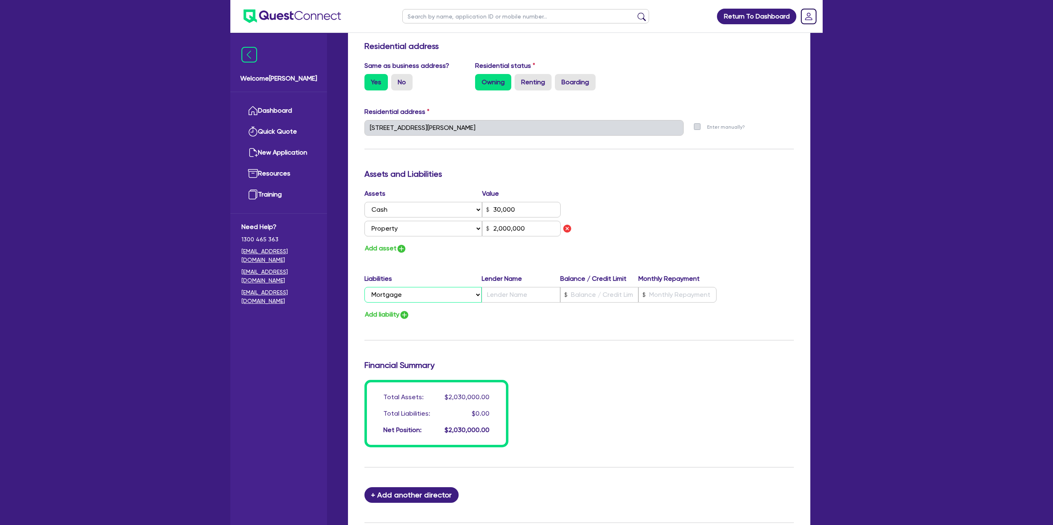
type input "0470 186 241"
type input "30,000"
type input "2,000,000"
click at [527, 292] on input "text" at bounding box center [520, 295] width 78 height 16
type input "4"
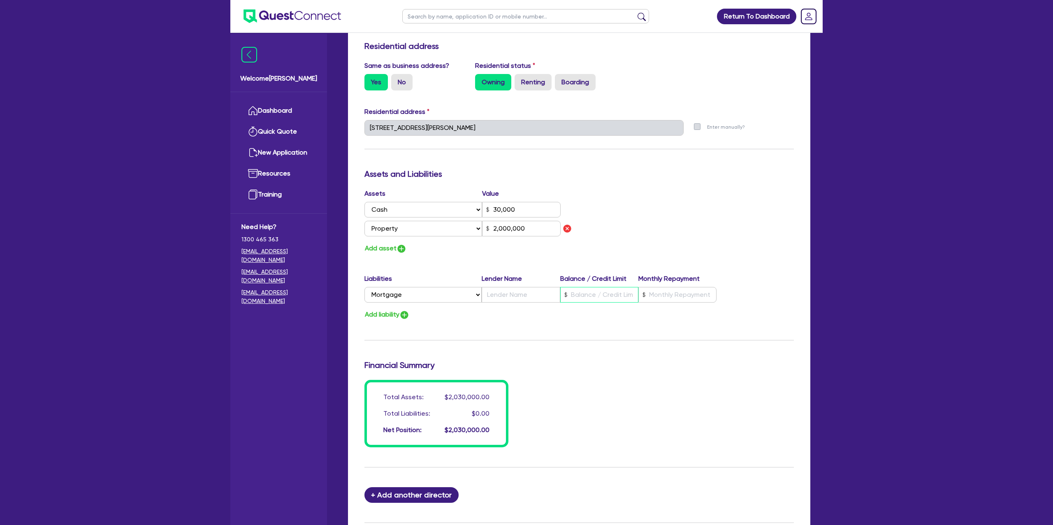
type input "0470 186 241"
type input "30,000"
type input "1"
type input "2,000,000"
type input "4"
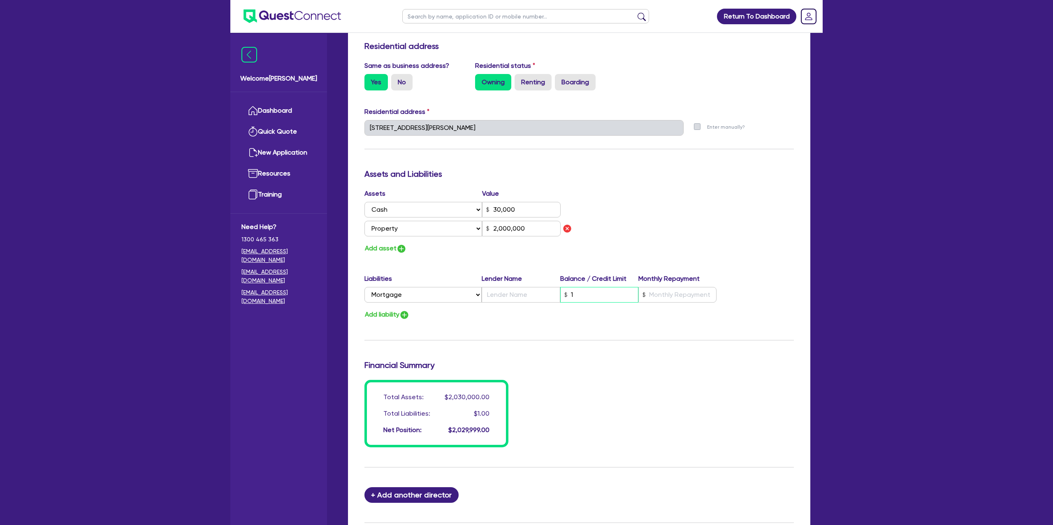
type input "0470 186 241"
type input "30,000"
type input "14"
type input "2,000,000"
type input "4"
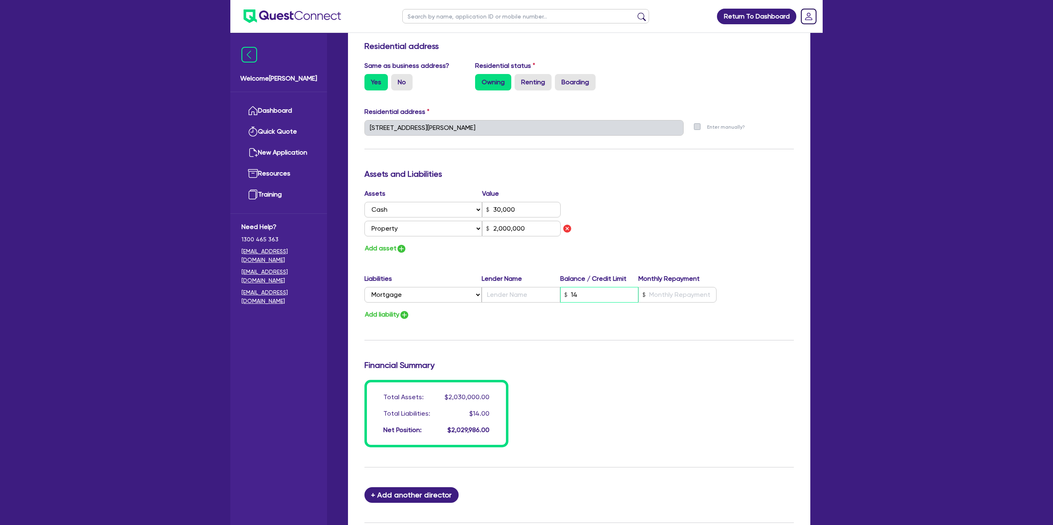
type input "0470 186 241"
type input "30,000"
type input "140"
type input "2,000,000"
type input "4"
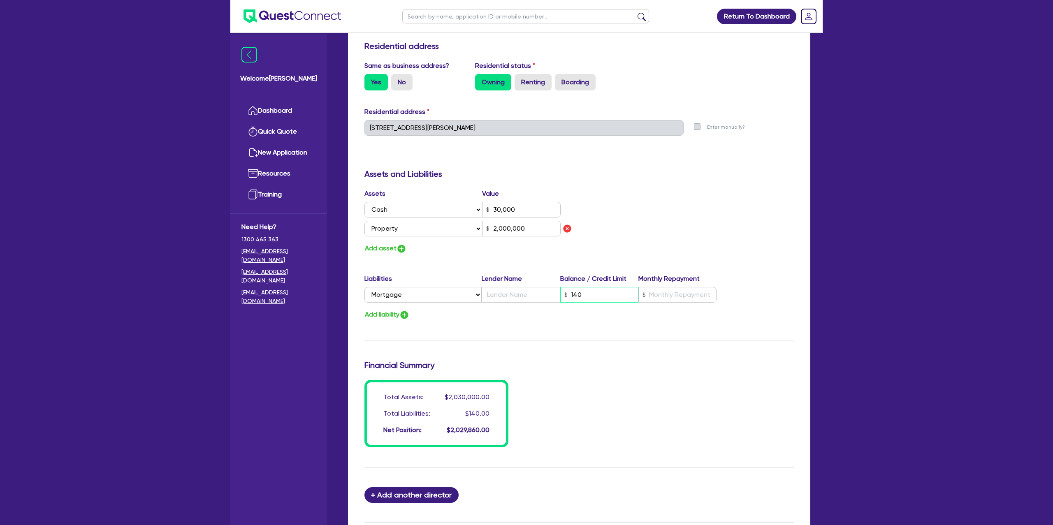
type input "0470 186 241"
type input "30,000"
type input "1,400"
type input "2,000,000"
type input "4"
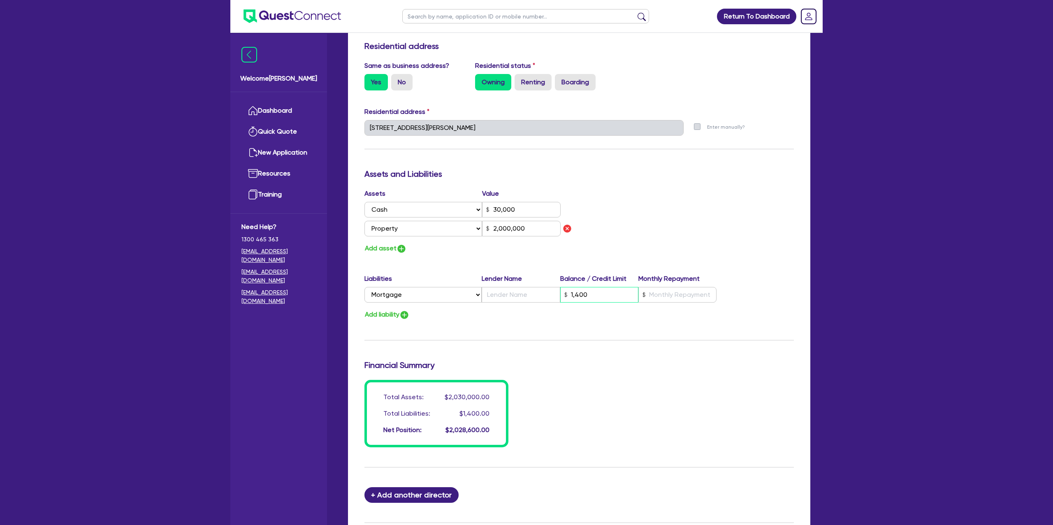
type input "0470 186 241"
type input "30,000"
type input "14,000"
type input "2,000,000"
type input "4"
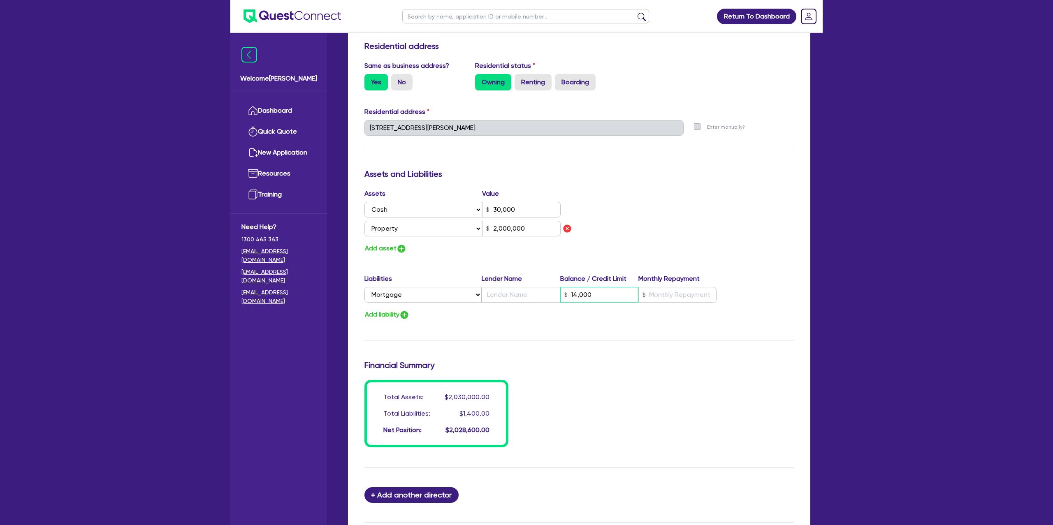
type input "0470 186 241"
type input "30,000"
type input "140,000"
type input "2,000,000"
type input "4"
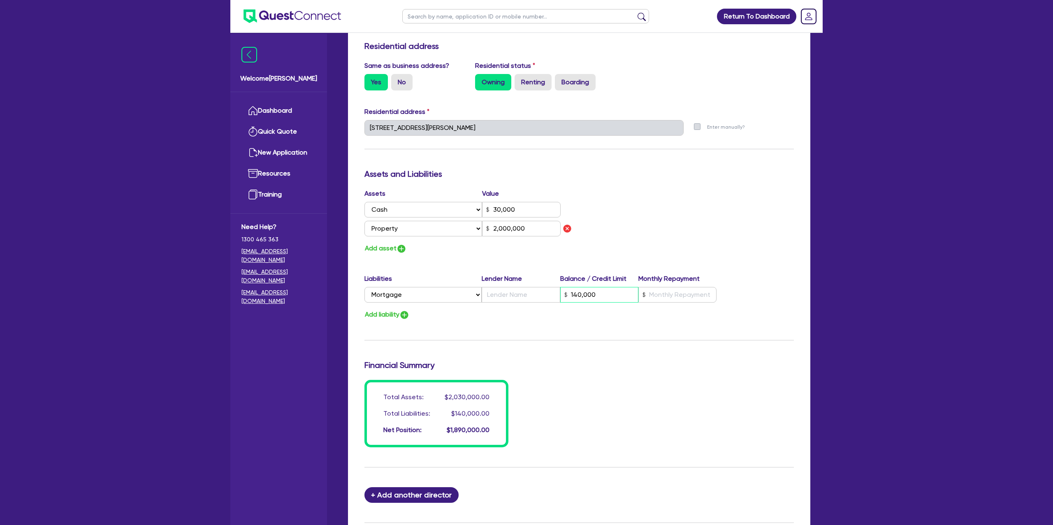
type input "0470 186 241"
type input "30,000"
type input "1,400,000"
type input "2,000,000"
type input "1,400,000"
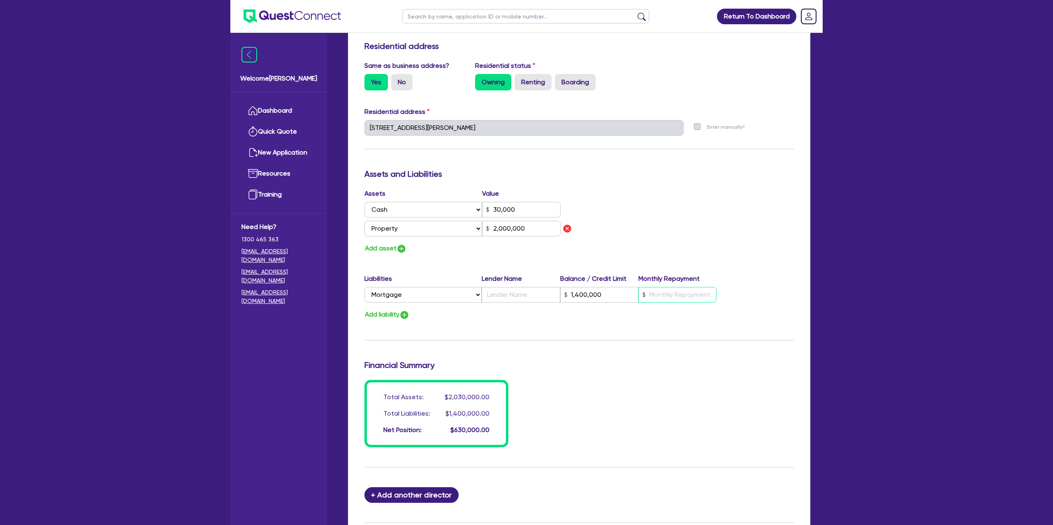
click at [654, 292] on input "text" at bounding box center [677, 295] width 78 height 16
type input "4"
type input "0470 186 241"
type input "30,000"
type input "1,400,000"
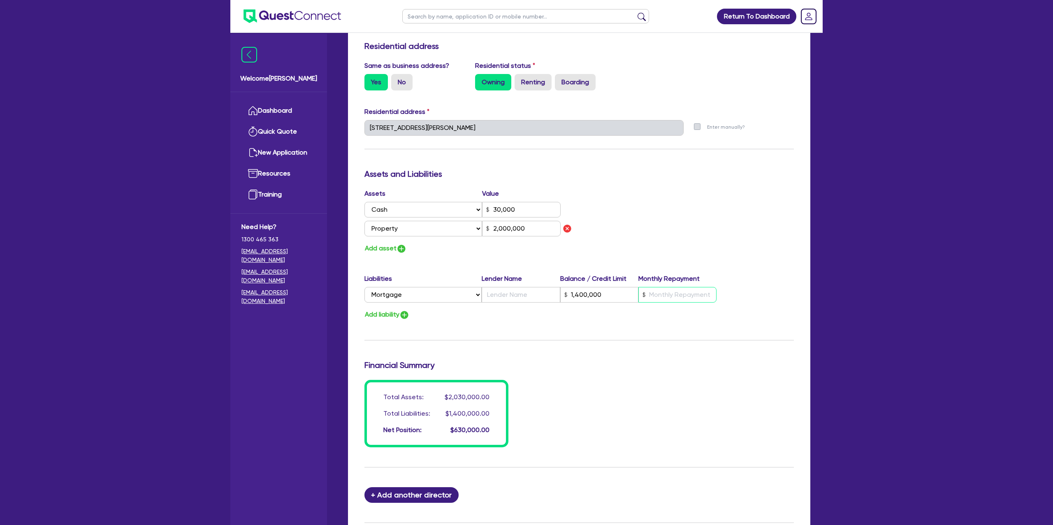
type input "8"
type input "2,000,000"
type input "4"
type input "0470 186 241"
type input "30,000"
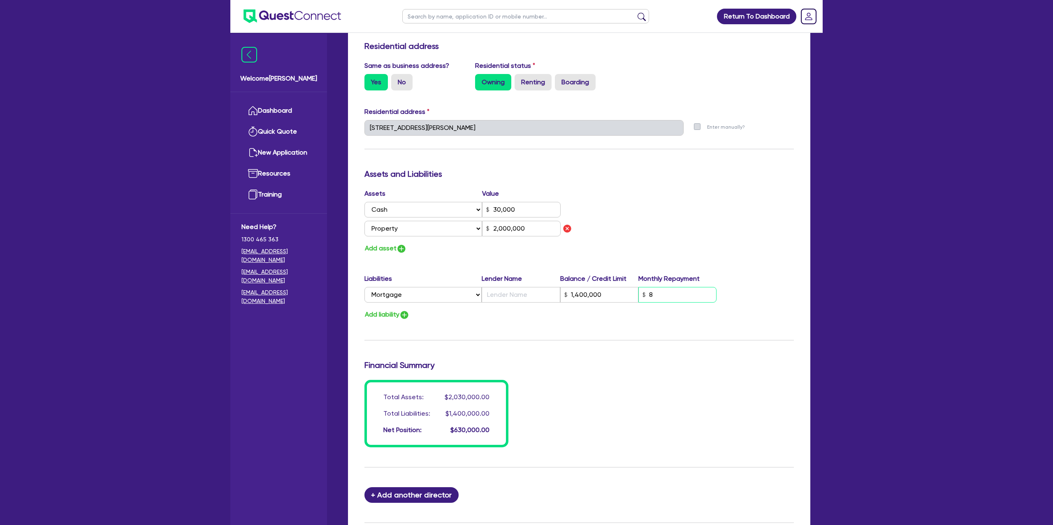
type input "1,400,000"
type input "80"
type input "2,000,000"
type input "4"
type input "0470 186 241"
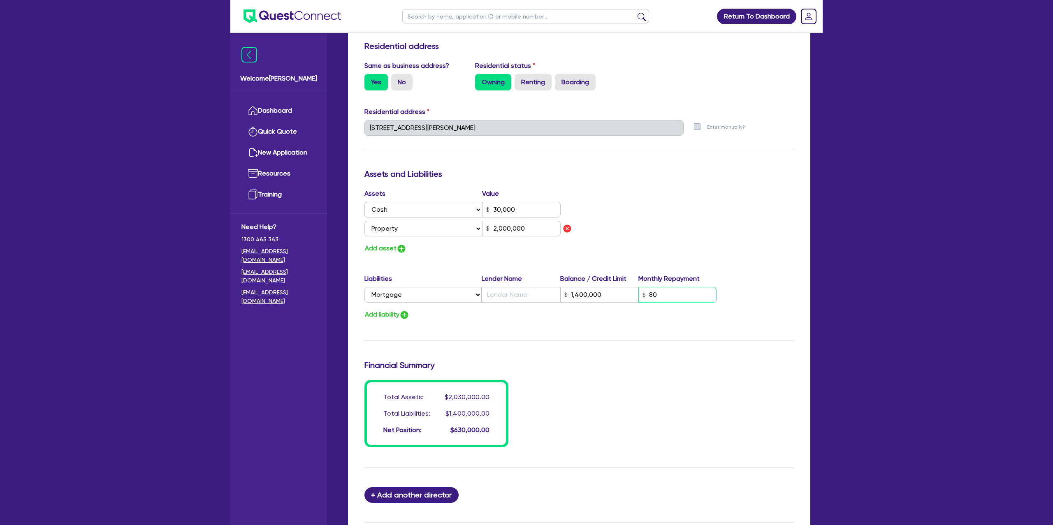
type input "30,000"
type input "1,400,000"
type input "800"
type input "2,000,000"
type input "4"
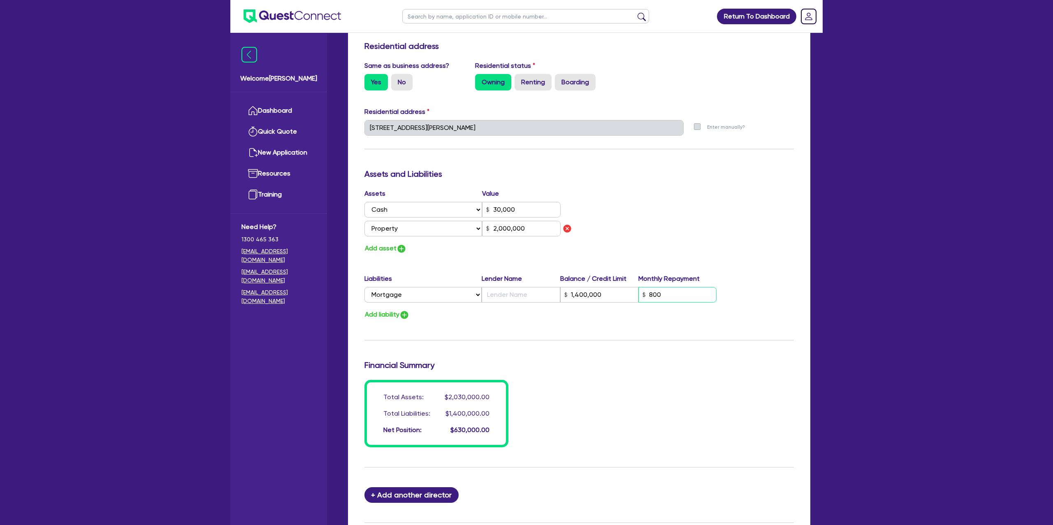
type input "0470 186 241"
type input "30,000"
type input "1,400,000"
type input "8,000"
type input "2,000,000"
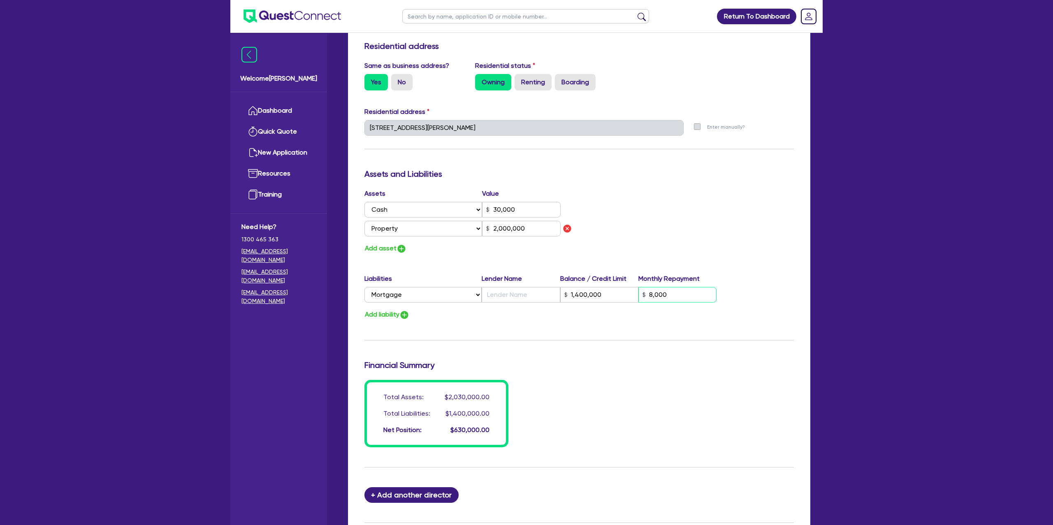
type input "8,000"
click at [376, 245] on button "Add asset" at bounding box center [385, 248] width 42 height 11
type input "4"
type input "0470 186 241"
type input "30,000"
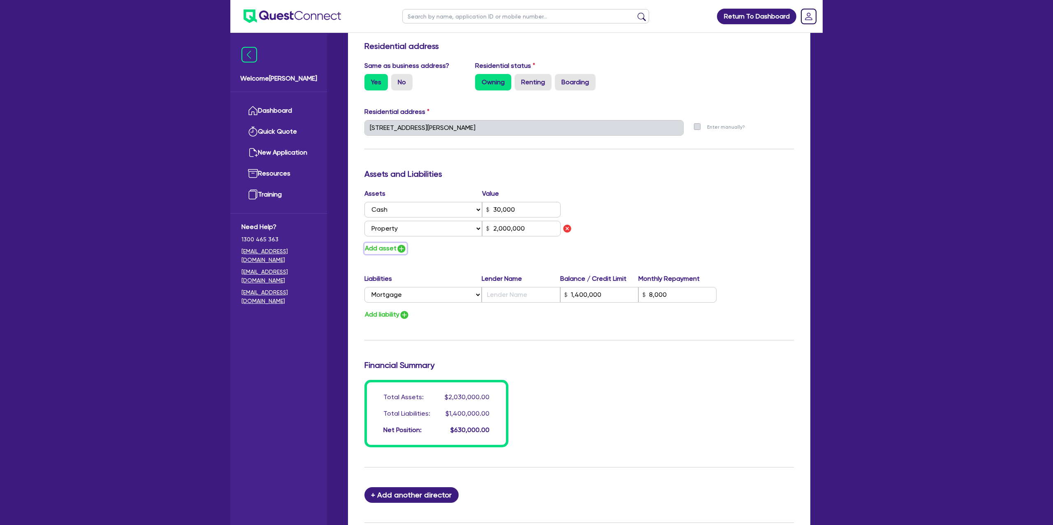
type input "1,400,000"
type input "8,000"
type input "2,000,000"
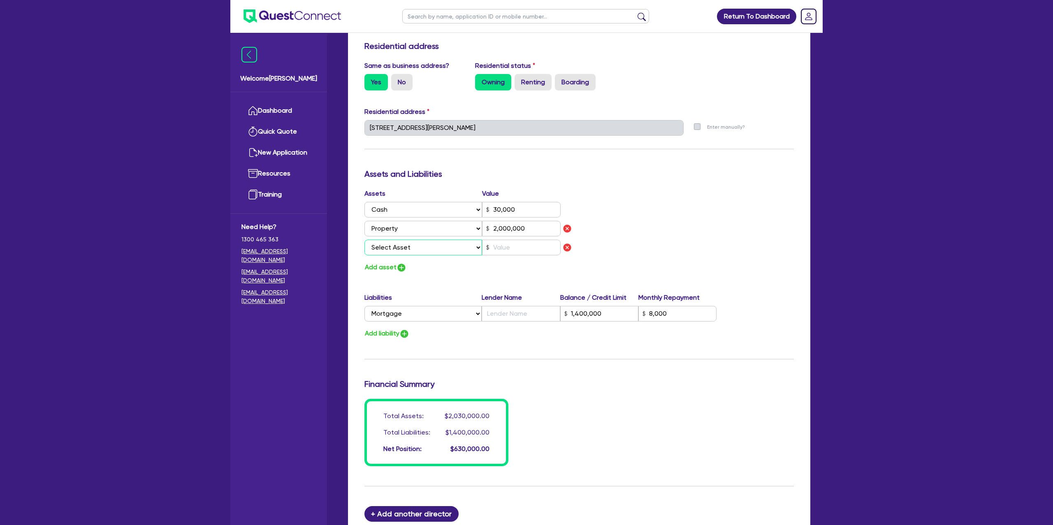
click at [405, 252] on select "Select Asset Cash Property Investment property Vehicle Truck Trailer Equipment …" at bounding box center [423, 248] width 118 height 16
select select "VEHICLE"
click at [364, 240] on select "Select Asset Cash Property Investment property Vehicle Truck Trailer Equipment …" at bounding box center [423, 248] width 118 height 16
type input "4"
type input "0470 186 241"
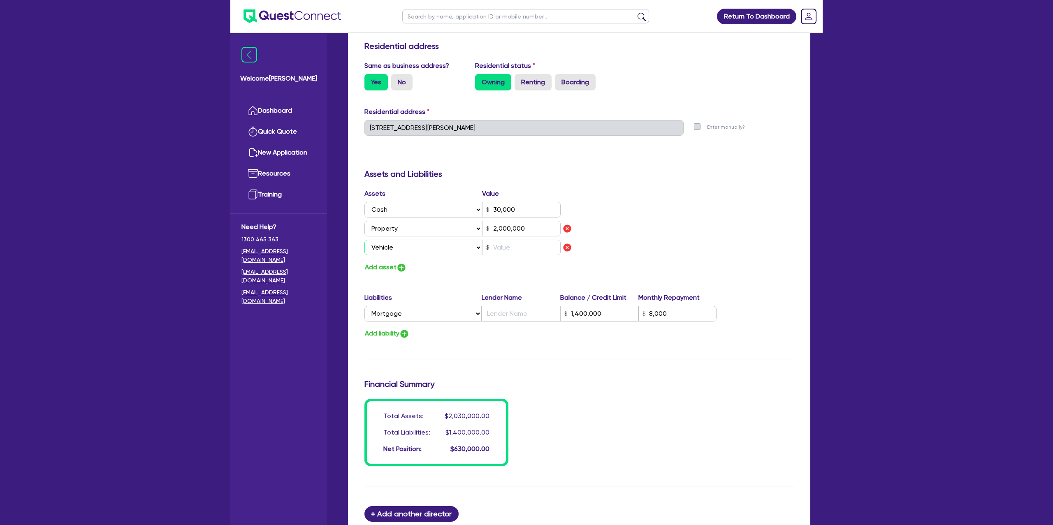
type input "30,000"
type input "1,400,000"
type input "8,000"
type input "2,000,000"
click at [496, 244] on input "text" at bounding box center [521, 248] width 79 height 16
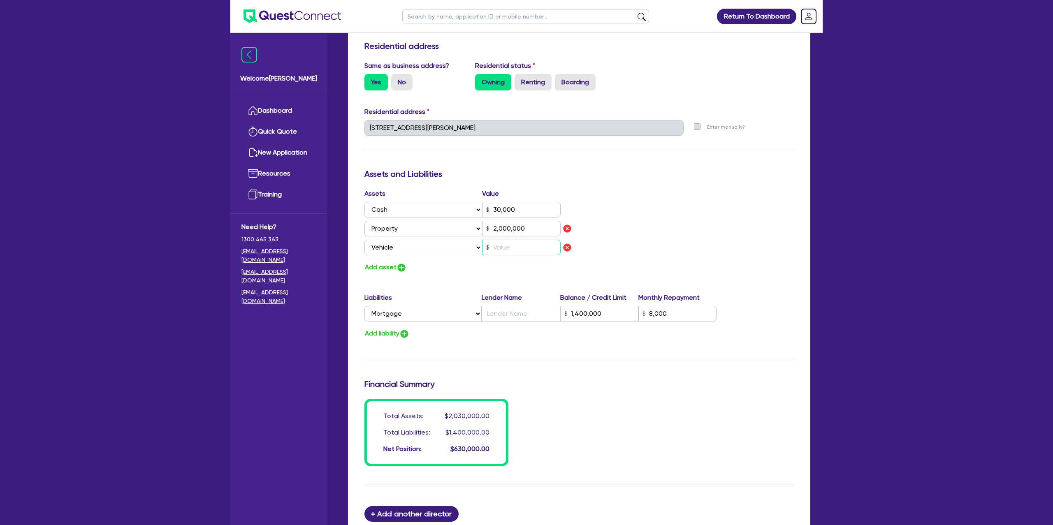
type input "4"
type input "0470 186 241"
type input "30,000"
type input "1,400,000"
type input "8,000"
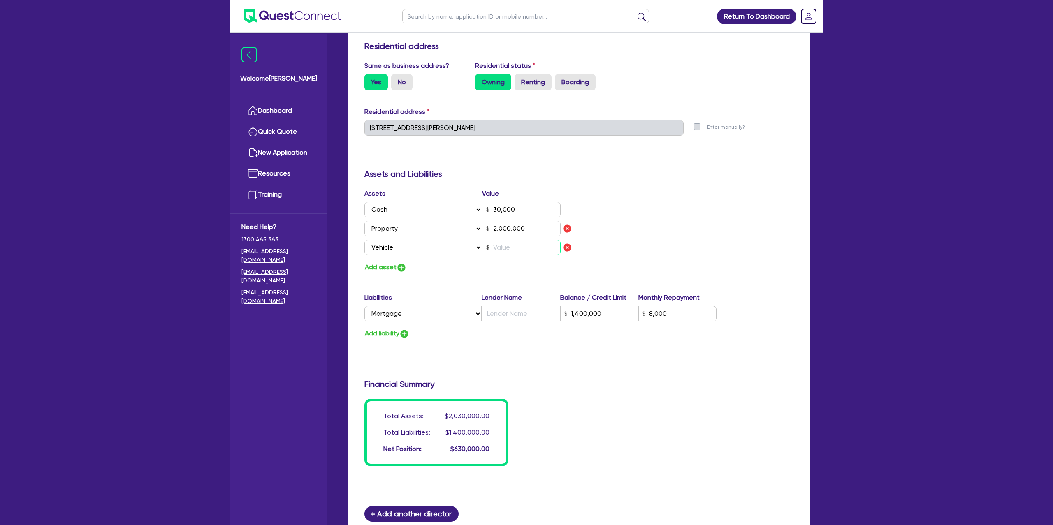
type input "2,000,000"
type input "8"
type input "4"
type input "0470 186 241"
type input "30,000"
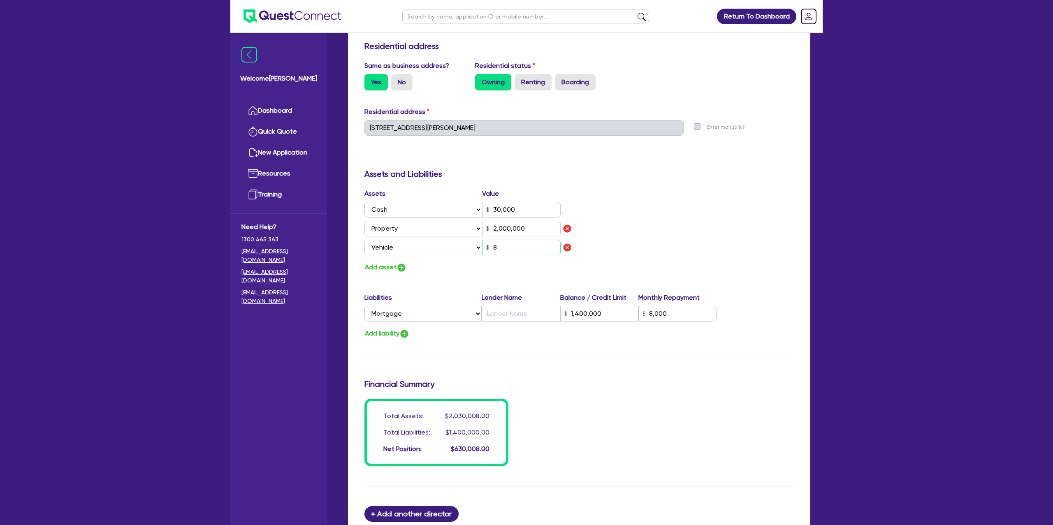
type input "1,400,000"
type input "8,000"
type input "2,000,000"
type input "80"
type input "4"
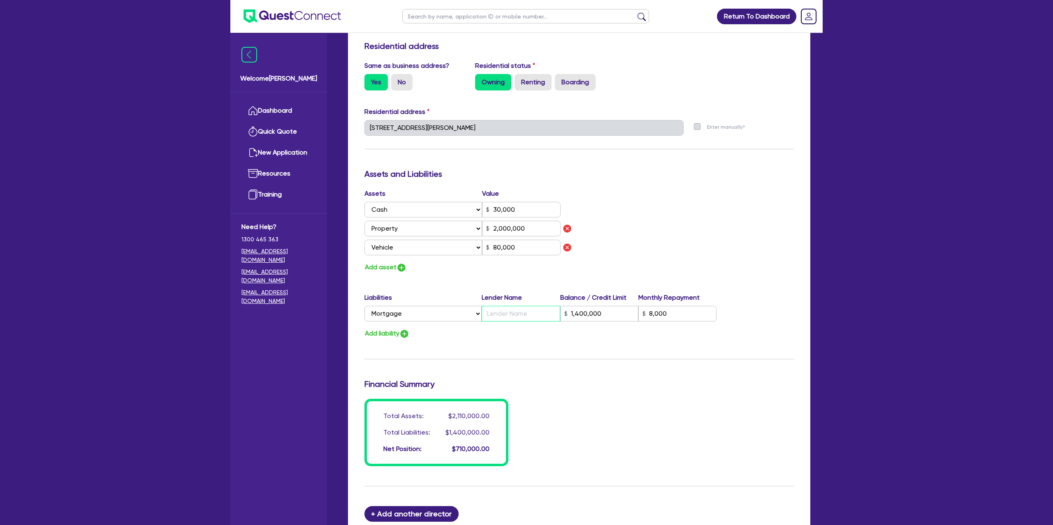
click at [520, 312] on input "text" at bounding box center [520, 314] width 78 height 16
click at [693, 185] on div "Update residential status for Director #1 Boarding is only acceptable when the …" at bounding box center [578, 143] width 429 height 646
click at [465, 329] on div "Add liability" at bounding box center [579, 333] width 442 height 11
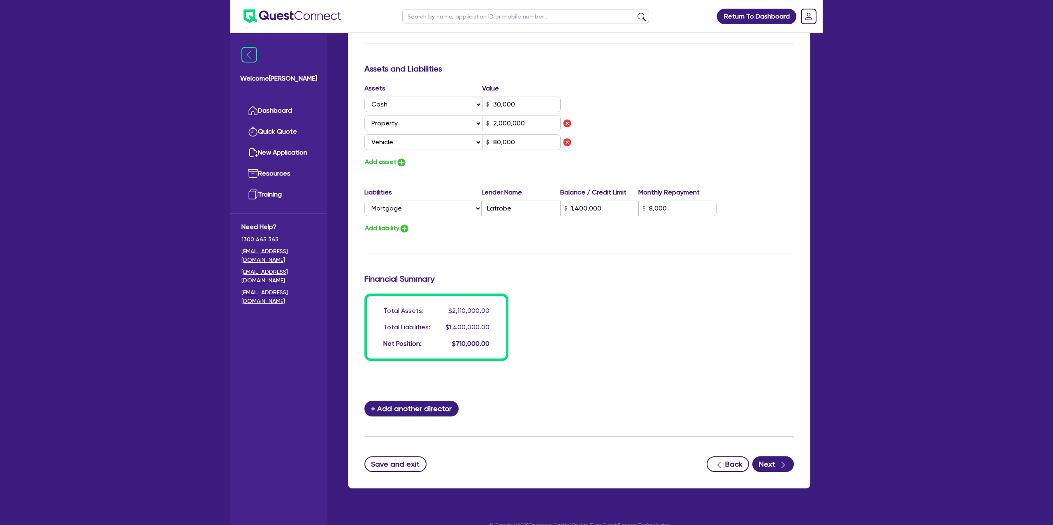
scroll to position [466, 0]
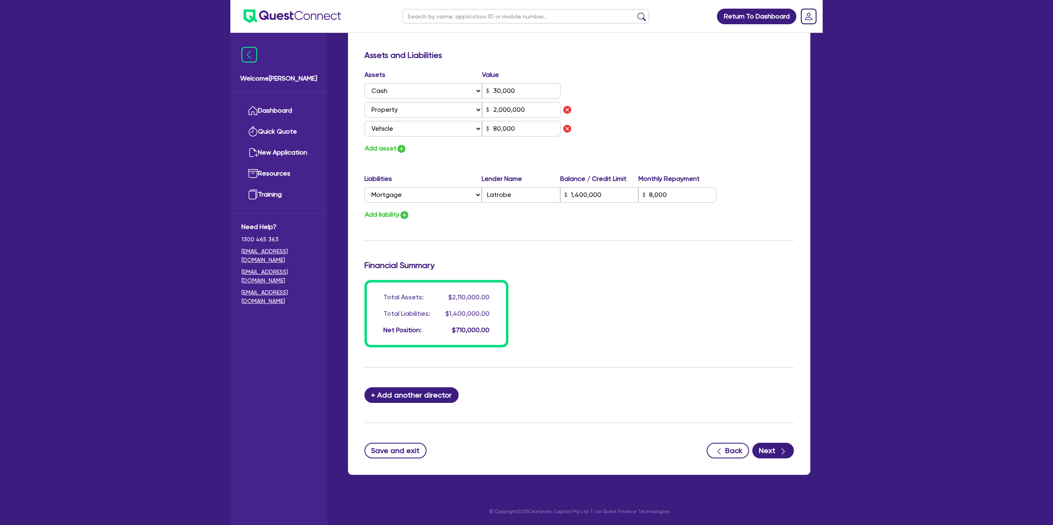
click at [594, 279] on div "Update residential status for Director #1 Boarding is only acceptable when the …" at bounding box center [578, 24] width 429 height 646
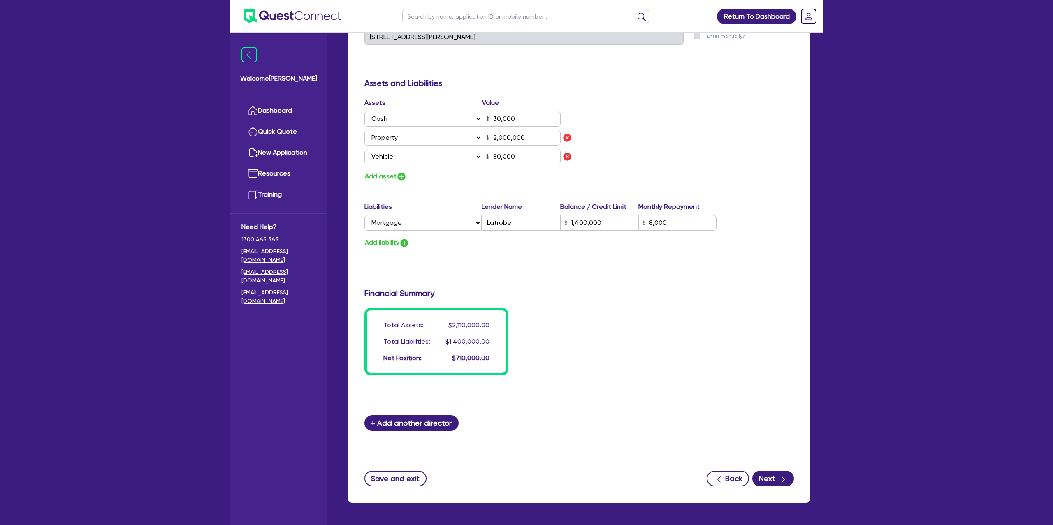
scroll to position [431, 0]
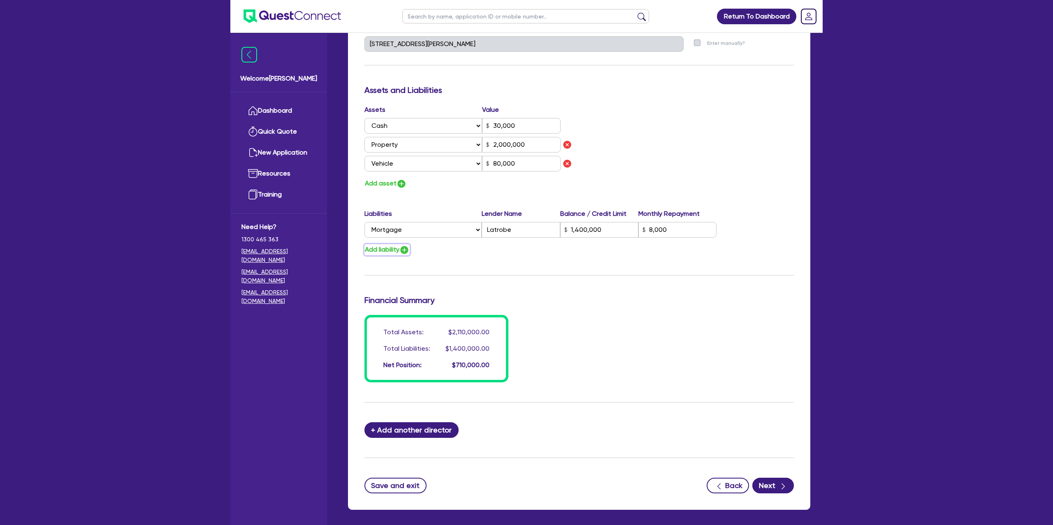
click at [390, 247] on button "Add liability" at bounding box center [386, 249] width 45 height 11
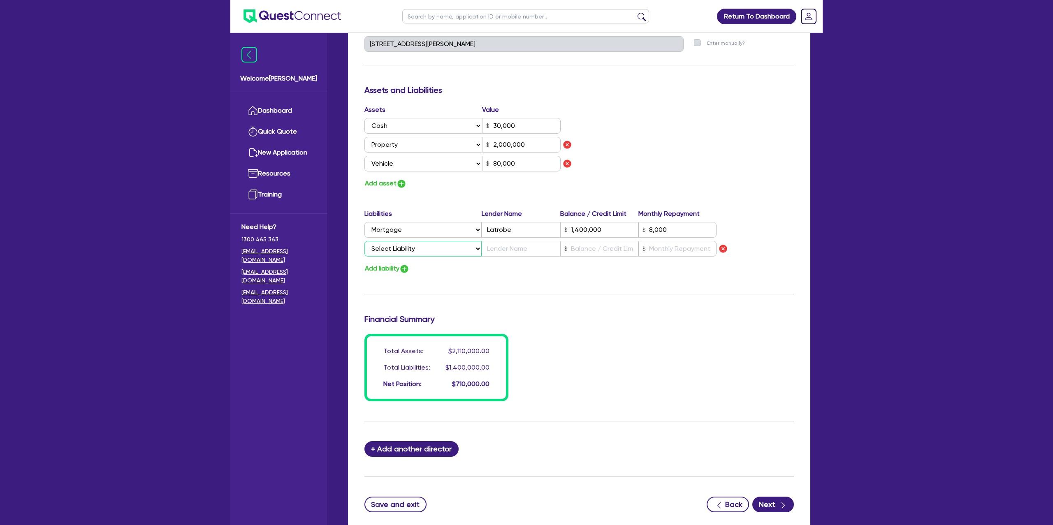
click at [399, 253] on select "Select Liability Credit card Mortgage Investment property loan Vehicle loan Tru…" at bounding box center [422, 249] width 117 height 16
click at [364, 241] on select "Select Liability Credit card Mortgage Investment property loan Vehicle loan Tru…" at bounding box center [422, 249] width 117 height 16
click at [383, 271] on button "Add liability" at bounding box center [386, 268] width 45 height 11
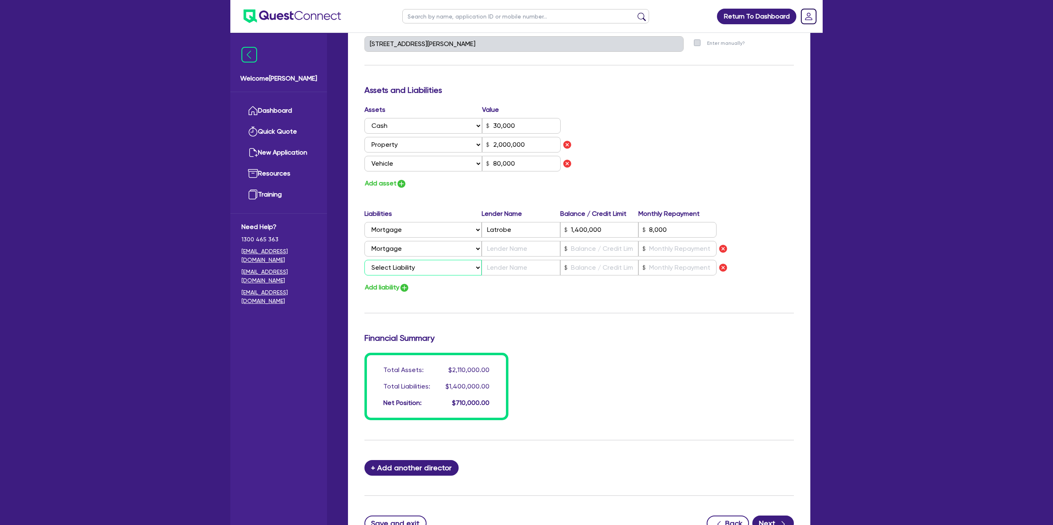
click at [396, 273] on select "Select Liability Credit card Mortgage Investment property loan Vehicle loan Tru…" at bounding box center [422, 268] width 117 height 16
click at [364, 260] on select "Select Liability Credit card Mortgage Investment property loan Vehicle loan Tru…" at bounding box center [422, 268] width 117 height 16
click at [512, 250] on input "text" at bounding box center [520, 249] width 78 height 16
click at [589, 248] on input "text" at bounding box center [599, 249] width 78 height 16
click at [656, 248] on input "text" at bounding box center [677, 249] width 78 height 16
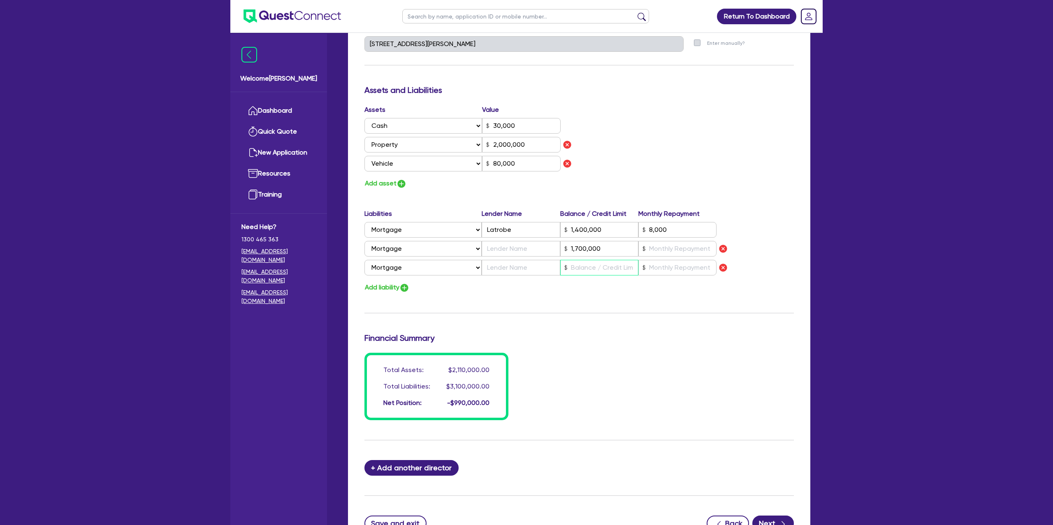
click at [589, 268] on input "text" at bounding box center [599, 268] width 78 height 16
drag, startPoint x: 569, startPoint y: 249, endPoint x: 683, endPoint y: 247, distance: 114.3
click at [683, 247] on div "Select Liability Credit card Mortgage Investment property loan Vehicle loan Tru…" at bounding box center [540, 249] width 352 height 16
click at [575, 291] on div "Add liability" at bounding box center [579, 287] width 442 height 11
click at [834, 196] on div "Return To Dashboard Edit Profile Logout Welcome Gabriel Dashboard Quick Quote N…" at bounding box center [526, 83] width 1053 height 1029
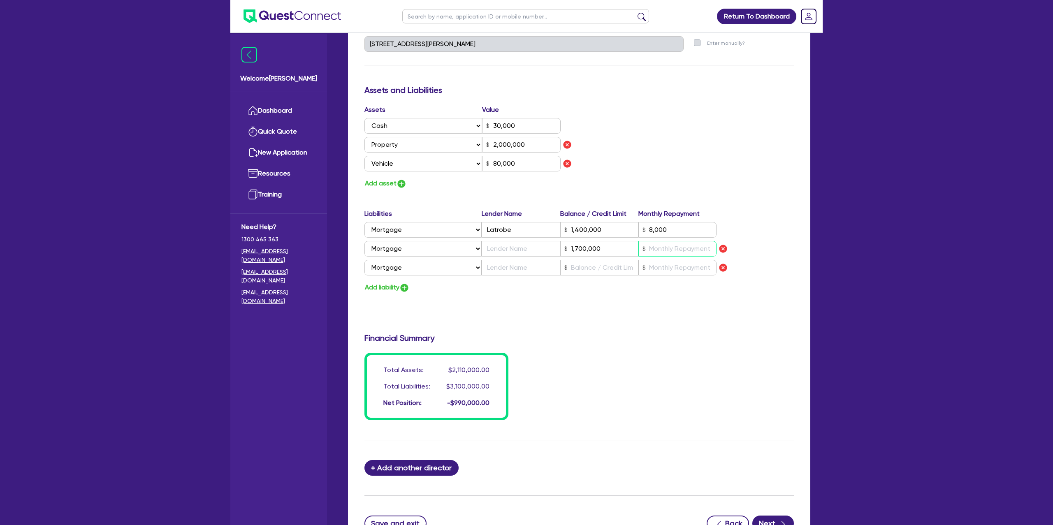
click at [651, 254] on input "text" at bounding box center [677, 249] width 78 height 16
click at [785, 258] on div "Liabilities Lender Name Balance / Credit Limit Monthly Repayment Select Liabili…" at bounding box center [579, 244] width 442 height 70
click at [676, 250] on input "text" at bounding box center [677, 249] width 78 height 16
click at [724, 268] on img "button" at bounding box center [723, 268] width 10 height 10
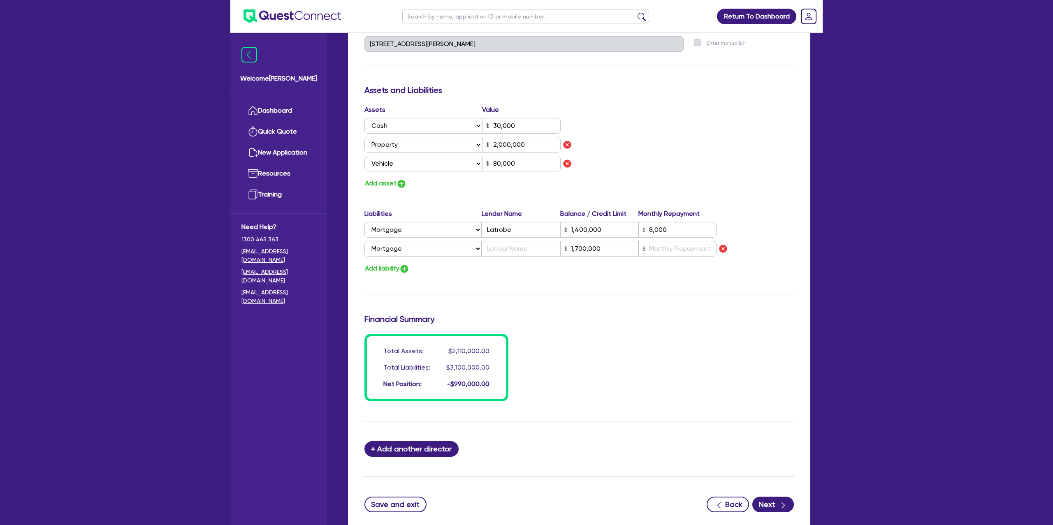
click at [486, 293] on div "Update residential status for Director #1 Boarding is only acceptable when the …" at bounding box center [578, 68] width 429 height 665
drag, startPoint x: 530, startPoint y: 252, endPoint x: 662, endPoint y: 254, distance: 131.6
click at [530, 252] on input "text" at bounding box center [520, 249] width 78 height 16
click at [671, 254] on input "text" at bounding box center [677, 249] width 78 height 16
click at [502, 248] on input "text" at bounding box center [520, 249] width 78 height 16
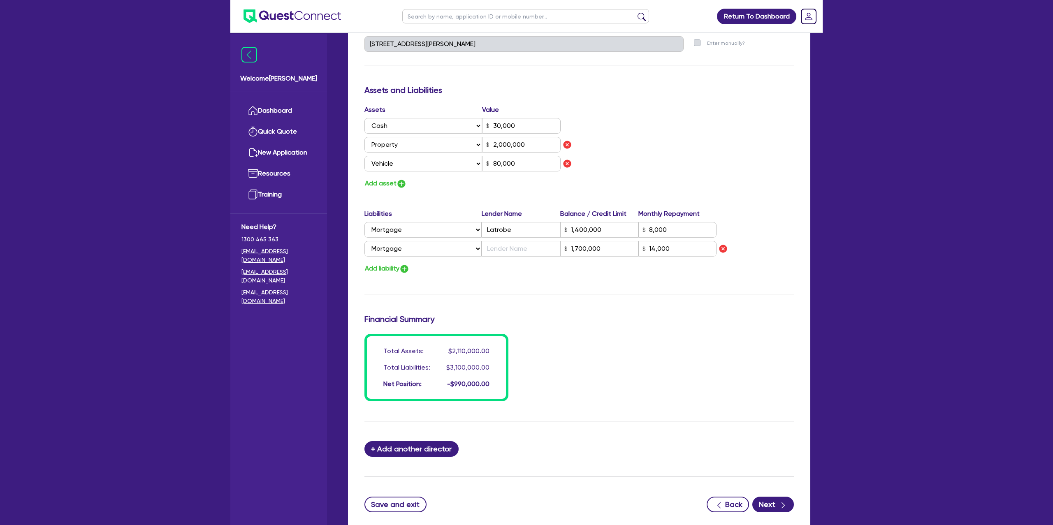
click at [367, 213] on label "Liabilities" at bounding box center [422, 214] width 117 height 10
click at [367, 212] on label "Liabilities" at bounding box center [422, 214] width 117 height 10
click at [423, 213] on label "Liabilities" at bounding box center [422, 214] width 117 height 10
click at [501, 253] on input "text" at bounding box center [520, 249] width 78 height 16
click at [646, 348] on div "Total Assets: $2,110,000.00 Total Liabilities: $3,100,000.00 Net Position: -$99…" at bounding box center [579, 367] width 442 height 67
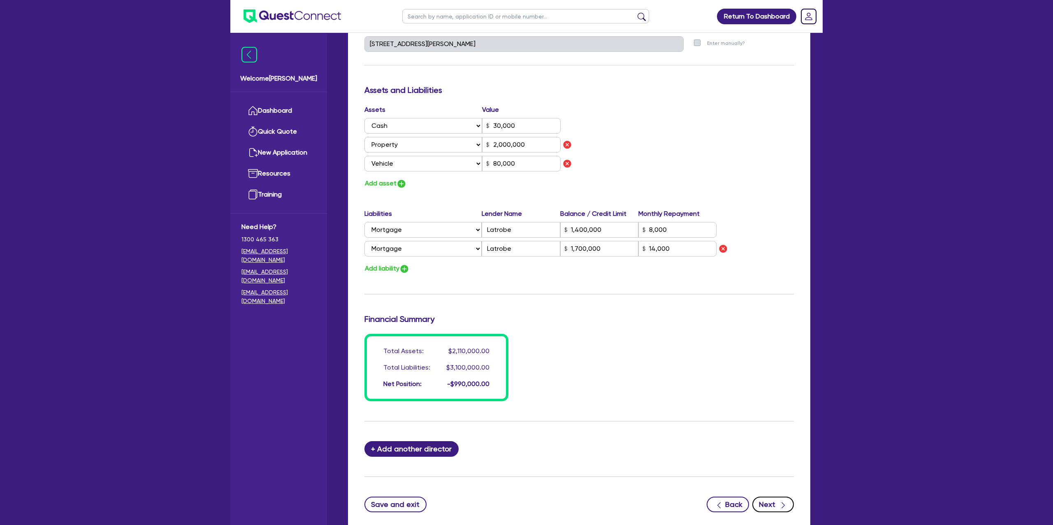
click at [767, 501] on button "Next" at bounding box center [773, 505] width 42 height 16
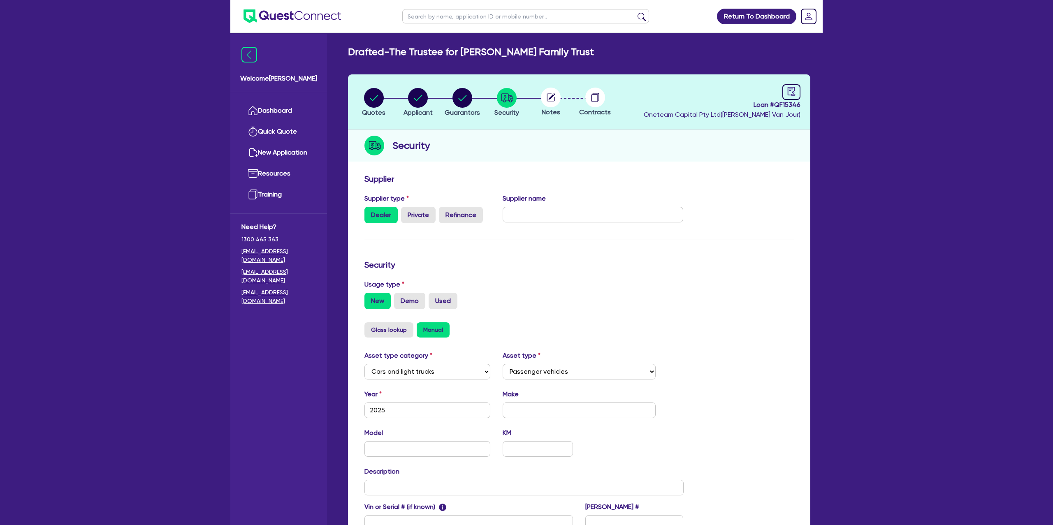
click at [800, 89] on header "Quotes Applicant Guarantors Security Notes Contracts Loan # QF15346 Oneteam Cap…" at bounding box center [579, 102] width 462 height 56
click at [796, 90] on link at bounding box center [791, 92] width 18 height 16
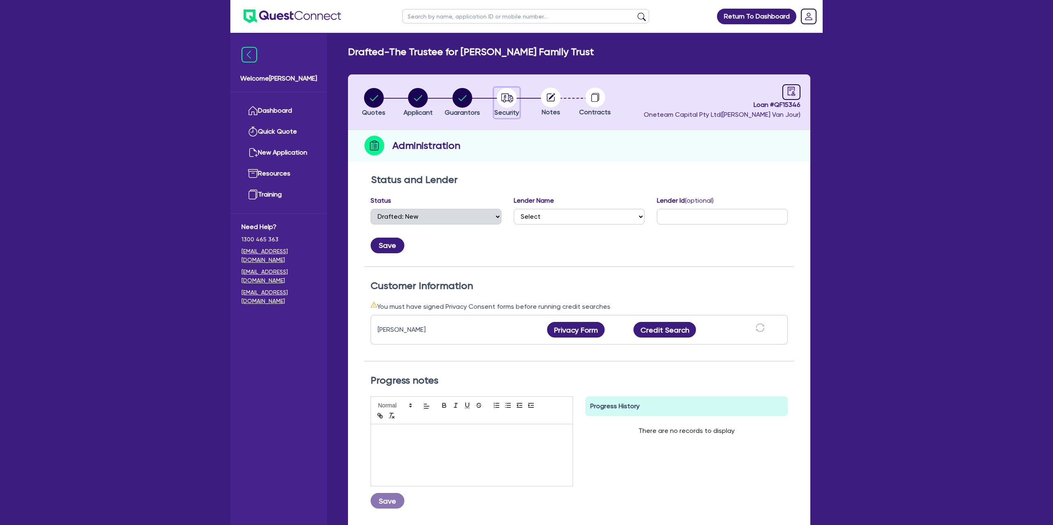
click at [513, 97] on circle "button" at bounding box center [507, 98] width 20 height 20
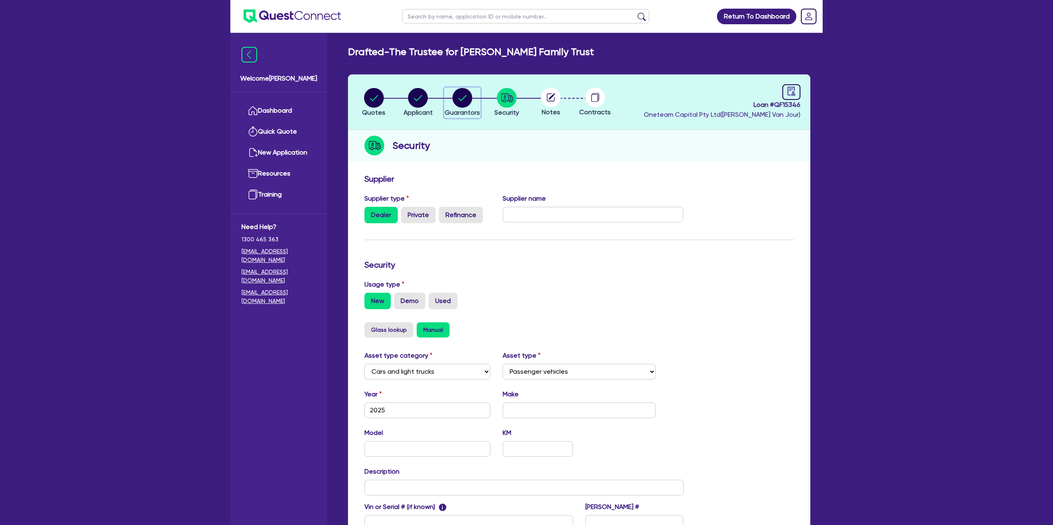
click at [458, 98] on circle "button" at bounding box center [462, 98] width 20 height 20
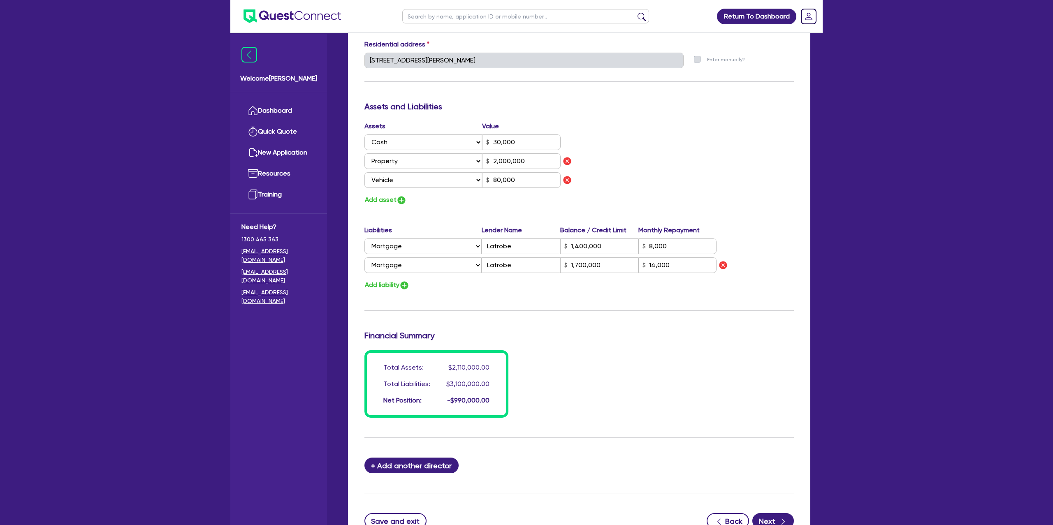
scroll to position [425, 0]
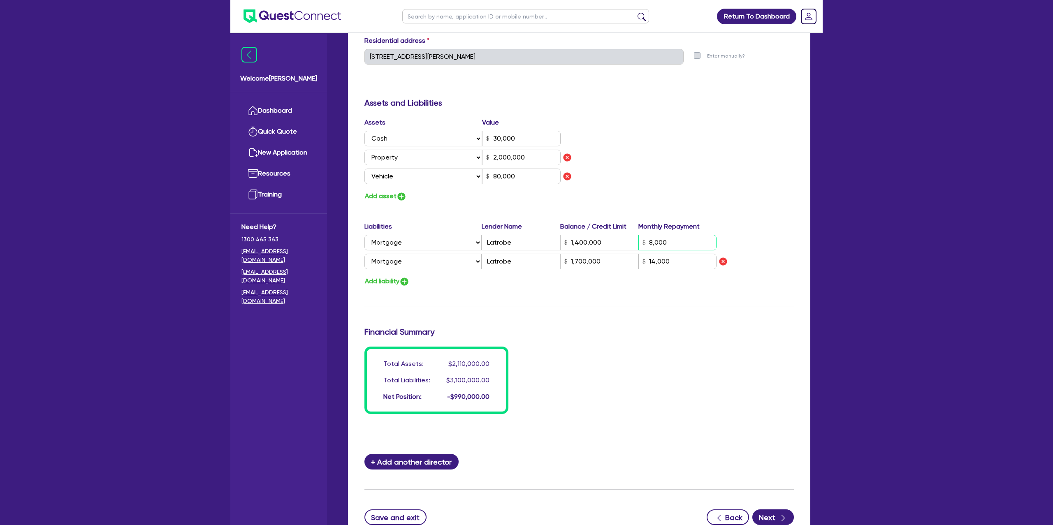
click at [677, 238] on input "8,000" at bounding box center [677, 243] width 78 height 16
drag, startPoint x: 740, startPoint y: 140, endPoint x: 711, endPoint y: 153, distance: 32.0
click at [740, 141] on div "Assets Value Select Asset Cash Property Investment property Vehicle Truck Trail…" at bounding box center [579, 160] width 442 height 84
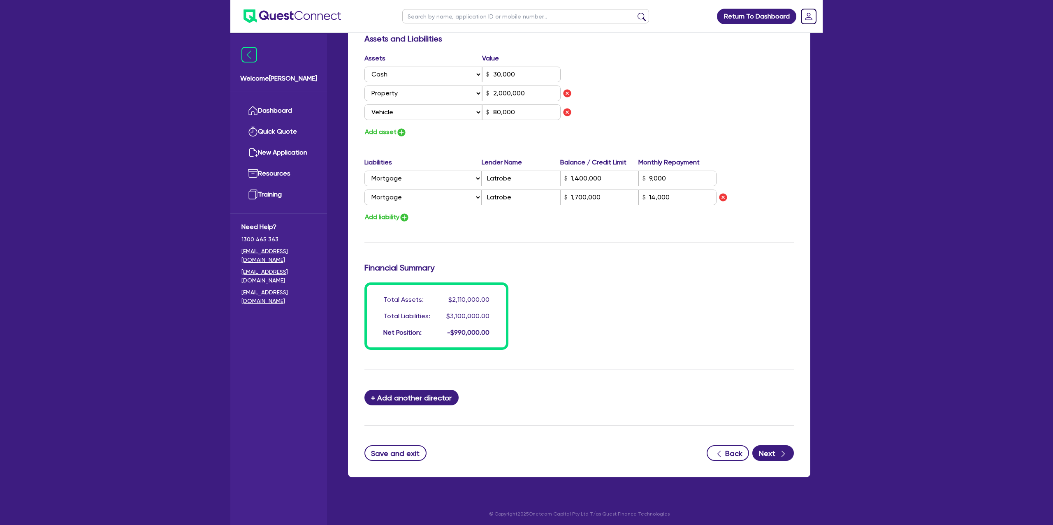
scroll to position [491, 0]
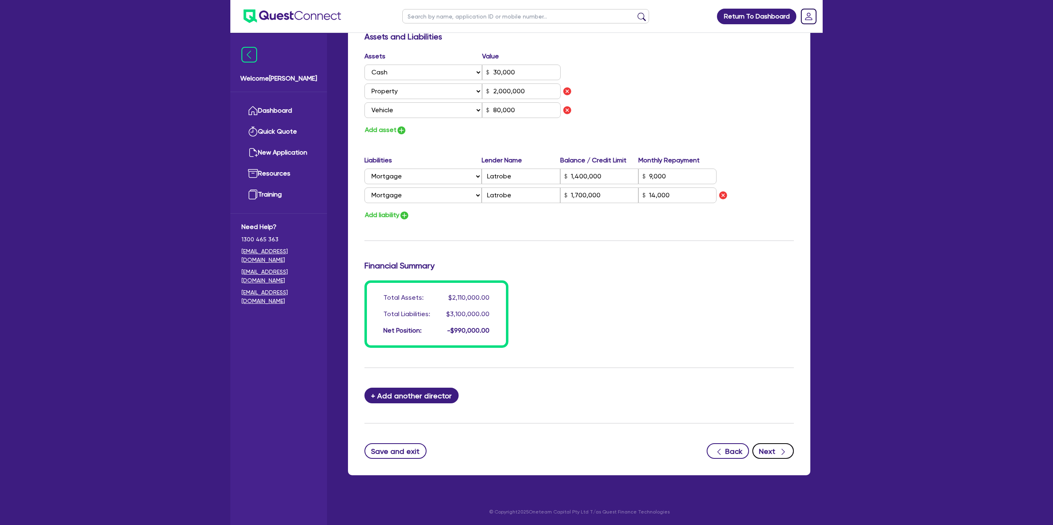
click at [773, 450] on button "Next" at bounding box center [773, 451] width 42 height 16
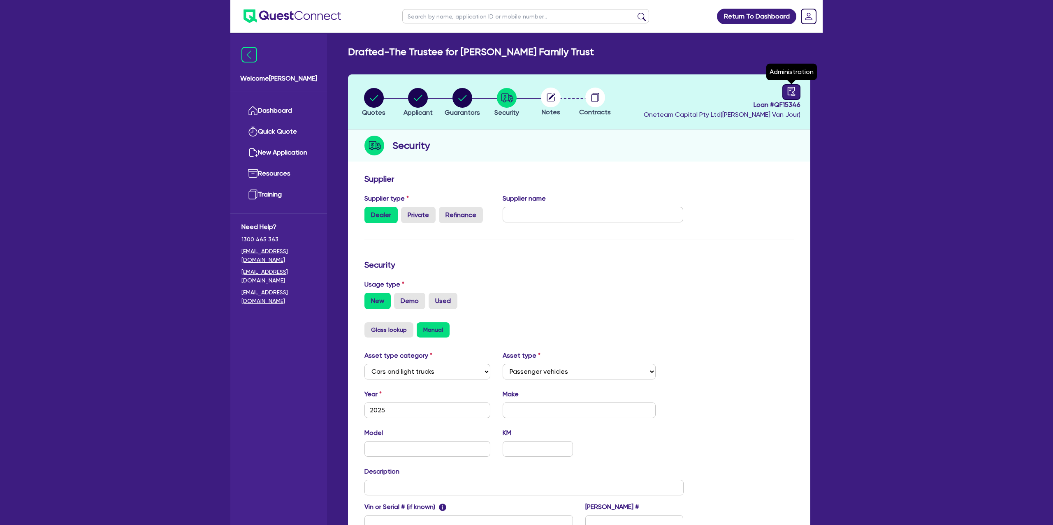
click at [797, 90] on link at bounding box center [791, 92] width 18 height 16
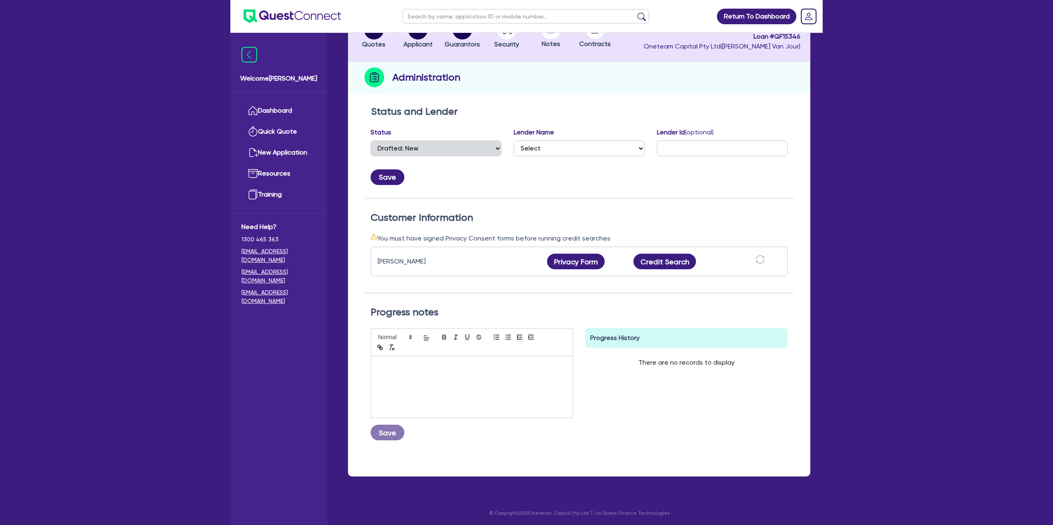
scroll to position [70, 0]
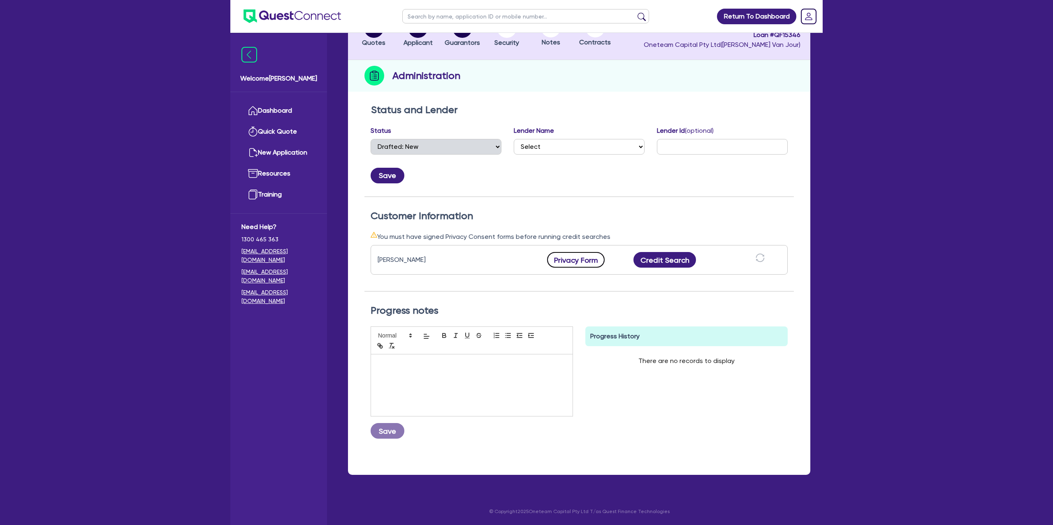
click at [582, 255] on button "Privacy Form" at bounding box center [576, 260] width 58 height 16
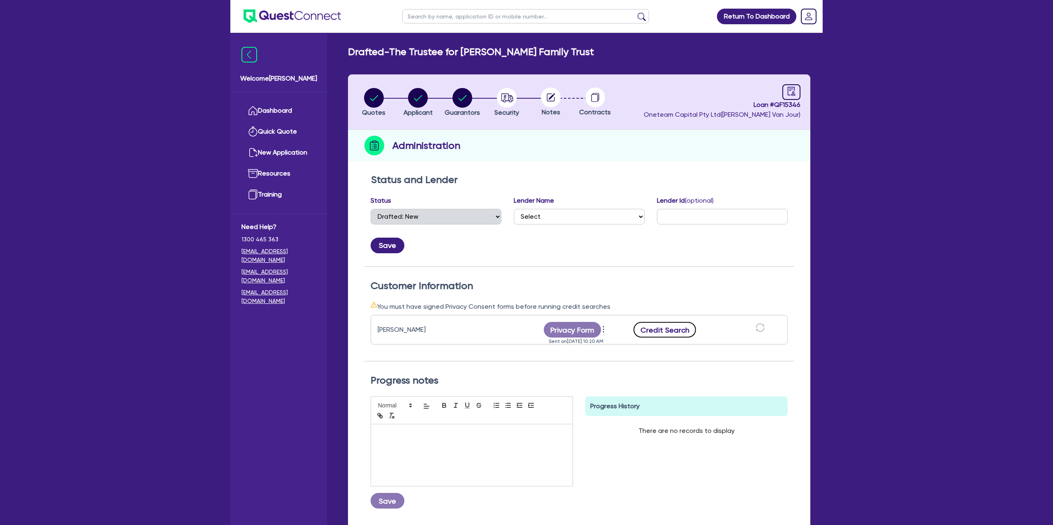
click at [681, 327] on button "Credit Search" at bounding box center [664, 330] width 62 height 16
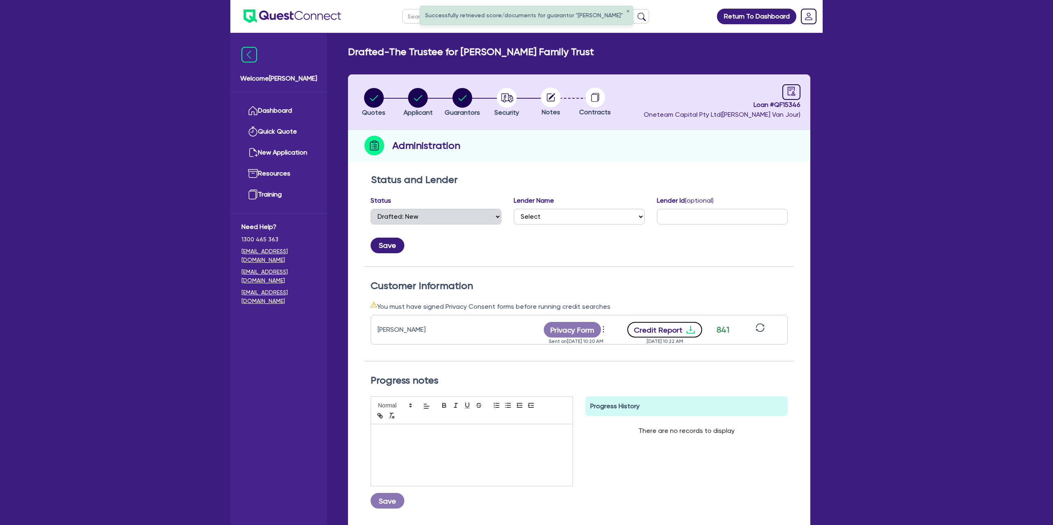
click at [690, 331] on icon "download" at bounding box center [690, 330] width 10 height 10
click at [636, 124] on header "Quotes Applicant Guarantors Security Notes Contracts Loan # QF15346 Oneteam Cap…" at bounding box center [579, 102] width 462 height 56
click at [507, 99] on circle "button" at bounding box center [507, 98] width 20 height 20
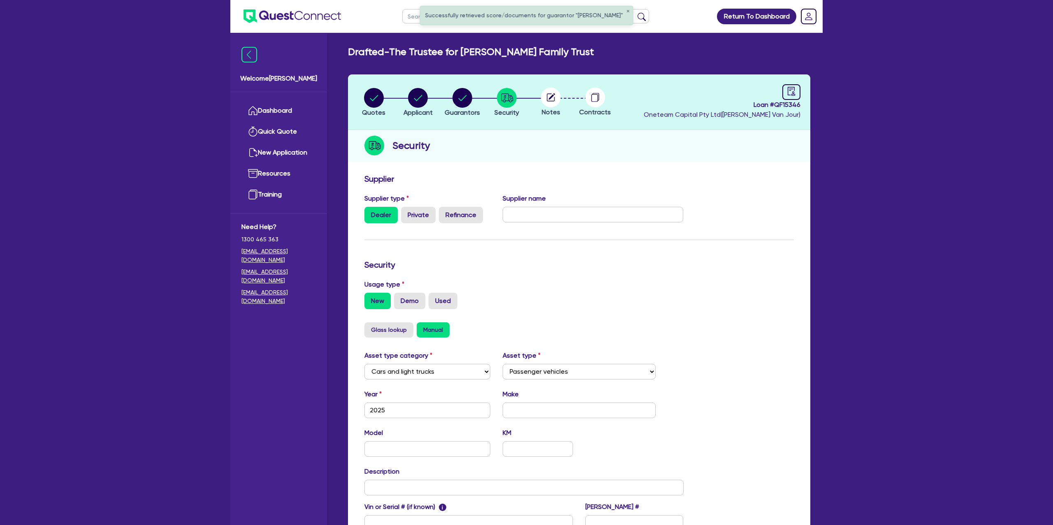
click at [551, 96] on icon at bounding box center [552, 96] width 7 height 7
click at [647, 87] on header "Quotes Applicant Guarantors Security Notes Contracts Loan # QF15346 Oneteam Cap…" at bounding box center [579, 102] width 462 height 56
drag, startPoint x: 373, startPoint y: 98, endPoint x: 423, endPoint y: 104, distance: 49.7
click at [373, 98] on circle "button" at bounding box center [374, 98] width 20 height 20
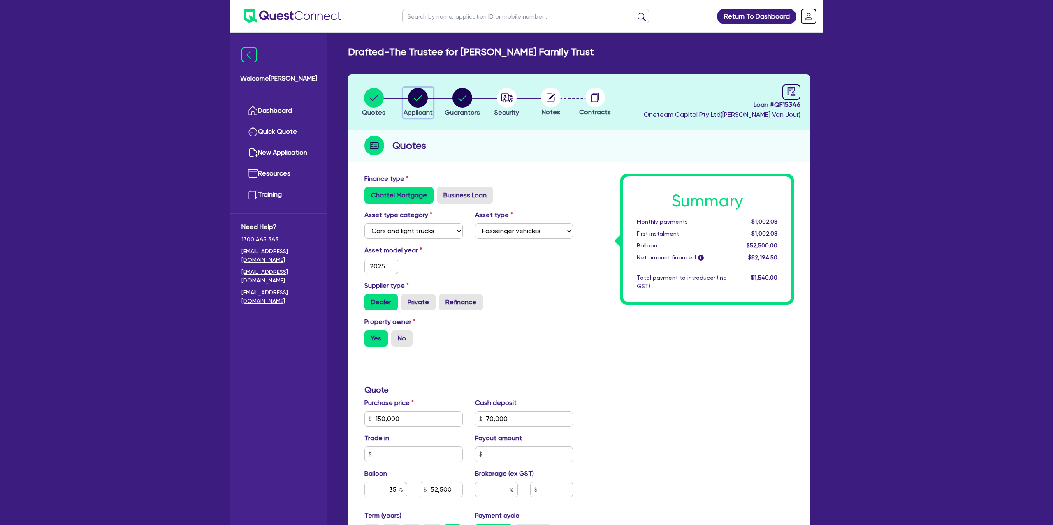
click at [415, 93] on circle "button" at bounding box center [418, 98] width 20 height 20
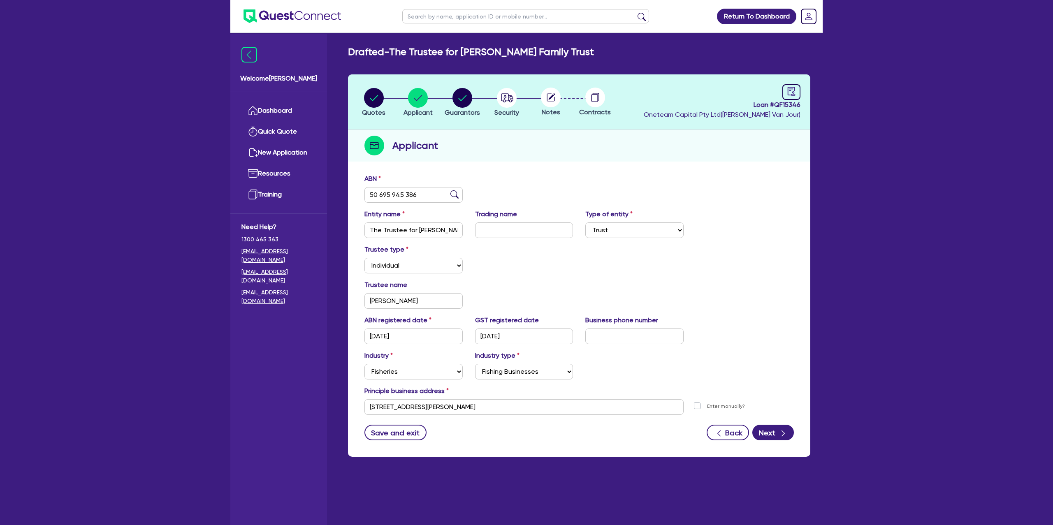
click at [522, 147] on div "Applicant" at bounding box center [579, 146] width 462 height 32
click at [378, 99] on circle "button" at bounding box center [374, 98] width 20 height 20
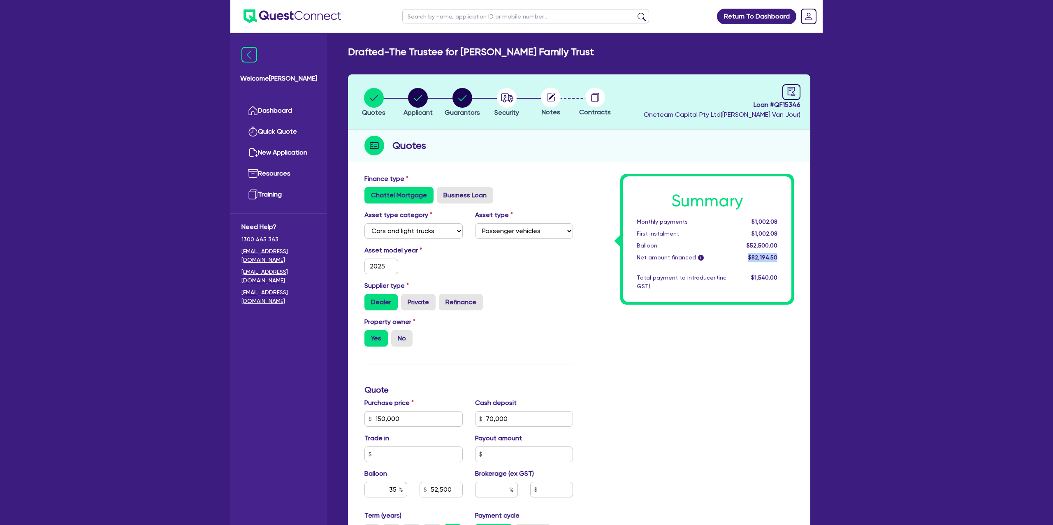
drag, startPoint x: 748, startPoint y: 256, endPoint x: 785, endPoint y: 256, distance: 37.4
click at [785, 256] on div "Summary Monthly payments $1,002.08 First instalment $1,002.08 Balloon $52,500.0…" at bounding box center [707, 239] width 169 height 126
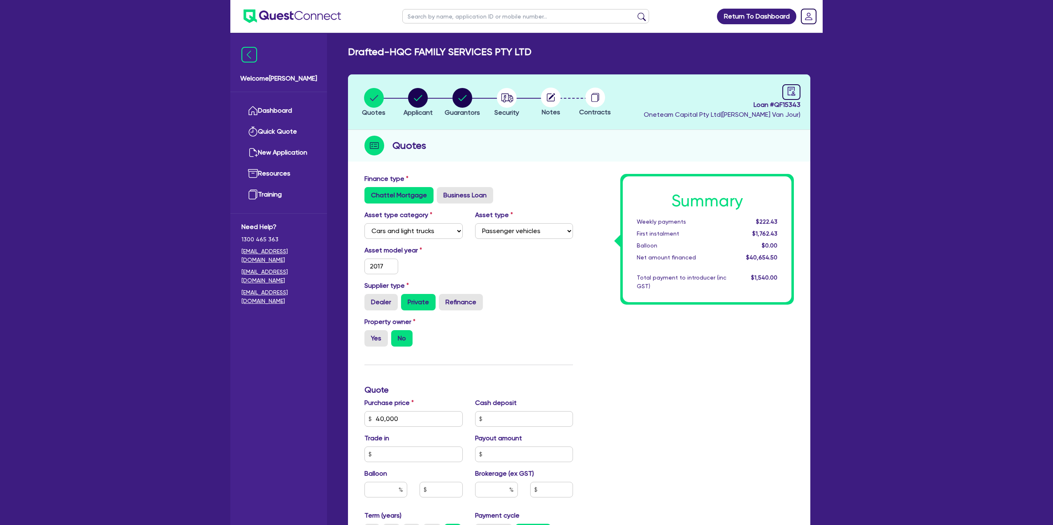
select select "CARS_AND_LIGHT_TRUCKS"
select select "PASSENGER_VEHICLES"
click at [509, 168] on div "Quotes Applicant Guarantors Security Notes Contracts Loan # QF15343 Oneteam Cap…" at bounding box center [579, 385] width 462 height 622
